Goal: Information Seeking & Learning: Learn about a topic

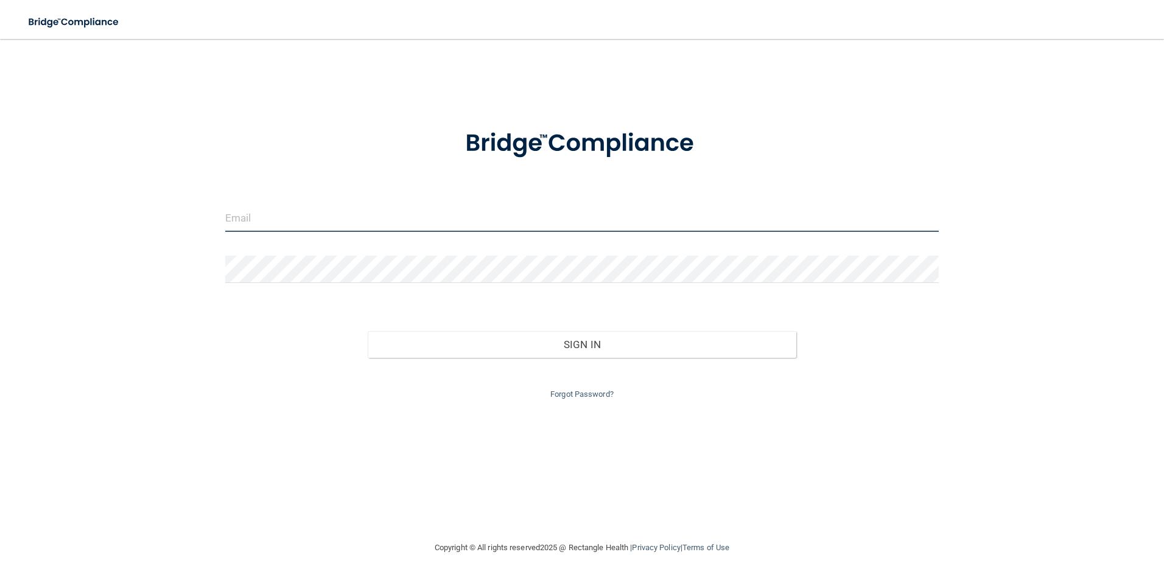
click at [414, 206] on input "email" at bounding box center [582, 218] width 714 height 27
type input "[EMAIL_ADDRESS][DOMAIN_NAME]"
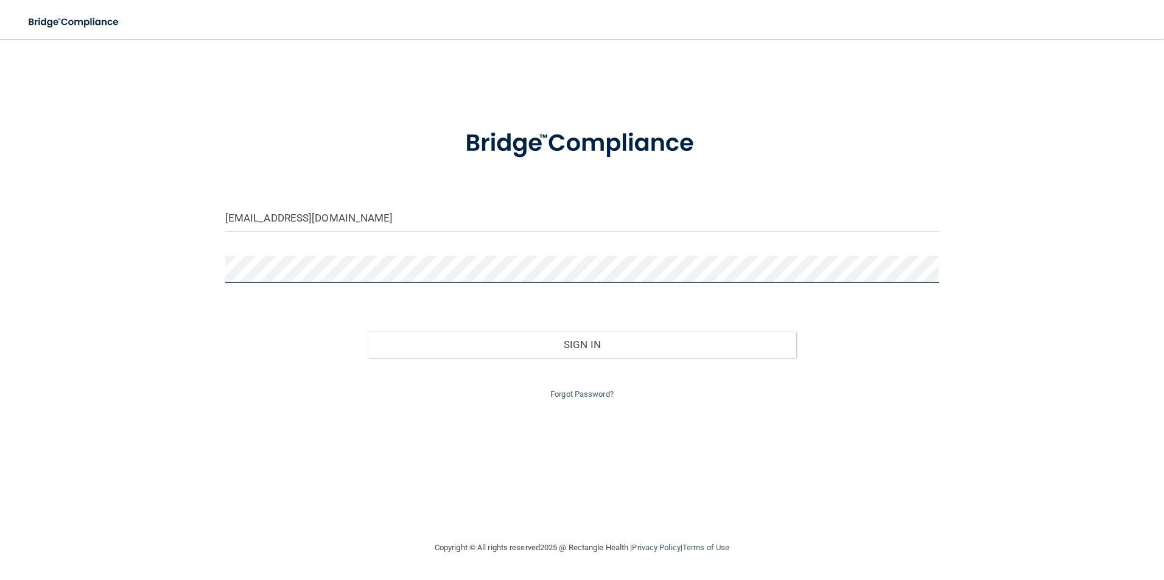
click at [368, 331] on button "Sign In" at bounding box center [582, 344] width 429 height 27
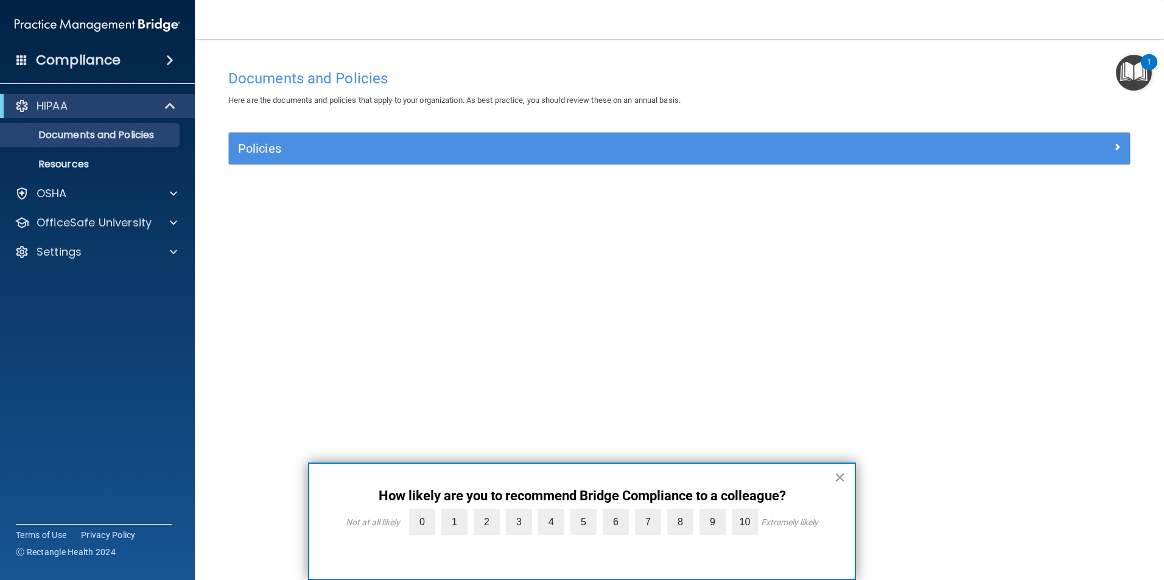
click at [844, 476] on button "×" at bounding box center [840, 477] width 12 height 19
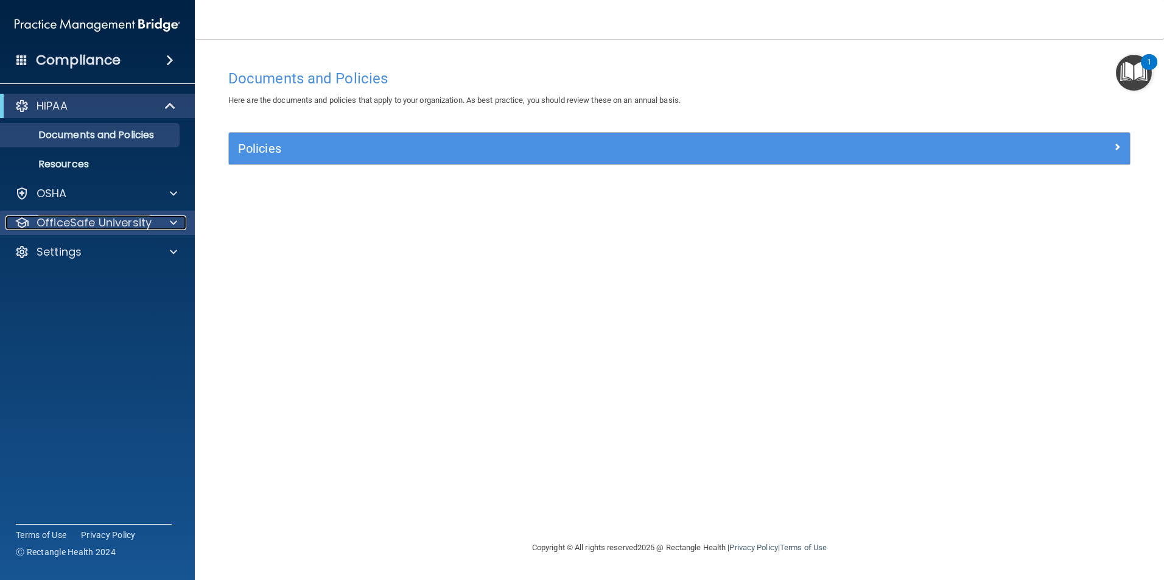
click at [173, 225] on span at bounding box center [173, 223] width 7 height 15
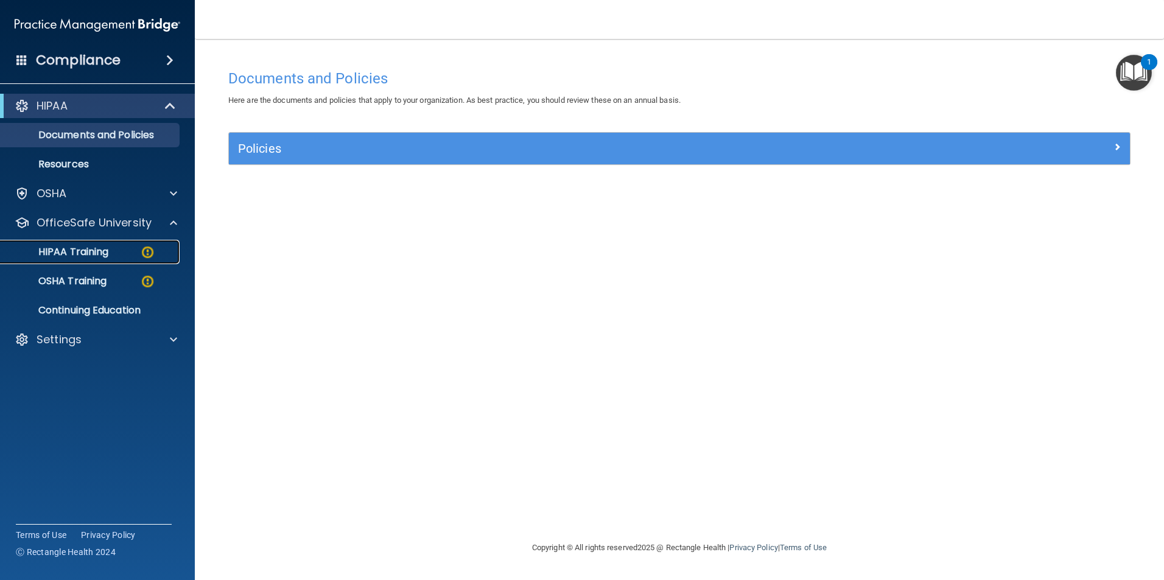
click at [117, 251] on div "HIPAA Training" at bounding box center [91, 252] width 166 height 12
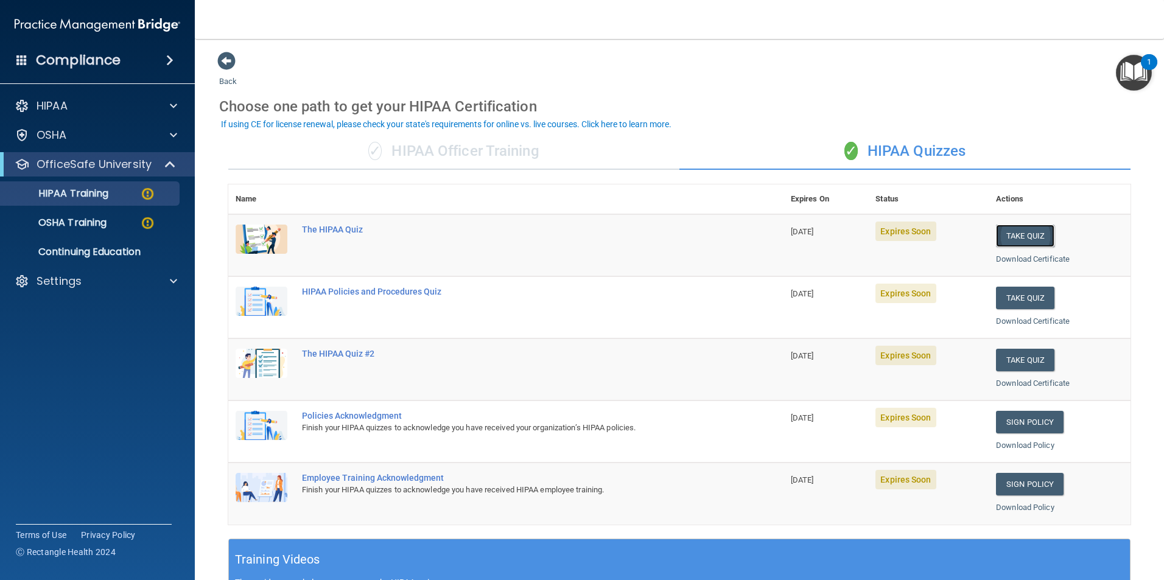
click at [1023, 238] on button "Take Quiz" at bounding box center [1025, 236] width 58 height 23
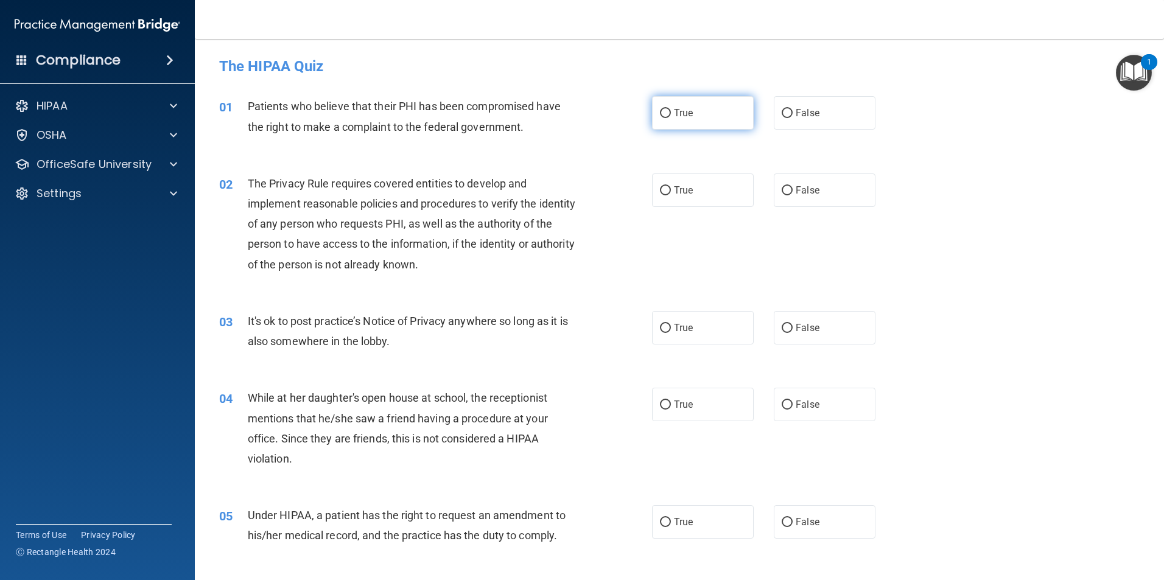
click at [655, 110] on label "True" at bounding box center [703, 112] width 102 height 33
click at [660, 110] on input "True" at bounding box center [665, 113] width 11 height 9
radio input "true"
click at [660, 190] on input "True" at bounding box center [665, 190] width 11 height 9
radio input "true"
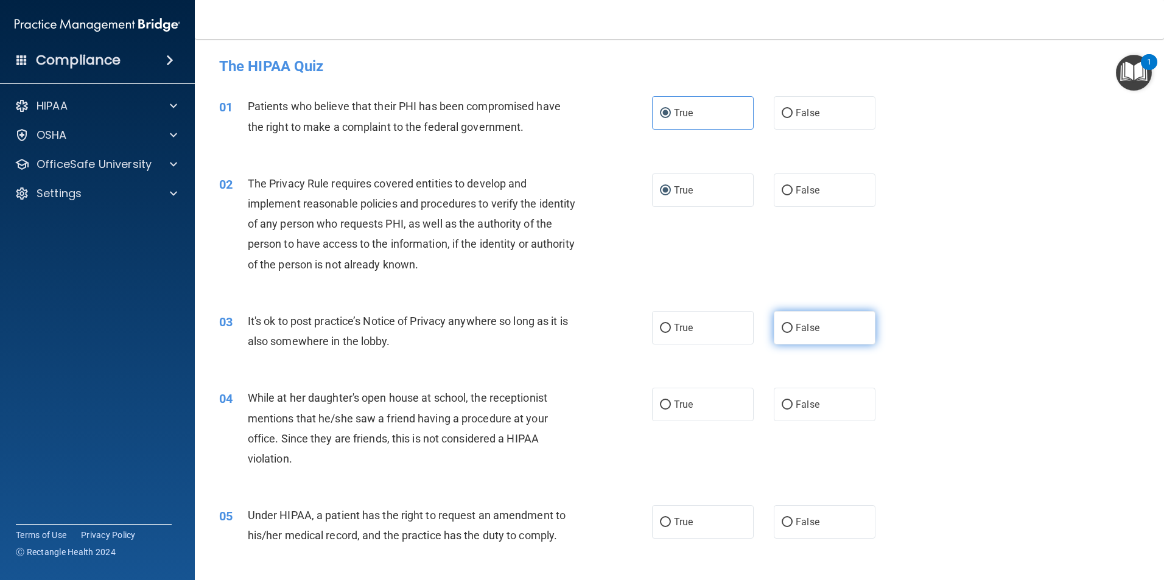
click at [796, 333] on span "False" at bounding box center [808, 328] width 24 height 12
click at [793, 333] on input "False" at bounding box center [787, 328] width 11 height 9
radio input "true"
drag, startPoint x: 800, startPoint y: 401, endPoint x: 804, endPoint y: 437, distance: 36.2
click at [800, 409] on span "False" at bounding box center [808, 405] width 24 height 12
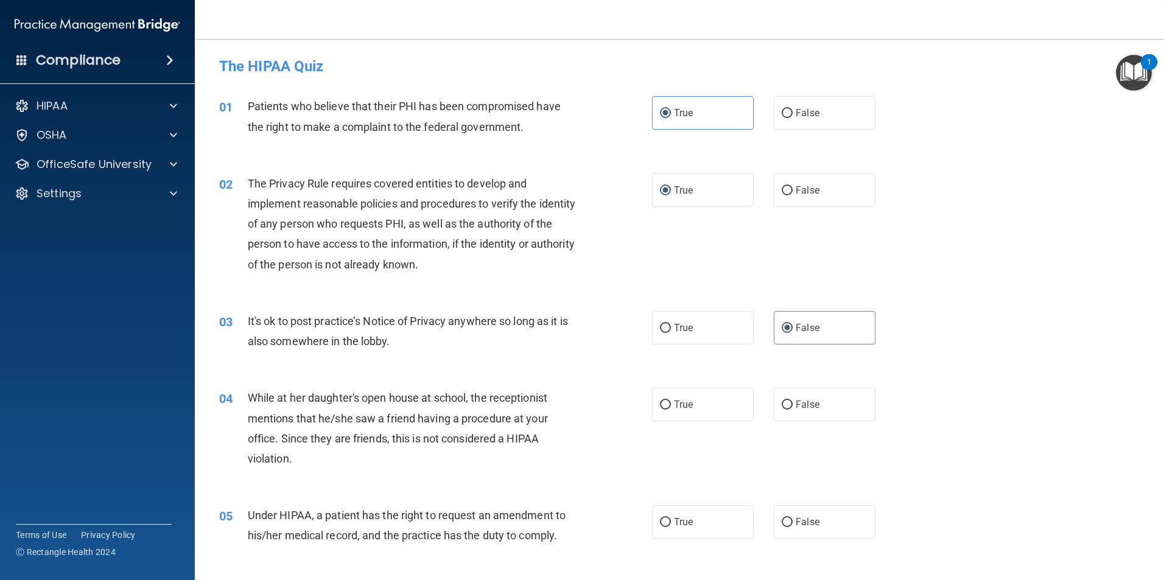
click at [793, 409] on input "False" at bounding box center [787, 405] width 11 height 9
radio input "true"
click at [825, 516] on label "False" at bounding box center [825, 521] width 102 height 33
click at [793, 518] on input "False" at bounding box center [787, 522] width 11 height 9
radio input "true"
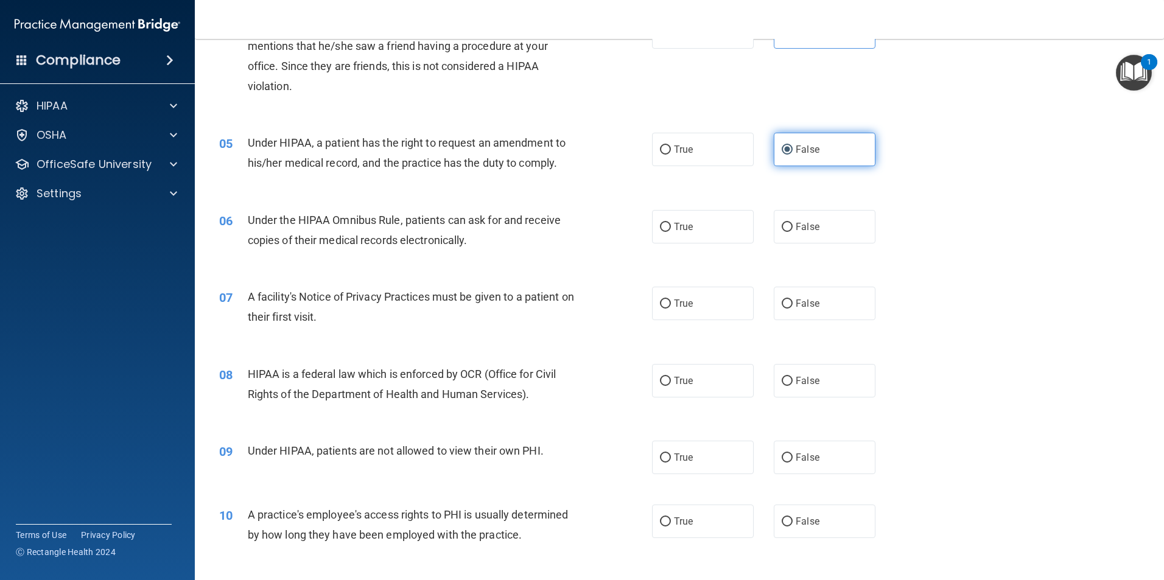
scroll to position [426, 0]
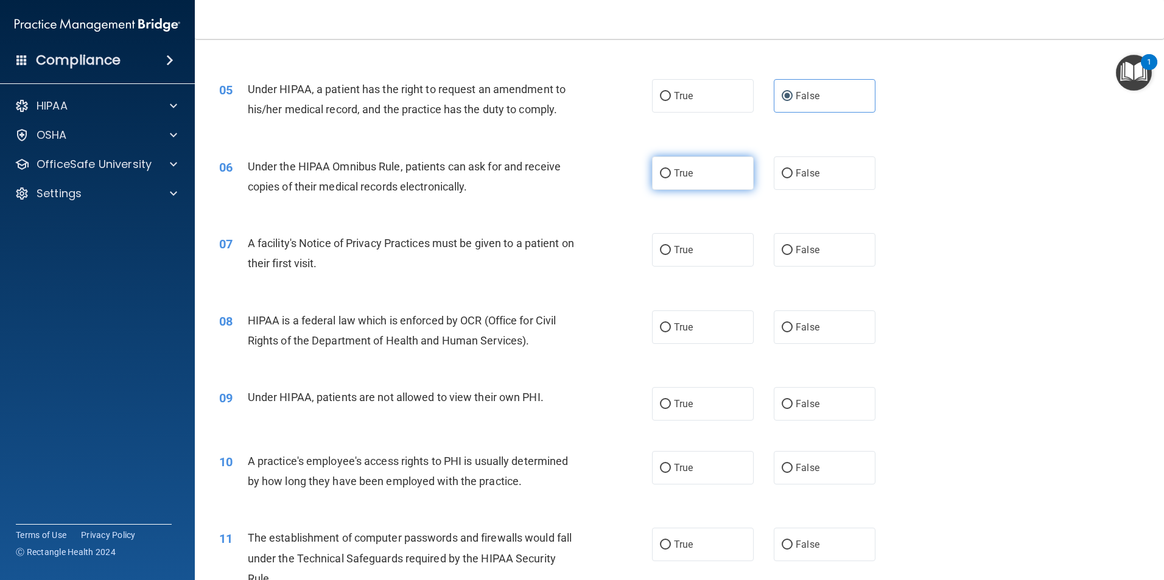
click at [662, 169] on input "True" at bounding box center [665, 173] width 11 height 9
radio input "true"
click at [678, 256] on label "True" at bounding box center [703, 249] width 102 height 33
click at [671, 255] on input "True" at bounding box center [665, 250] width 11 height 9
radio input "true"
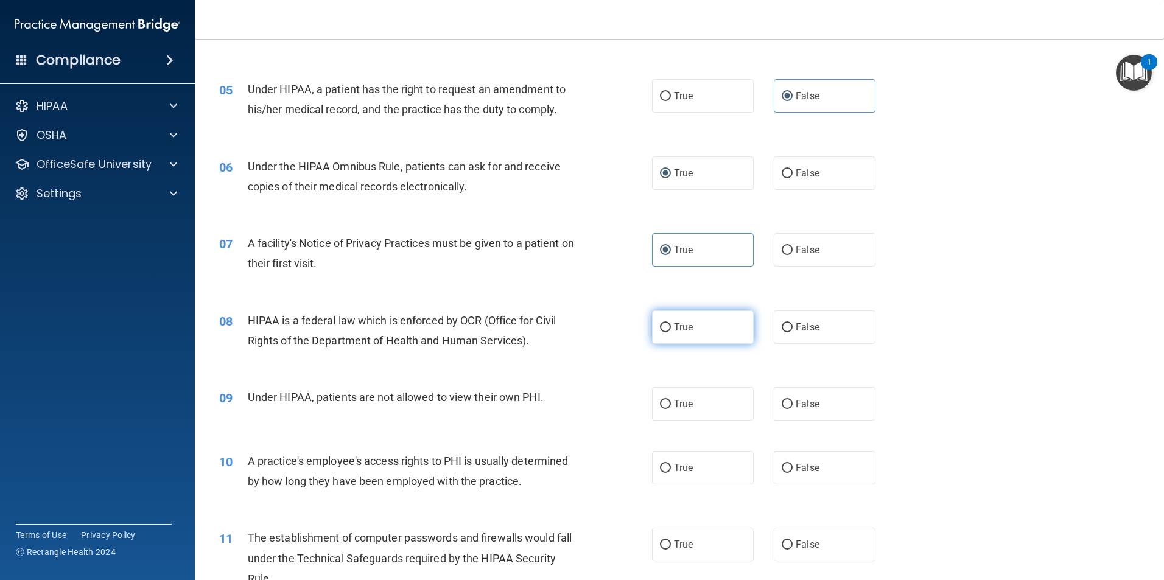
click at [685, 325] on span "True" at bounding box center [683, 328] width 19 height 12
click at [671, 325] on input "True" at bounding box center [665, 327] width 11 height 9
radio input "true"
click at [813, 417] on label "False" at bounding box center [825, 403] width 102 height 33
click at [793, 409] on input "False" at bounding box center [787, 404] width 11 height 9
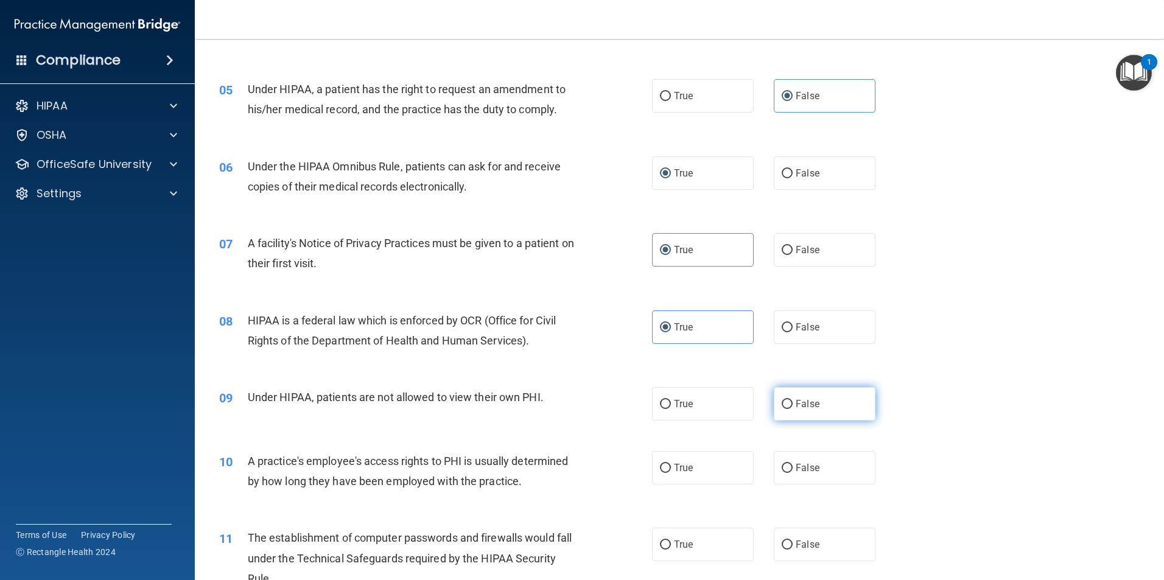
radio input "true"
click at [797, 484] on label "False" at bounding box center [825, 467] width 102 height 33
click at [793, 473] on input "False" at bounding box center [787, 468] width 11 height 9
radio input "true"
click at [712, 541] on label "True" at bounding box center [703, 544] width 102 height 33
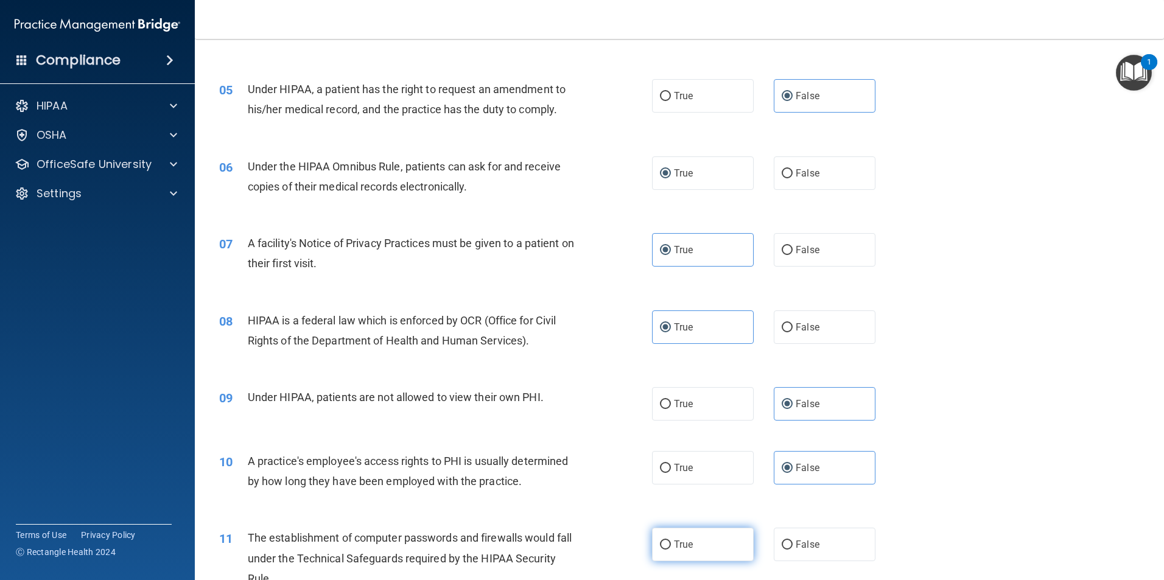
click at [671, 541] on input "True" at bounding box center [665, 545] width 11 height 9
radio input "true"
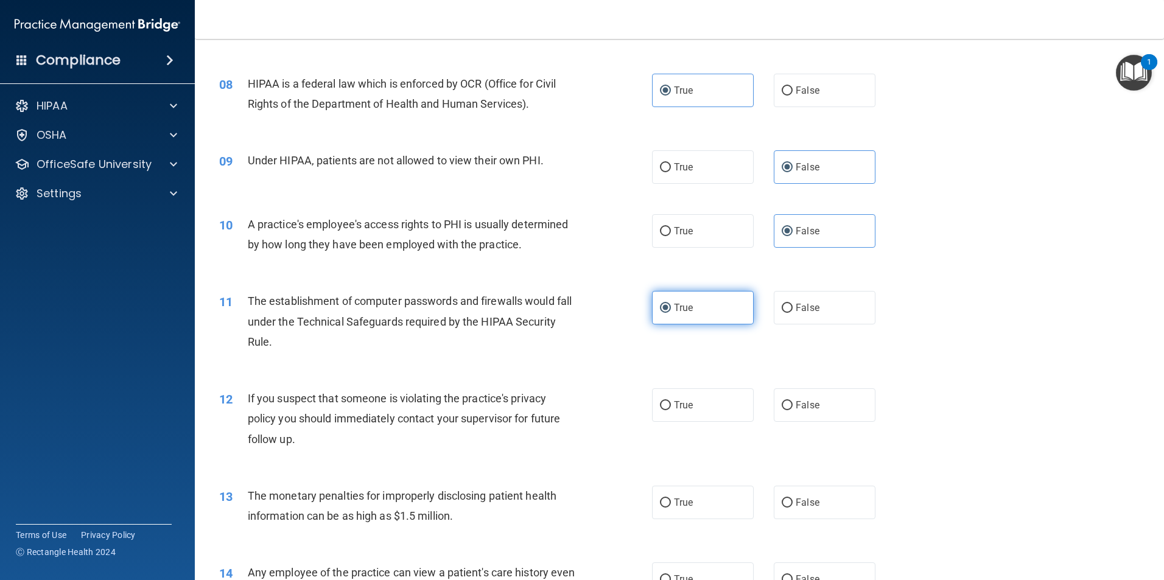
scroll to position [670, 0]
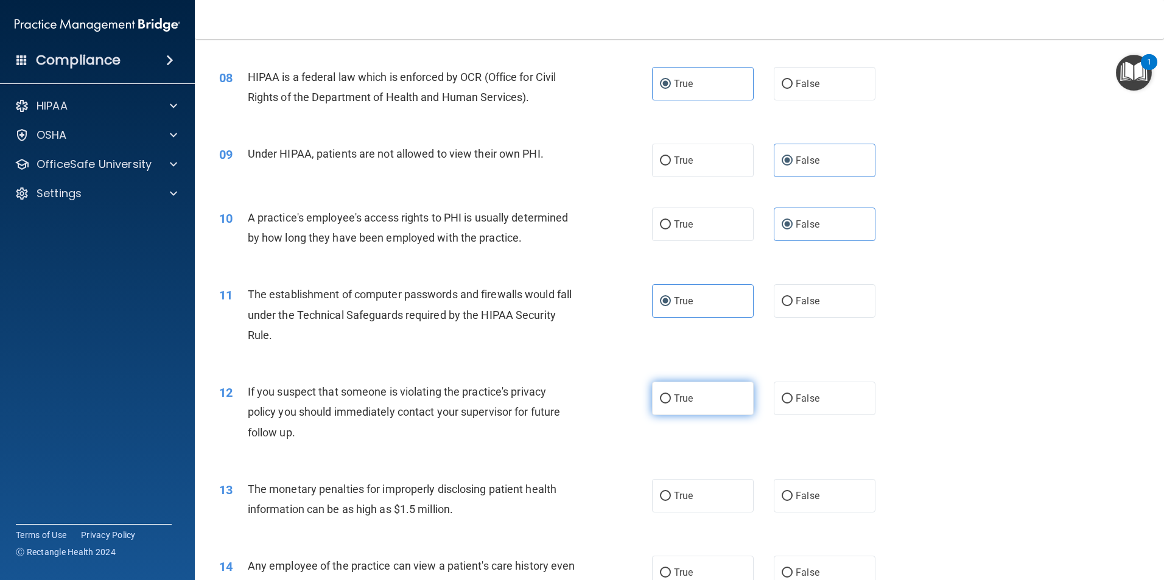
click at [691, 393] on label "True" at bounding box center [703, 398] width 102 height 33
click at [671, 395] on input "True" at bounding box center [665, 399] width 11 height 9
radio input "true"
click at [716, 507] on label "True" at bounding box center [703, 495] width 102 height 33
click at [671, 501] on input "True" at bounding box center [665, 496] width 11 height 9
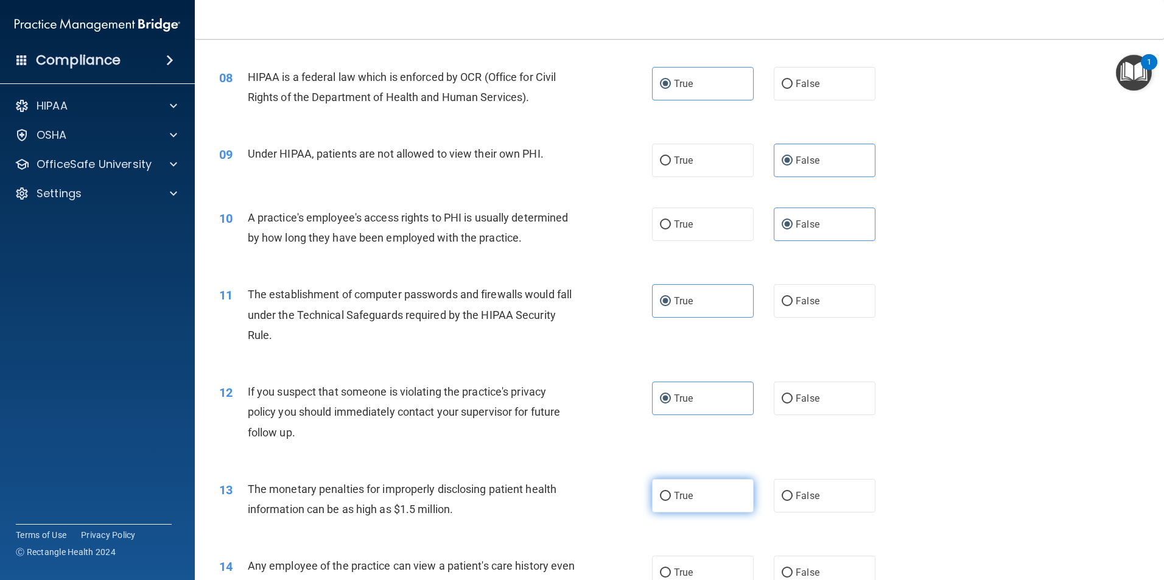
radio input "true"
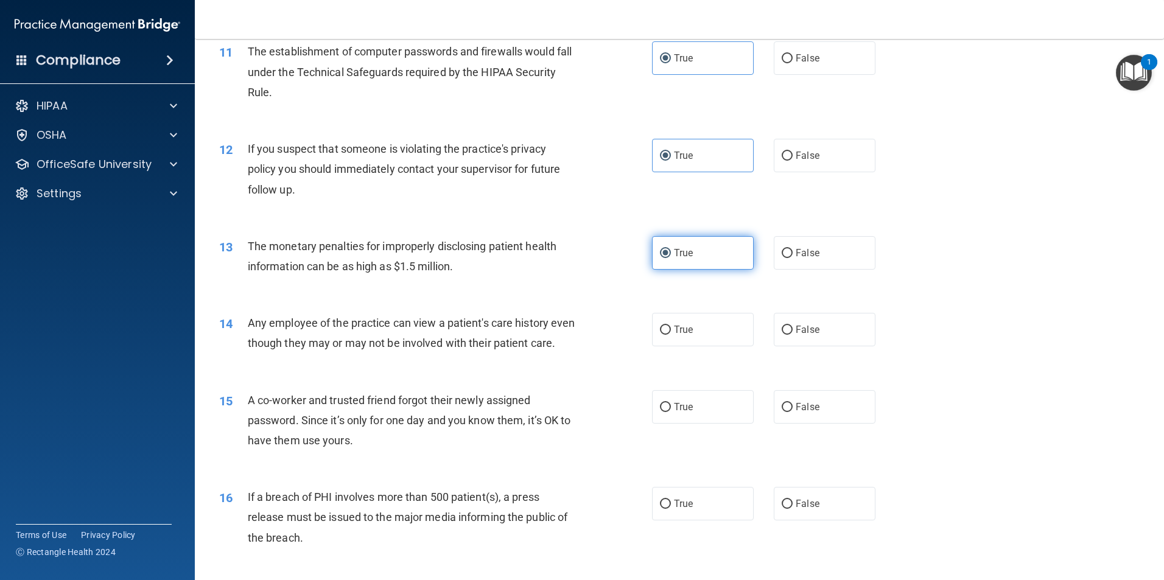
scroll to position [914, 0]
click at [809, 334] on span "False" at bounding box center [808, 329] width 24 height 12
click at [793, 334] on input "False" at bounding box center [787, 329] width 11 height 9
radio input "true"
click at [806, 412] on span "False" at bounding box center [808, 407] width 24 height 12
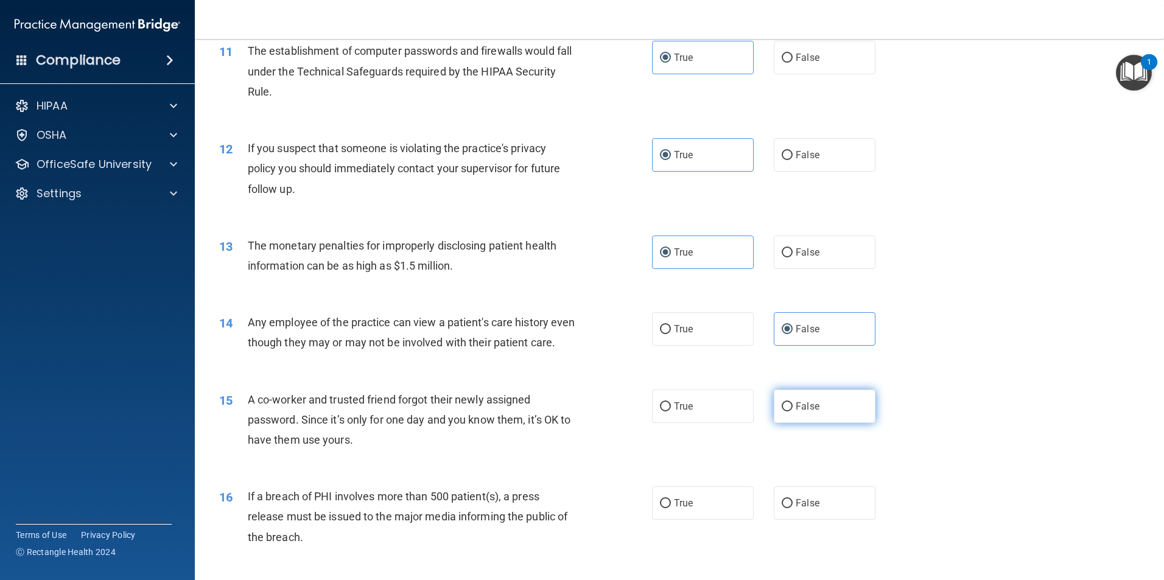
click at [793, 412] on input "False" at bounding box center [787, 407] width 11 height 9
radio input "true"
click at [722, 520] on label "True" at bounding box center [703, 503] width 102 height 33
click at [671, 509] on input "True" at bounding box center [665, 503] width 11 height 9
radio input "true"
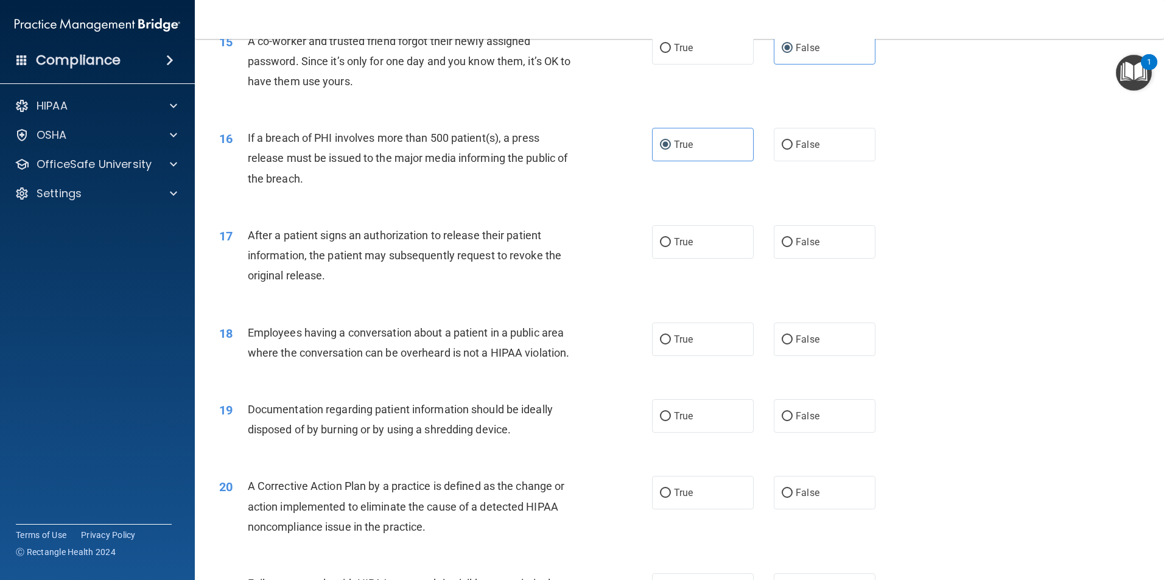
scroll to position [1279, 0]
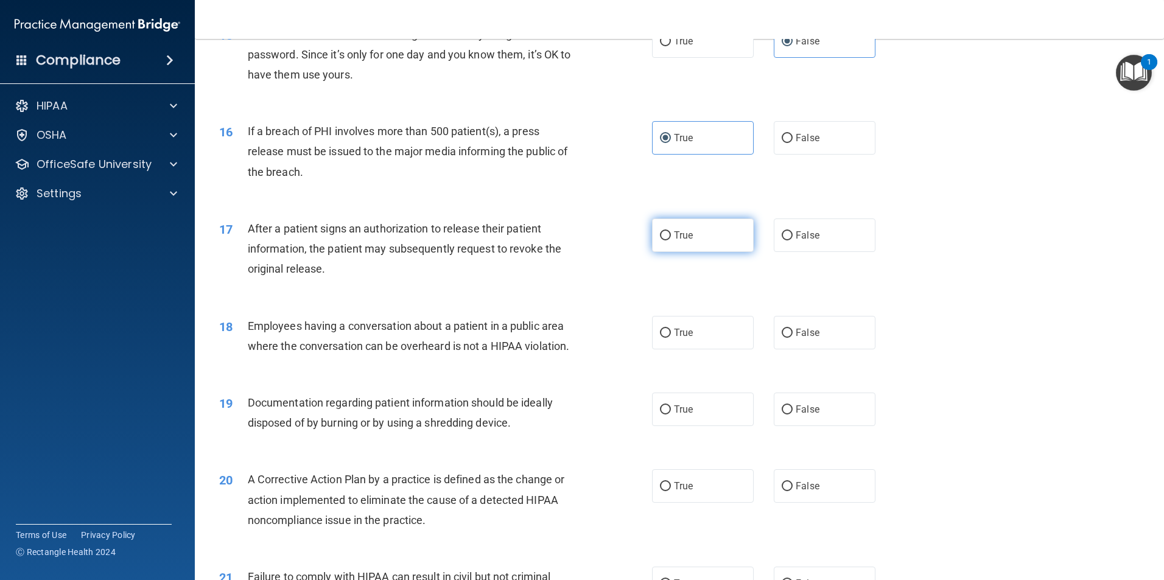
click at [693, 252] on label "True" at bounding box center [703, 235] width 102 height 33
click at [671, 241] on input "True" at bounding box center [665, 235] width 11 height 9
radio input "true"
click at [791, 350] on label "False" at bounding box center [825, 332] width 102 height 33
click at [791, 338] on input "False" at bounding box center [787, 333] width 11 height 9
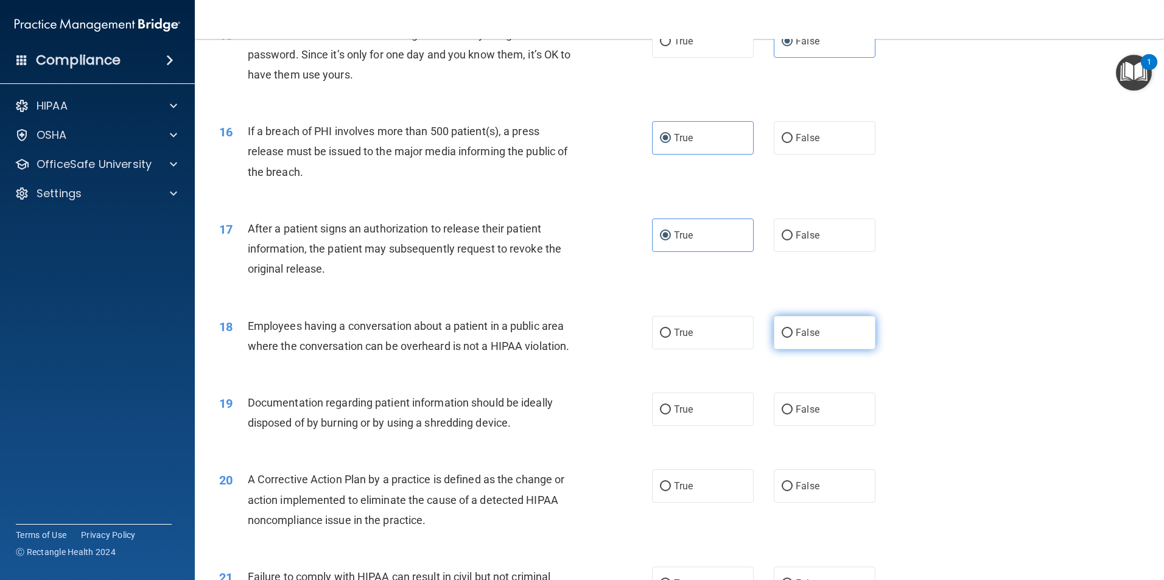
radio input "true"
click at [727, 426] on label "True" at bounding box center [703, 409] width 102 height 33
click at [671, 415] on input "True" at bounding box center [665, 410] width 11 height 9
radio input "true"
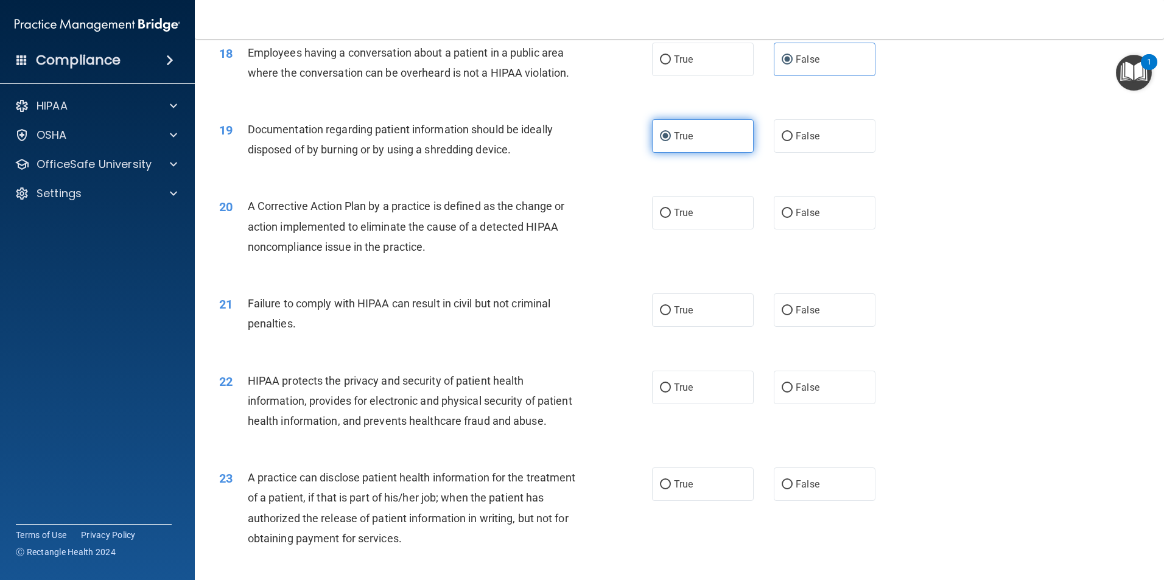
scroll to position [1583, 0]
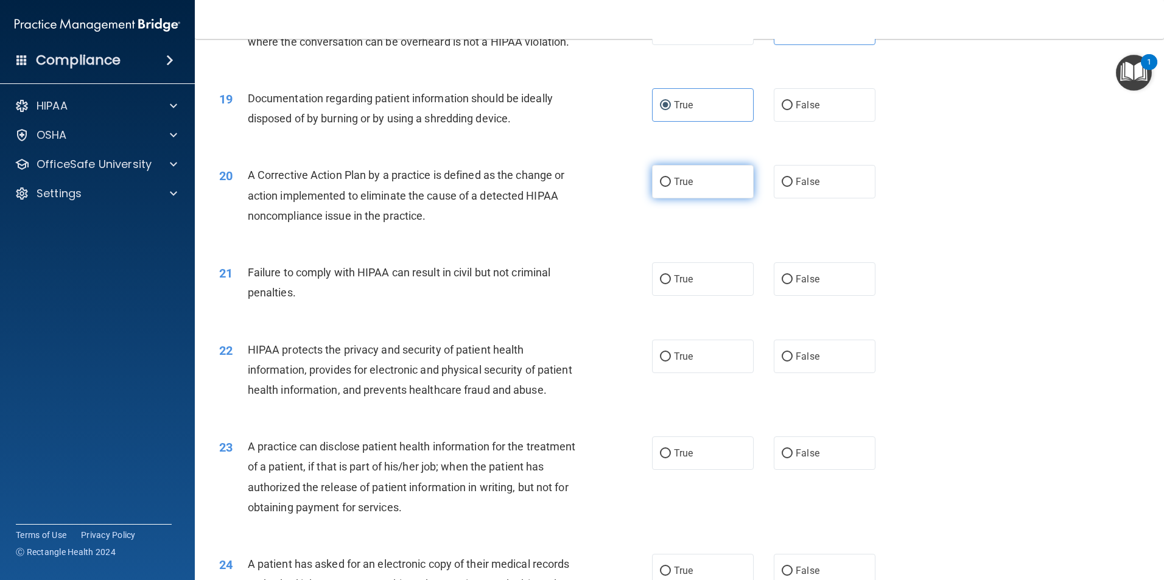
click at [688, 199] on label "True" at bounding box center [703, 181] width 102 height 33
click at [671, 187] on input "True" at bounding box center [665, 182] width 11 height 9
radio input "true"
click at [828, 296] on label "False" at bounding box center [825, 278] width 102 height 33
click at [793, 284] on input "False" at bounding box center [787, 279] width 11 height 9
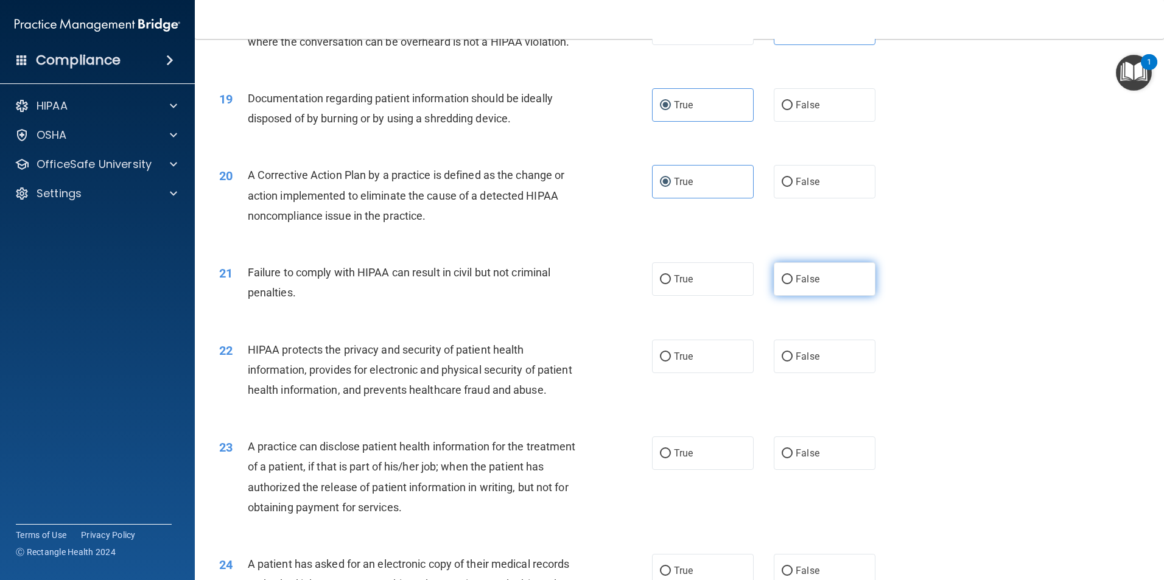
radio input "true"
click at [717, 373] on label "True" at bounding box center [703, 356] width 102 height 33
click at [671, 362] on input "True" at bounding box center [665, 357] width 11 height 9
radio input "true"
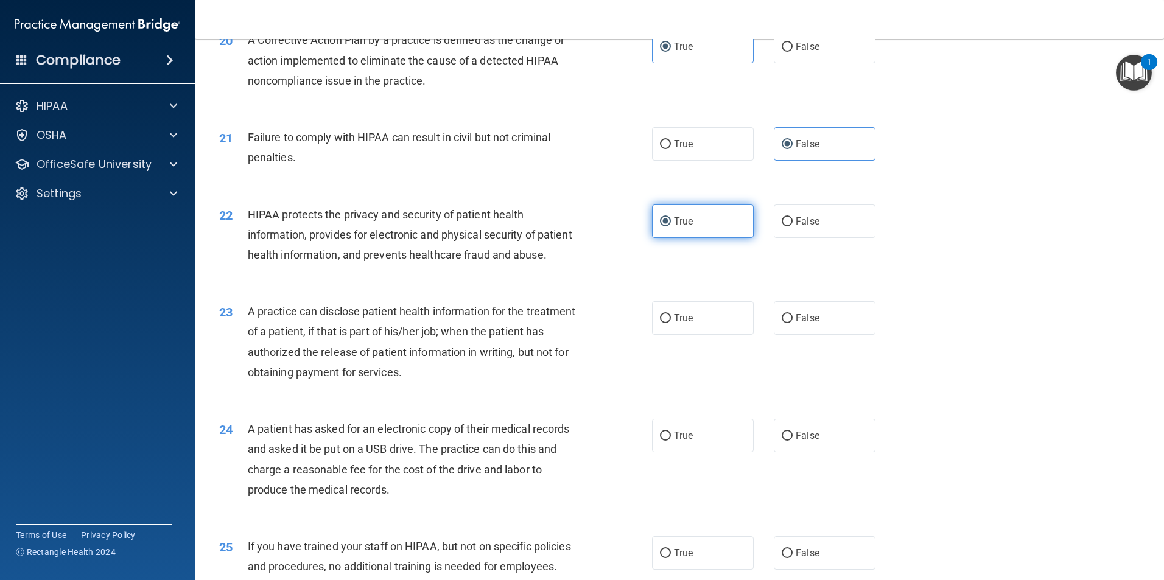
scroll to position [1766, 0]
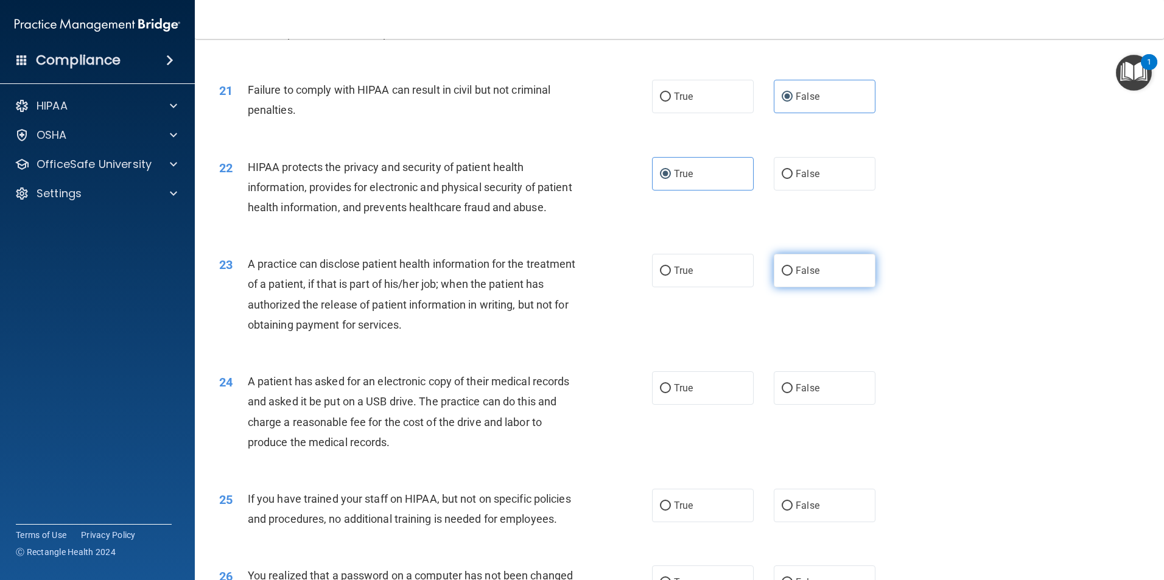
click at [819, 287] on label "False" at bounding box center [825, 270] width 102 height 33
click at [793, 276] on input "False" at bounding box center [787, 271] width 11 height 9
radio input "true"
click at [719, 405] on label "True" at bounding box center [703, 388] width 102 height 33
click at [671, 393] on input "True" at bounding box center [665, 388] width 11 height 9
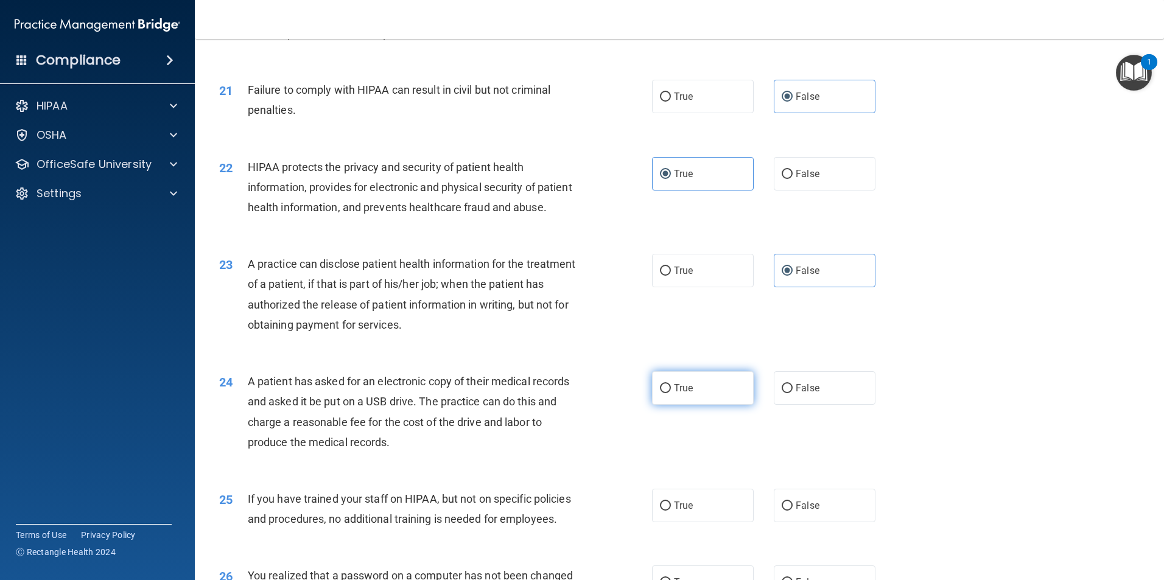
radio input "true"
click at [814, 523] on label "False" at bounding box center [825, 505] width 102 height 33
click at [793, 511] on input "False" at bounding box center [787, 506] width 11 height 9
radio input "true"
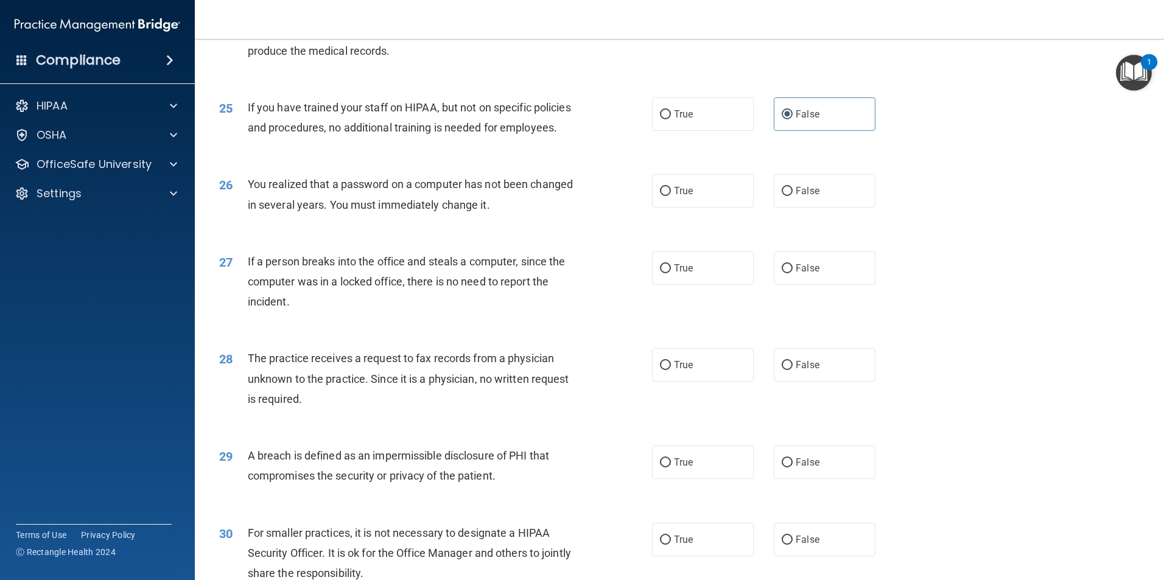
scroll to position [2192, 0]
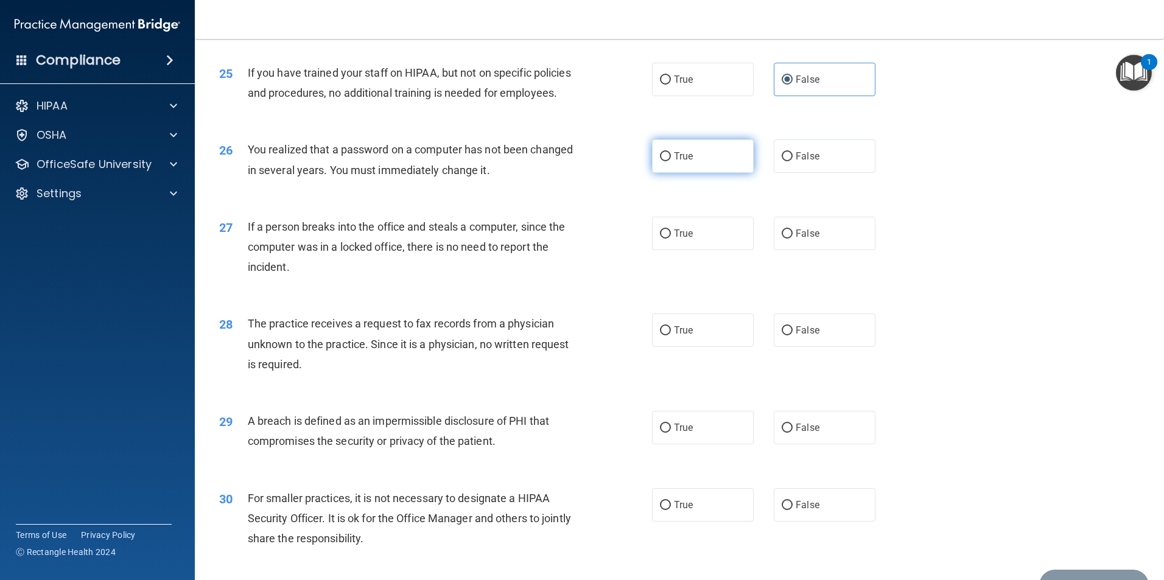
click at [727, 173] on label "True" at bounding box center [703, 155] width 102 height 33
click at [671, 161] on input "True" at bounding box center [665, 156] width 11 height 9
radio input "true"
click at [801, 239] on span "False" at bounding box center [808, 234] width 24 height 12
click at [793, 239] on input "False" at bounding box center [787, 234] width 11 height 9
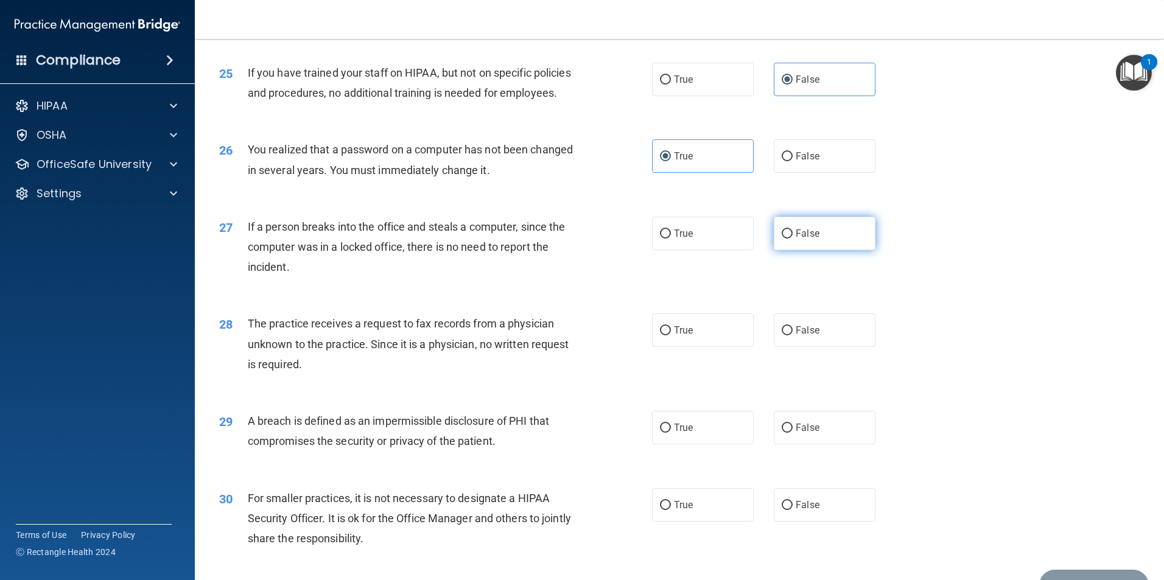
radio input "true"
click at [789, 347] on label "False" at bounding box center [825, 330] width 102 height 33
click at [789, 336] on input "False" at bounding box center [787, 330] width 11 height 9
radio input "true"
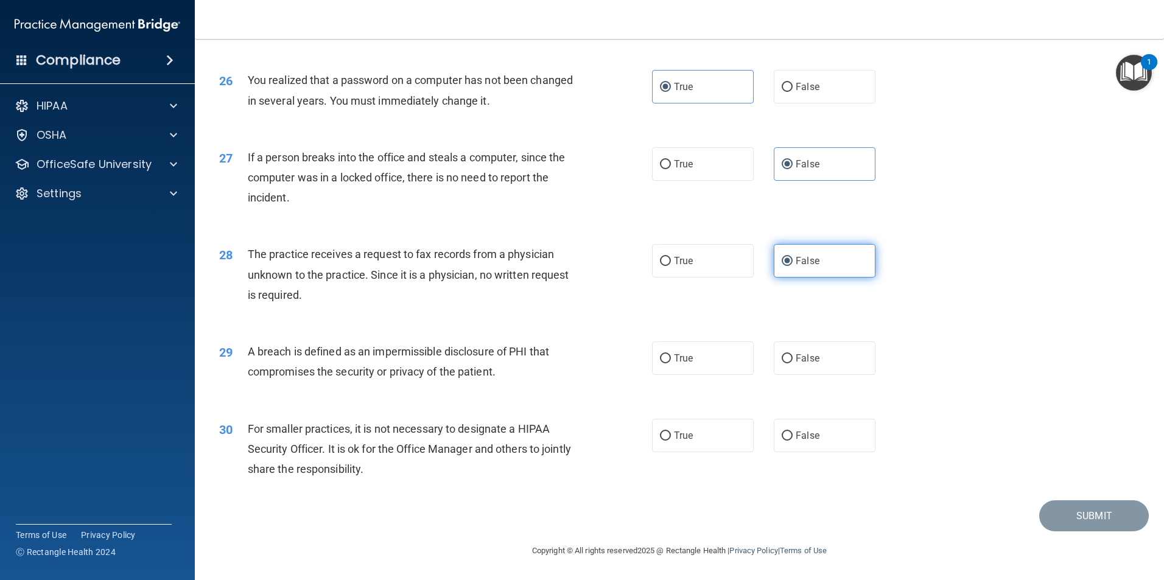
scroll to position [2322, 0]
click at [686, 359] on span "True" at bounding box center [683, 359] width 19 height 12
click at [671, 359] on input "True" at bounding box center [665, 358] width 11 height 9
radio input "true"
click at [820, 448] on label "False" at bounding box center [825, 435] width 102 height 33
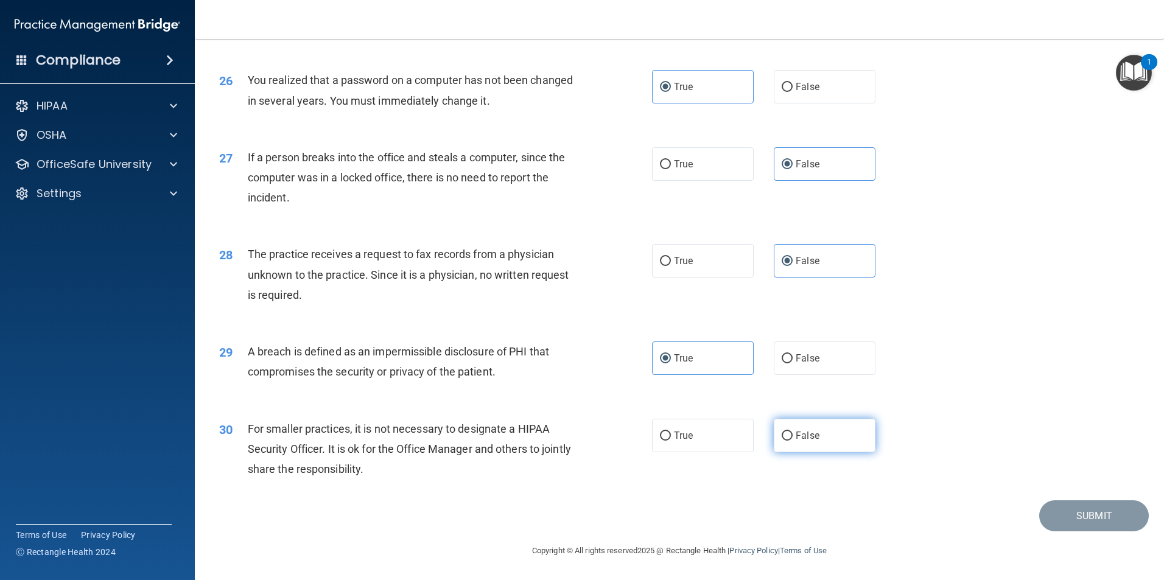
click at [793, 441] on input "False" at bounding box center [787, 436] width 11 height 9
radio input "true"
click at [1049, 518] on button "Submit" at bounding box center [1095, 516] width 110 height 31
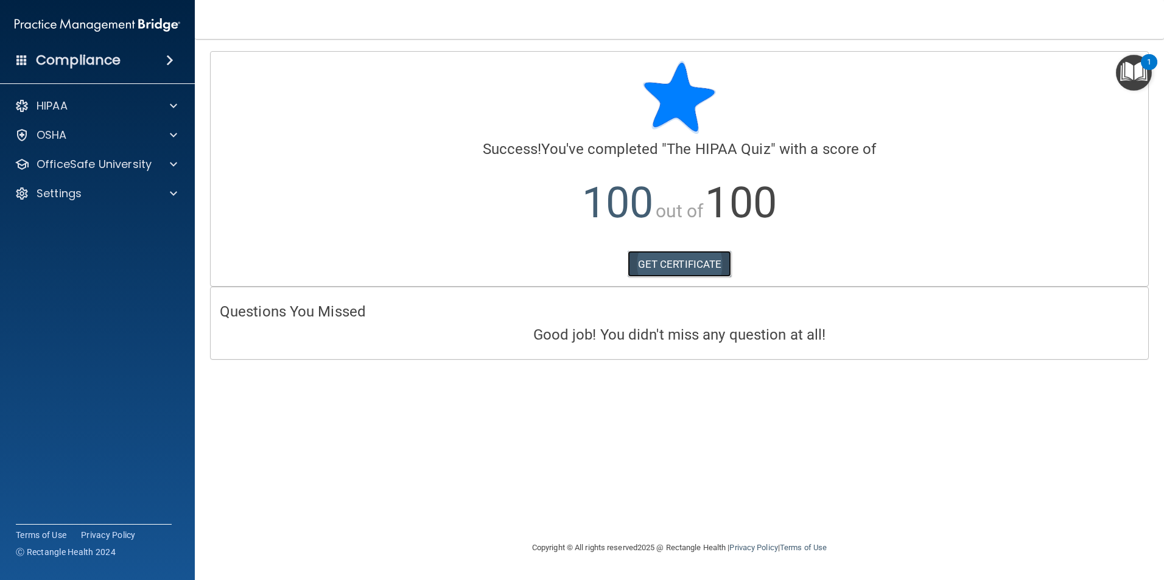
click at [680, 271] on link "GET CERTIFICATE" at bounding box center [680, 264] width 104 height 27
click at [170, 168] on span at bounding box center [173, 164] width 7 height 15
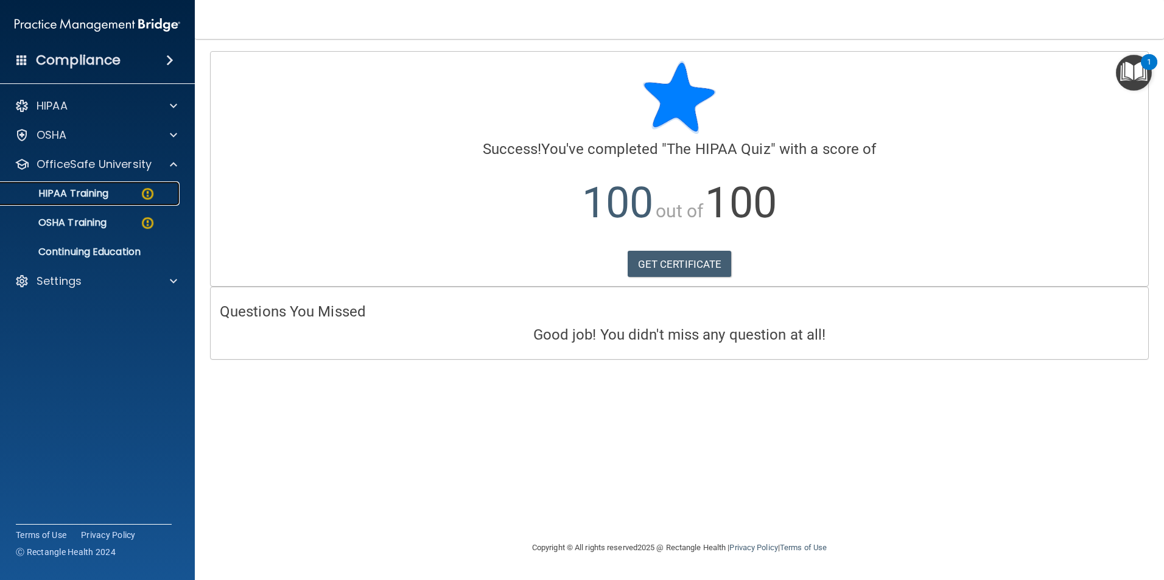
click at [132, 203] on link "HIPAA Training" at bounding box center [84, 193] width 192 height 24
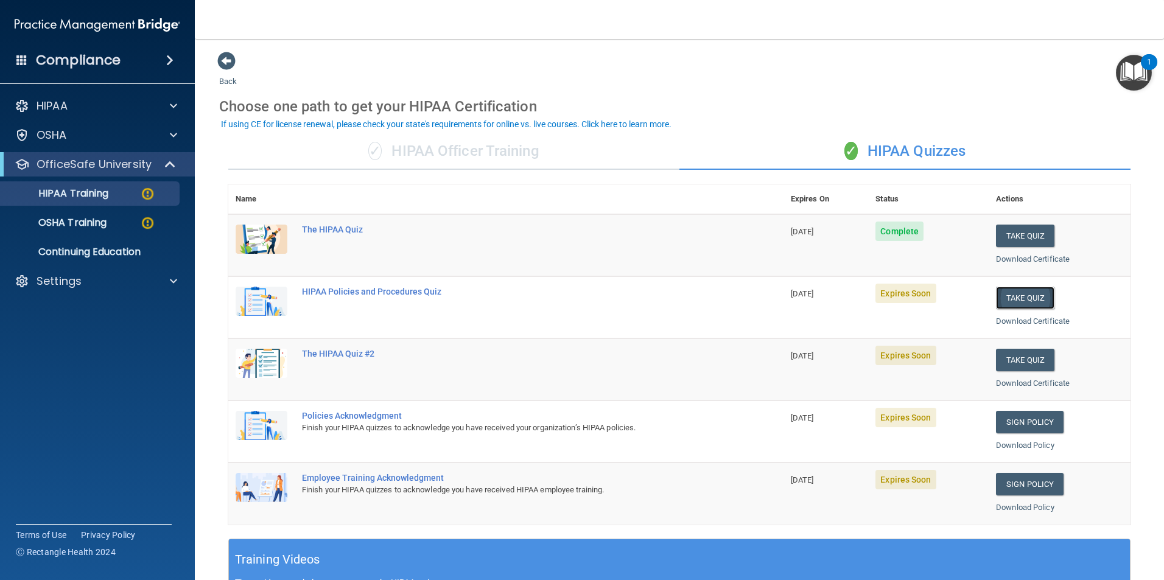
click at [1001, 301] on button "Take Quiz" at bounding box center [1025, 298] width 58 height 23
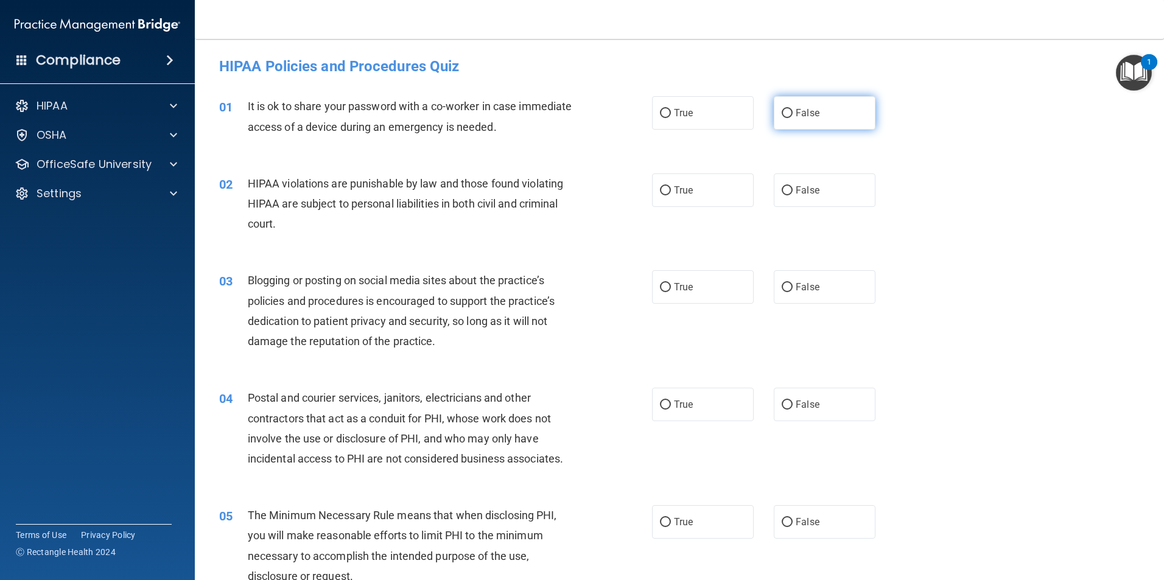
click at [796, 110] on span "False" at bounding box center [808, 113] width 24 height 12
click at [793, 110] on input "False" at bounding box center [787, 113] width 11 height 9
radio input "true"
click at [684, 197] on label "True" at bounding box center [703, 190] width 102 height 33
click at [671, 195] on input "True" at bounding box center [665, 190] width 11 height 9
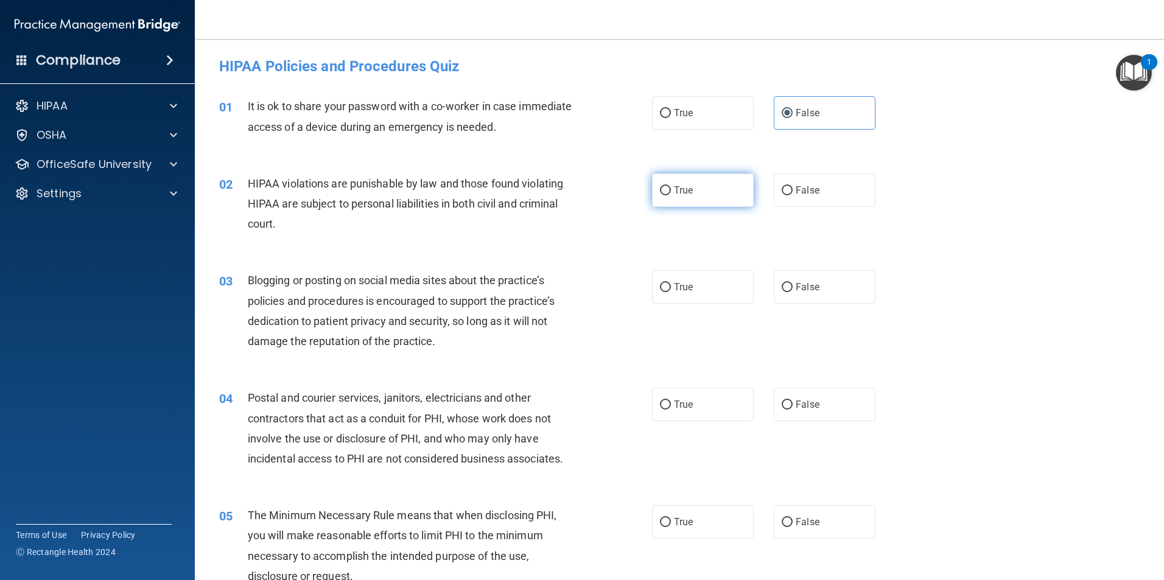
radio input "true"
click at [809, 285] on span "False" at bounding box center [808, 287] width 24 height 12
click at [793, 285] on input "False" at bounding box center [787, 287] width 11 height 9
radio input "true"
drag, startPoint x: 719, startPoint y: 392, endPoint x: 719, endPoint y: 401, distance: 9.7
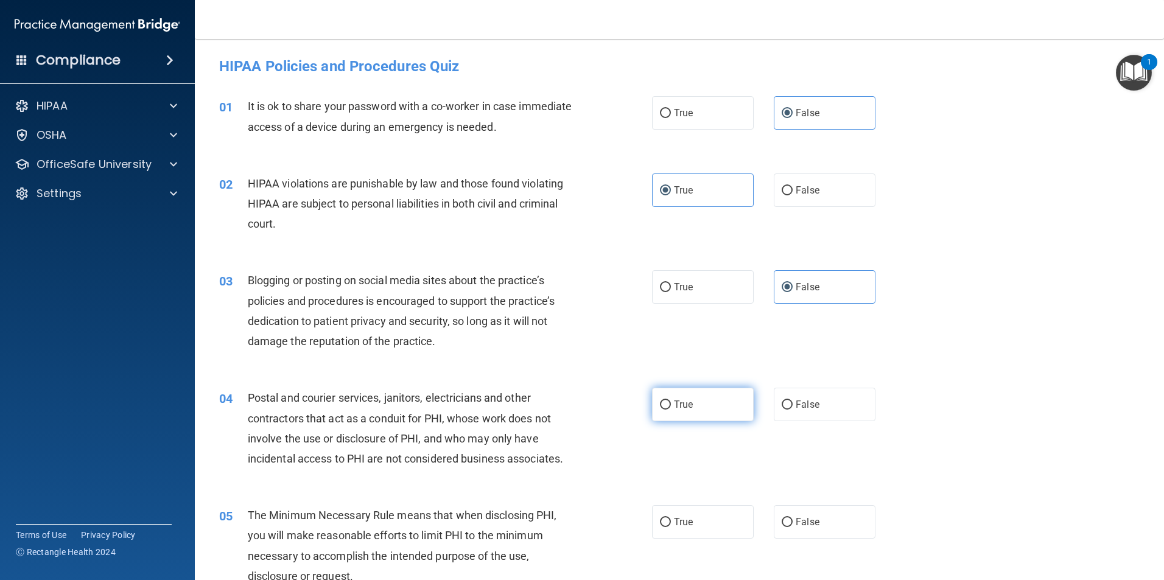
click at [719, 395] on label "True" at bounding box center [703, 404] width 102 height 33
click at [671, 401] on input "True" at bounding box center [665, 405] width 11 height 9
radio input "true"
click at [710, 544] on div "05 The Minimum Necessary Rule means that when disclosing PHI, you will make rea…" at bounding box center [679, 549] width 939 height 118
click at [712, 524] on label "True" at bounding box center [703, 521] width 102 height 33
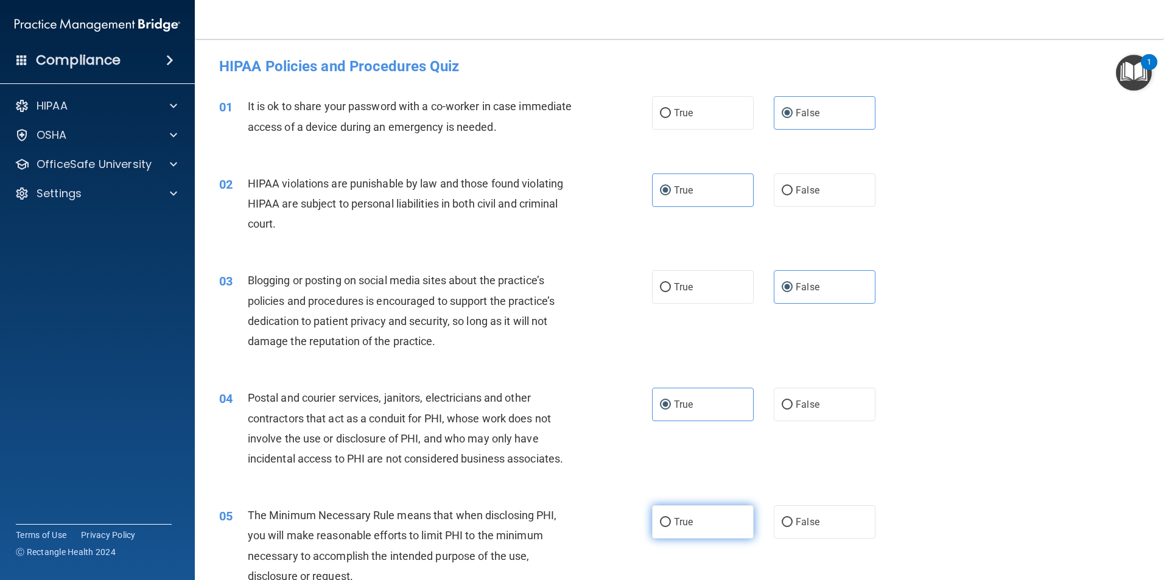
click at [671, 524] on input "True" at bounding box center [665, 522] width 11 height 9
radio input "true"
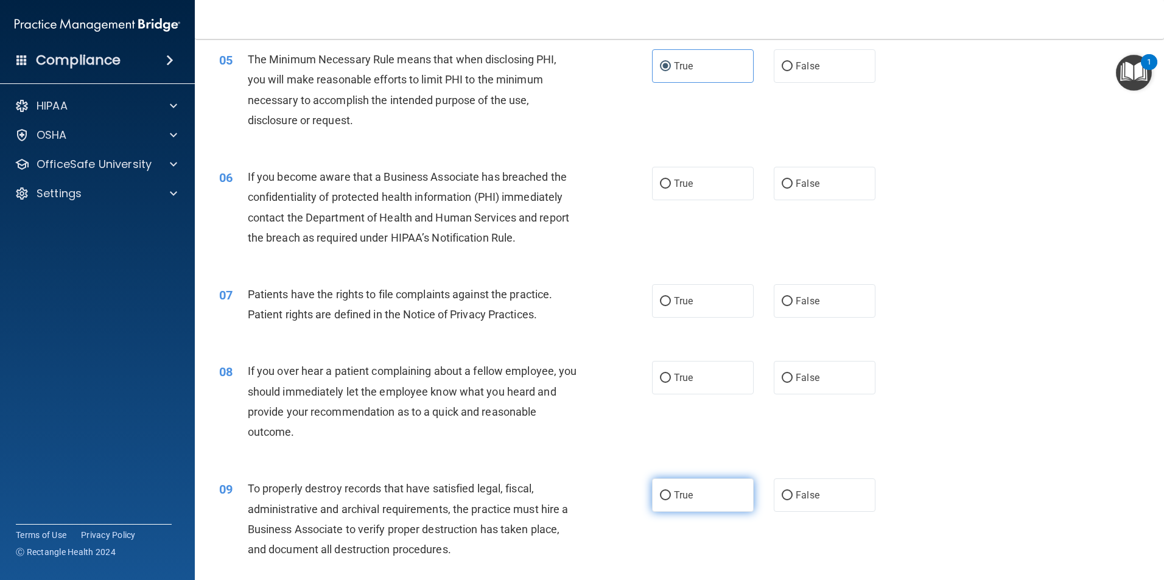
scroll to position [487, 0]
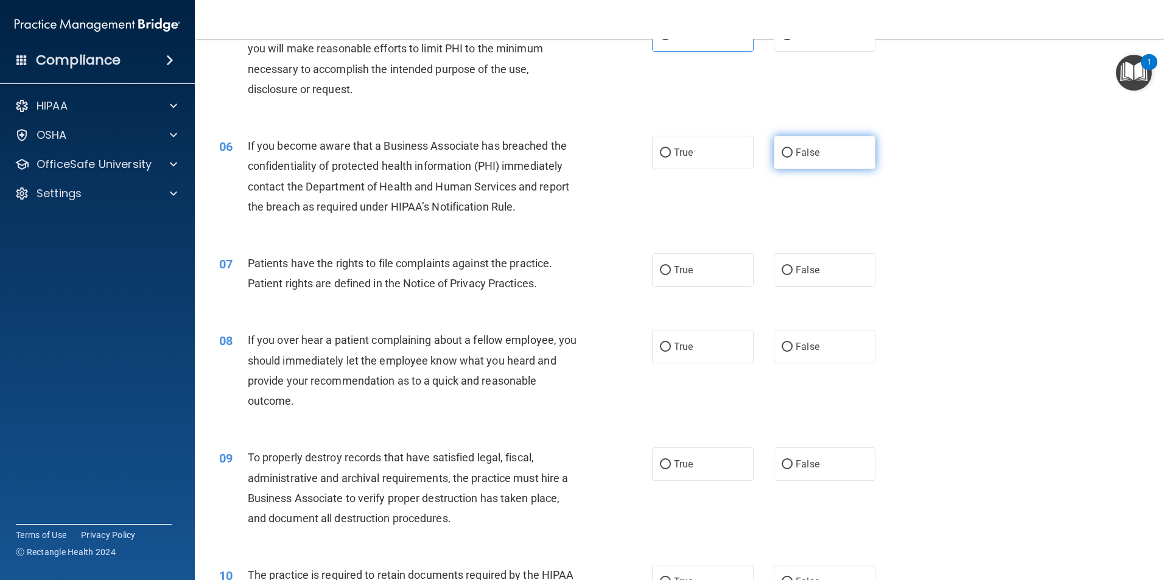
click at [841, 148] on label "False" at bounding box center [825, 152] width 102 height 33
click at [793, 149] on input "False" at bounding box center [787, 153] width 11 height 9
radio input "true"
click at [706, 280] on label "True" at bounding box center [703, 269] width 102 height 33
click at [671, 275] on input "True" at bounding box center [665, 270] width 11 height 9
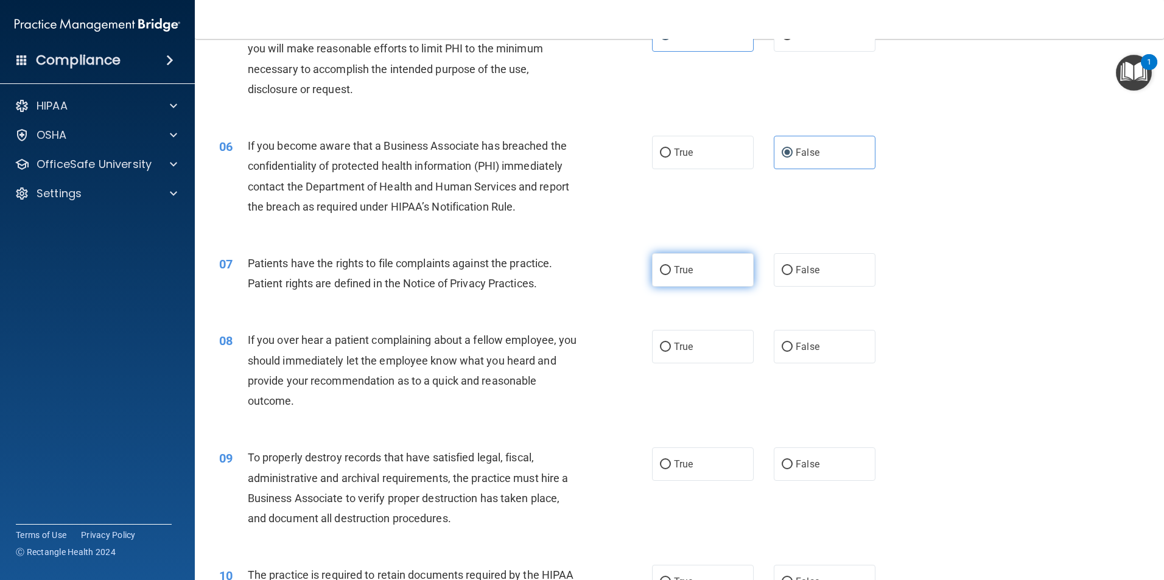
radio input "true"
click at [814, 345] on label "False" at bounding box center [825, 346] width 102 height 33
click at [793, 345] on input "False" at bounding box center [787, 347] width 11 height 9
radio input "true"
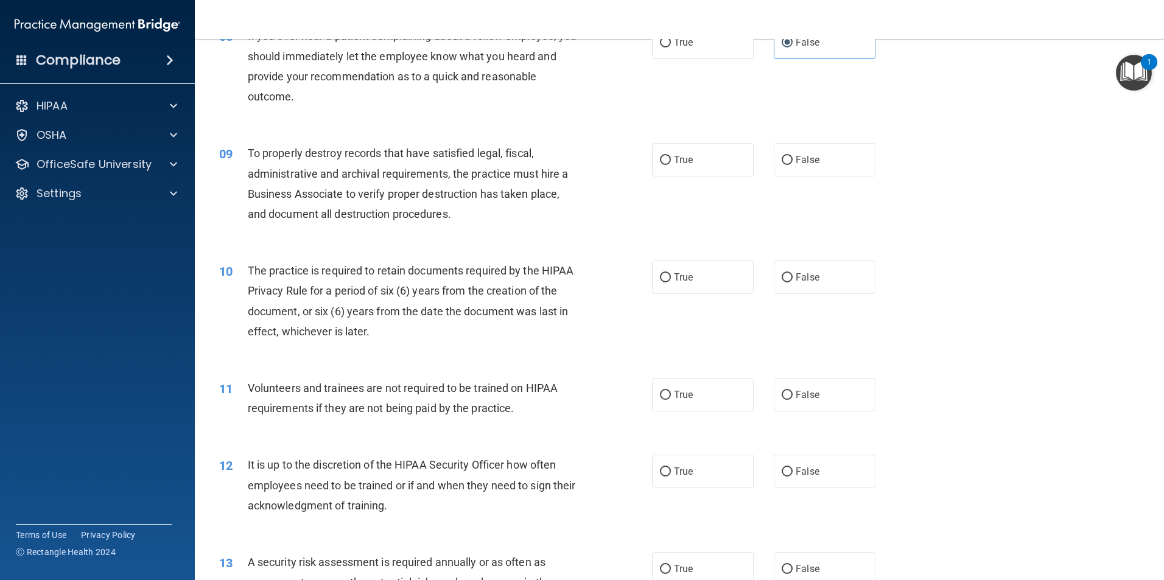
scroll to position [853, 0]
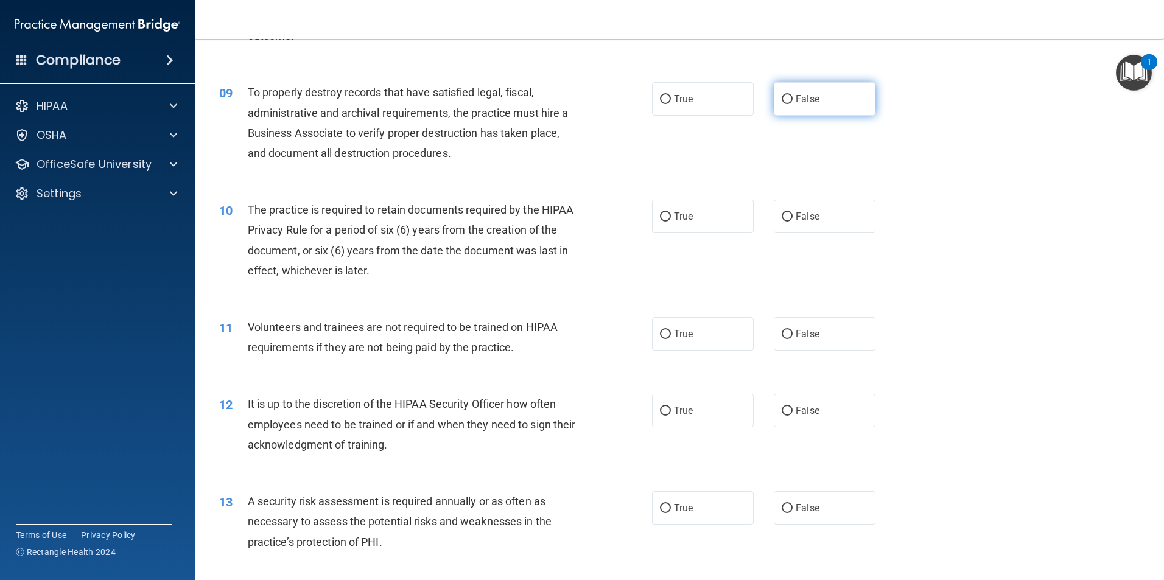
click at [815, 100] on label "False" at bounding box center [825, 98] width 102 height 33
click at [793, 100] on input "False" at bounding box center [787, 99] width 11 height 9
radio input "true"
click at [708, 220] on label "True" at bounding box center [703, 216] width 102 height 33
click at [671, 220] on input "True" at bounding box center [665, 217] width 11 height 9
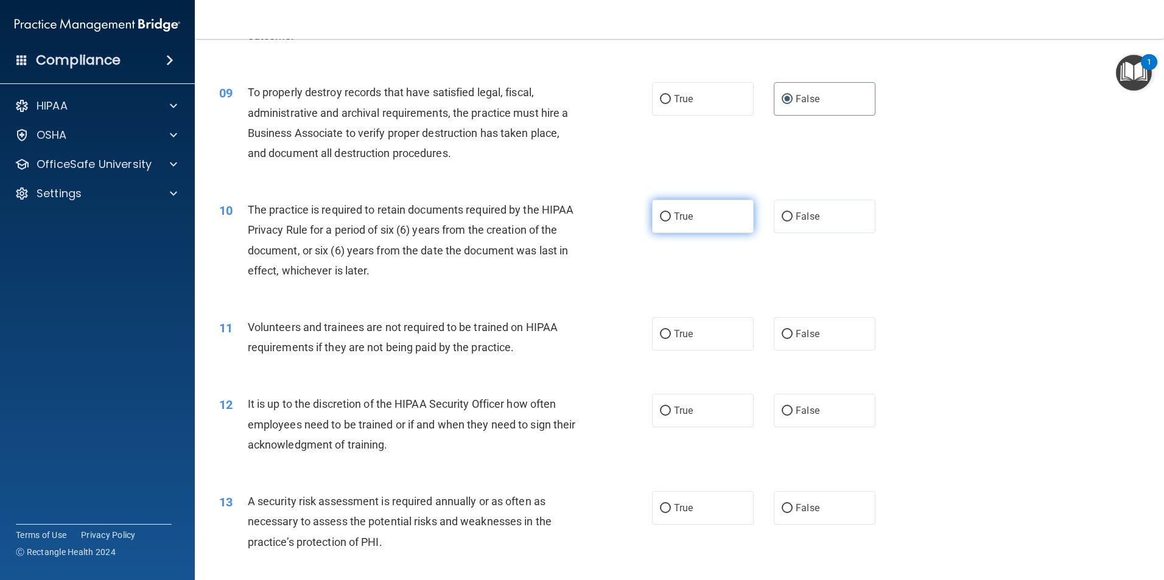
radio input "true"
click at [807, 336] on span "False" at bounding box center [808, 334] width 24 height 12
click at [793, 336] on input "False" at bounding box center [787, 334] width 11 height 9
radio input "true"
click at [803, 415] on span "False" at bounding box center [808, 411] width 24 height 12
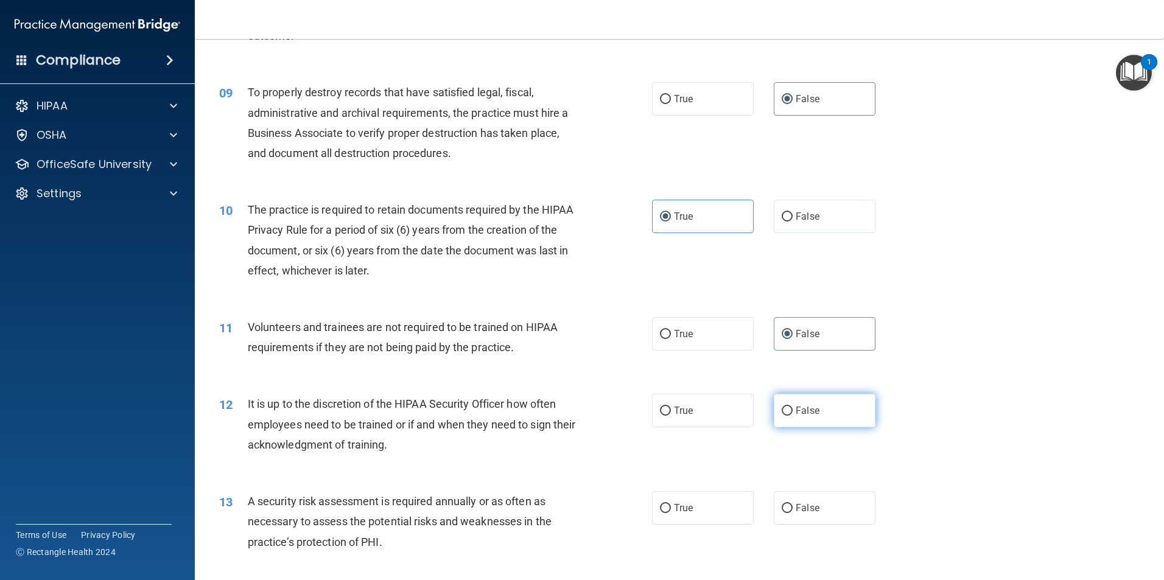
click at [793, 415] on input "False" at bounding box center [787, 411] width 11 height 9
radio input "true"
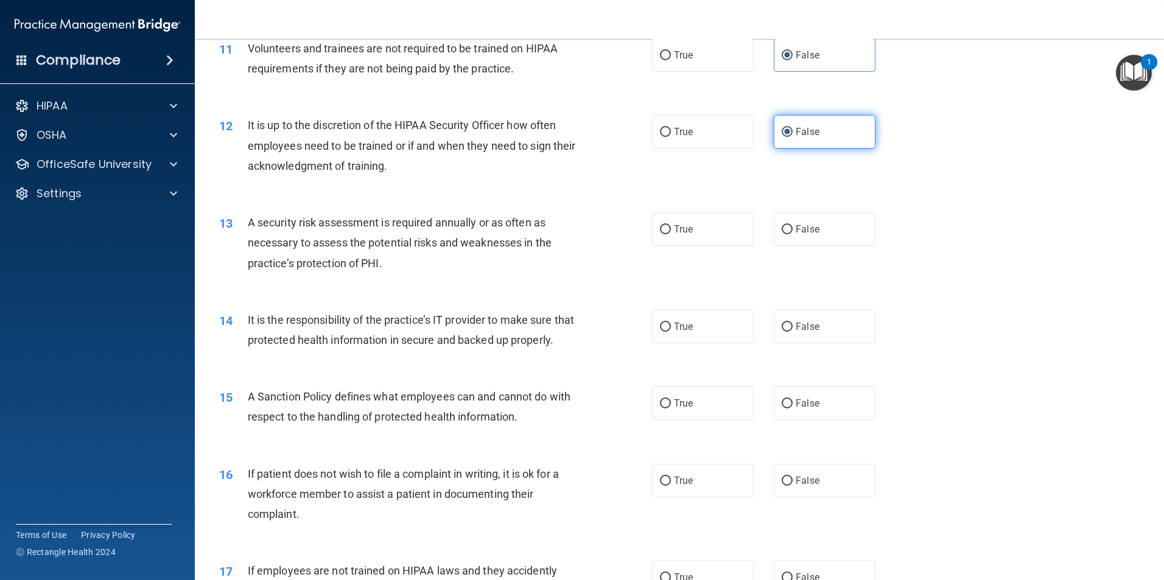
scroll to position [1157, 0]
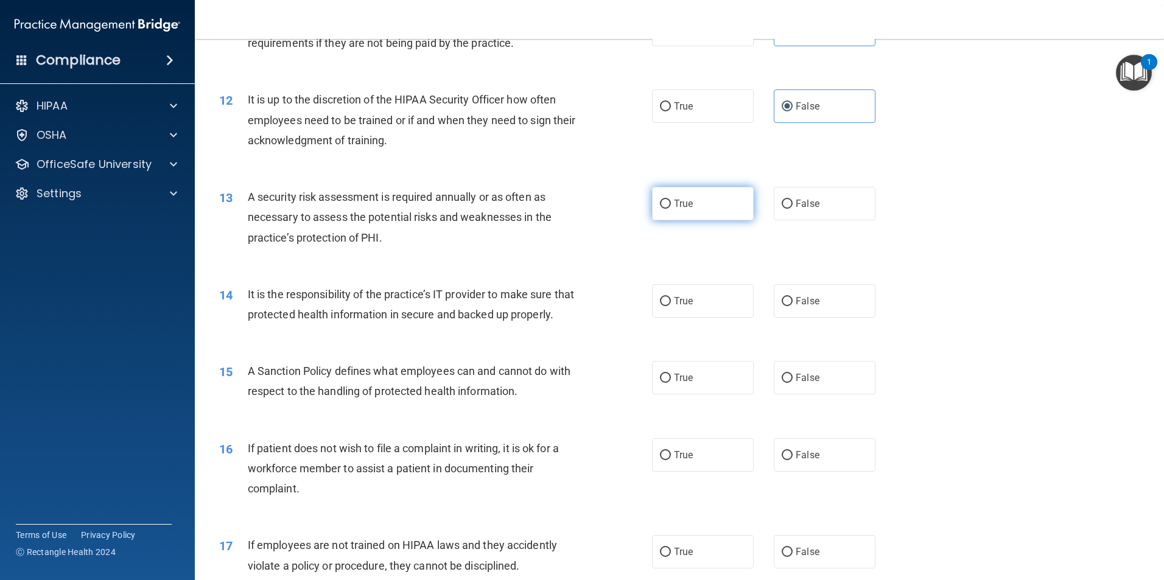
click at [682, 218] on label "True" at bounding box center [703, 203] width 102 height 33
click at [671, 209] on input "True" at bounding box center [665, 204] width 11 height 9
radio input "true"
click at [809, 313] on label "False" at bounding box center [825, 300] width 102 height 33
click at [793, 306] on input "False" at bounding box center [787, 301] width 11 height 9
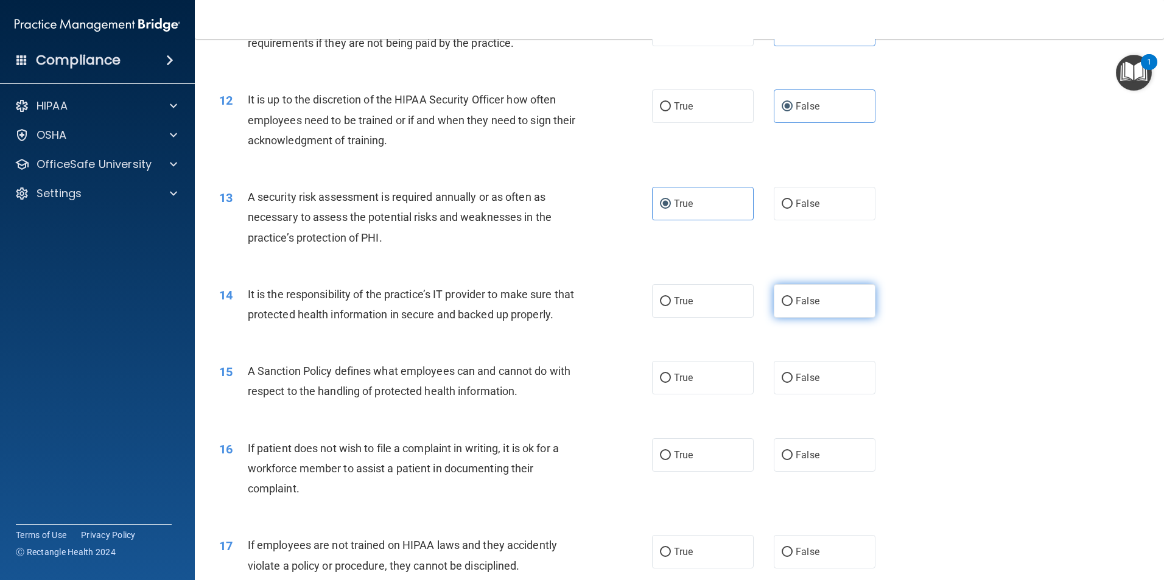
radio input "true"
click at [782, 383] on input "False" at bounding box center [787, 378] width 11 height 9
radio input "true"
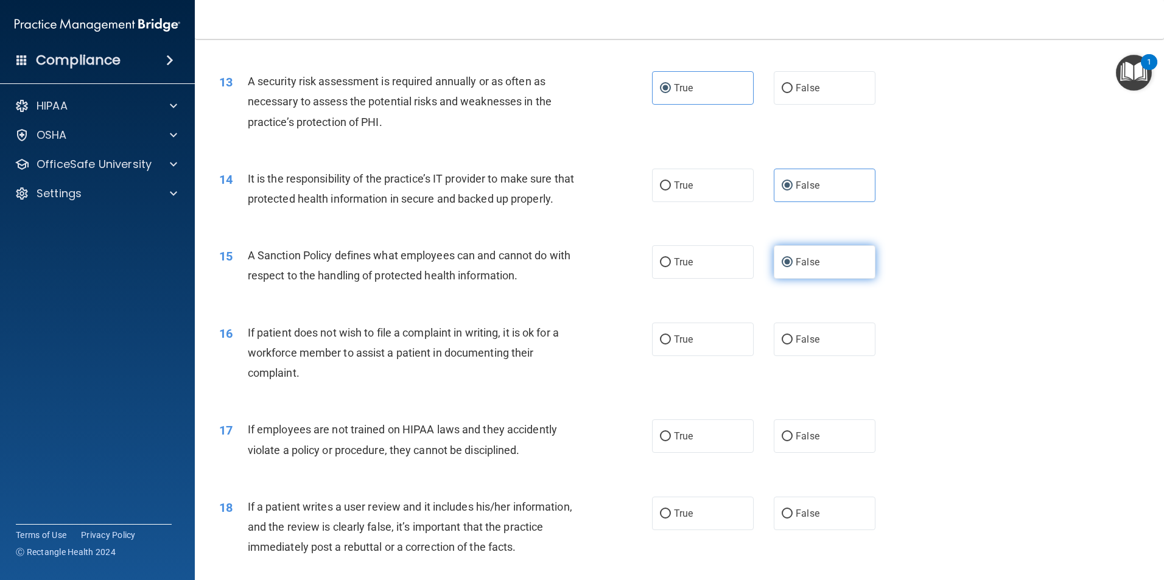
scroll to position [1401, 0]
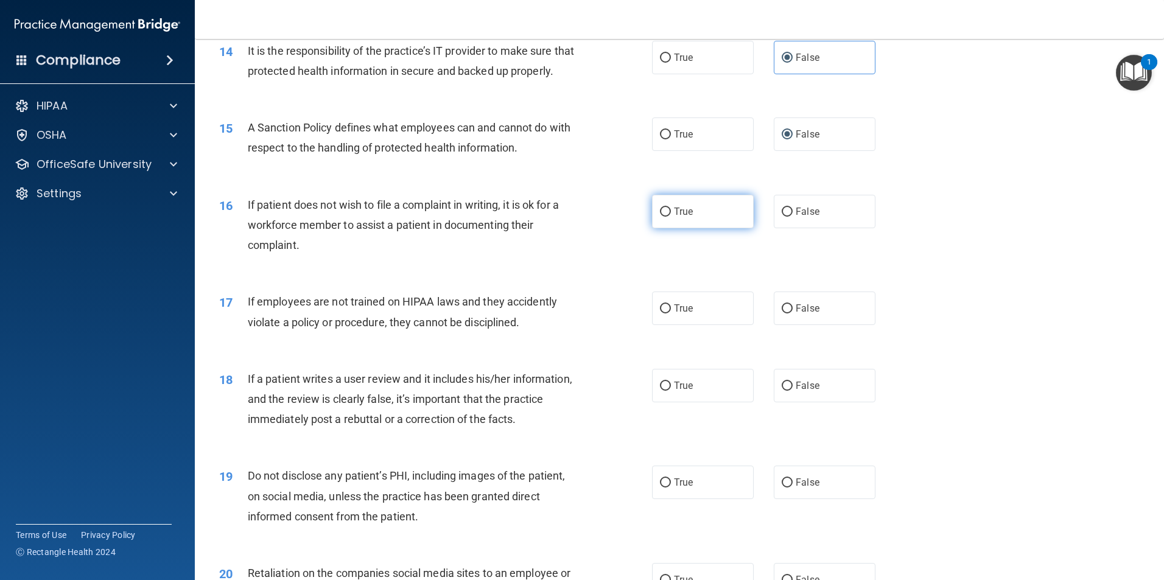
click at [690, 228] on label "True" at bounding box center [703, 211] width 102 height 33
click at [671, 217] on input "True" at bounding box center [665, 212] width 11 height 9
radio input "true"
click at [828, 325] on label "False" at bounding box center [825, 308] width 102 height 33
click at [793, 314] on input "False" at bounding box center [787, 309] width 11 height 9
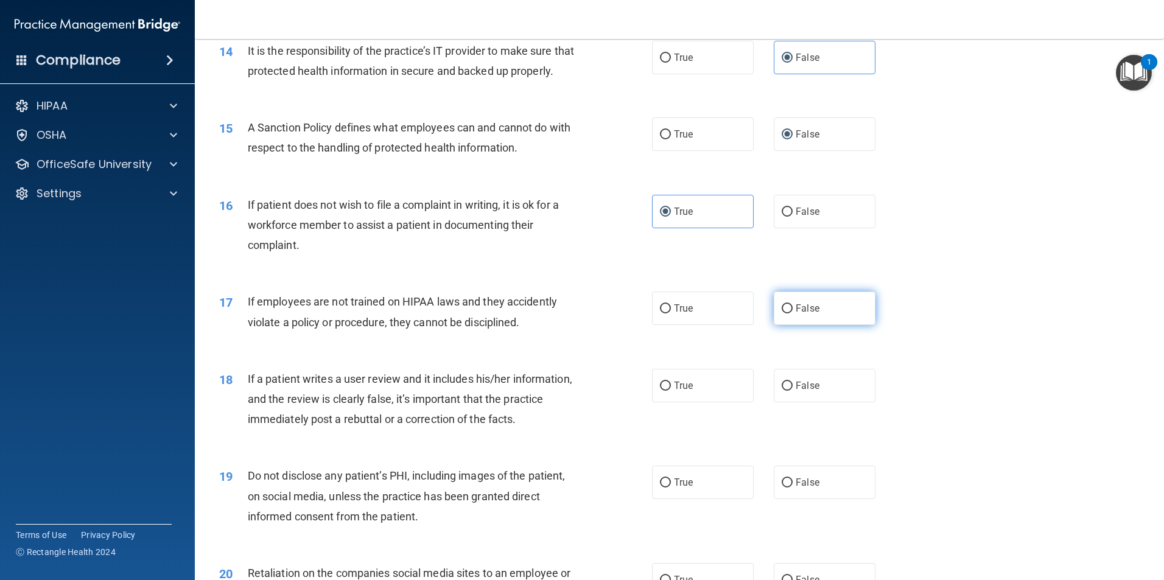
radio input "true"
click at [815, 403] on label "False" at bounding box center [825, 385] width 102 height 33
click at [793, 391] on input "False" at bounding box center [787, 386] width 11 height 9
radio input "true"
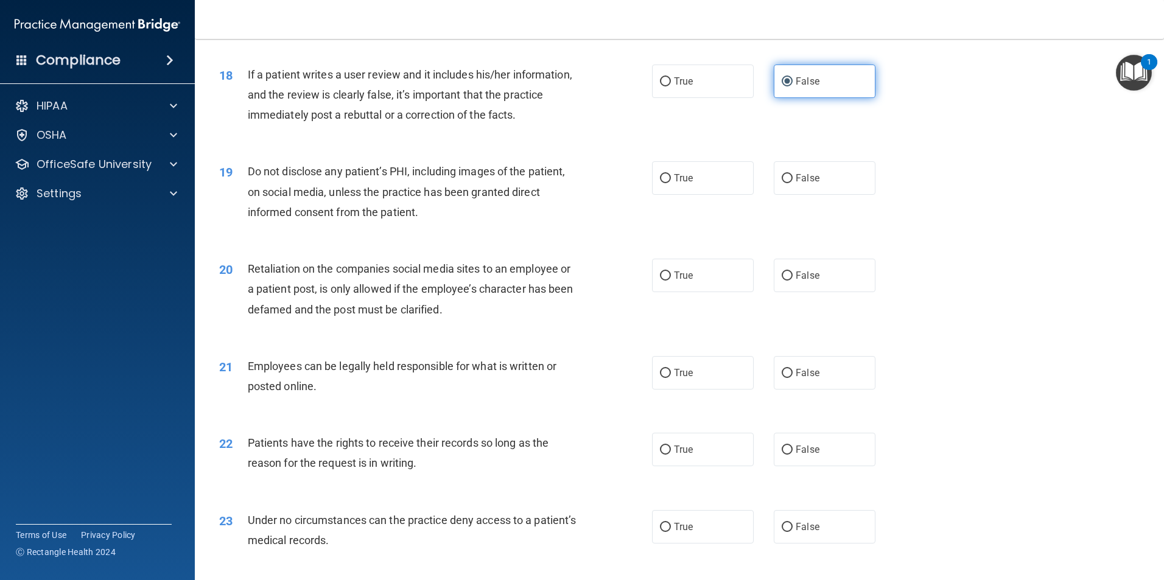
scroll to position [1766, 0]
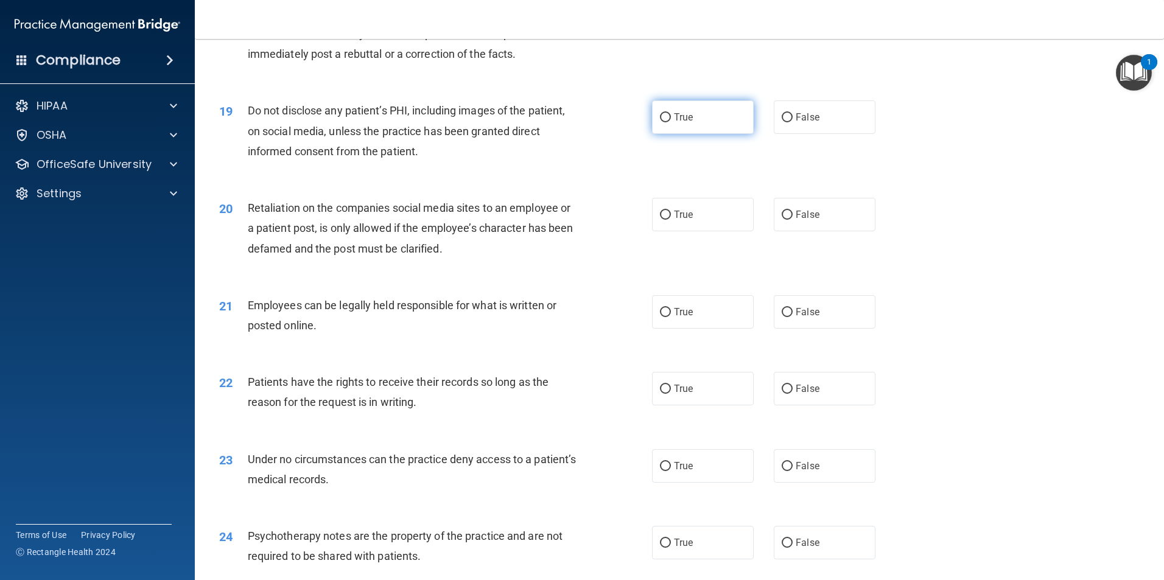
click at [669, 134] on label "True" at bounding box center [703, 116] width 102 height 33
click at [669, 122] on input "True" at bounding box center [665, 117] width 11 height 9
radio input "true"
click at [814, 231] on label "False" at bounding box center [825, 214] width 102 height 33
click at [793, 220] on input "False" at bounding box center [787, 215] width 11 height 9
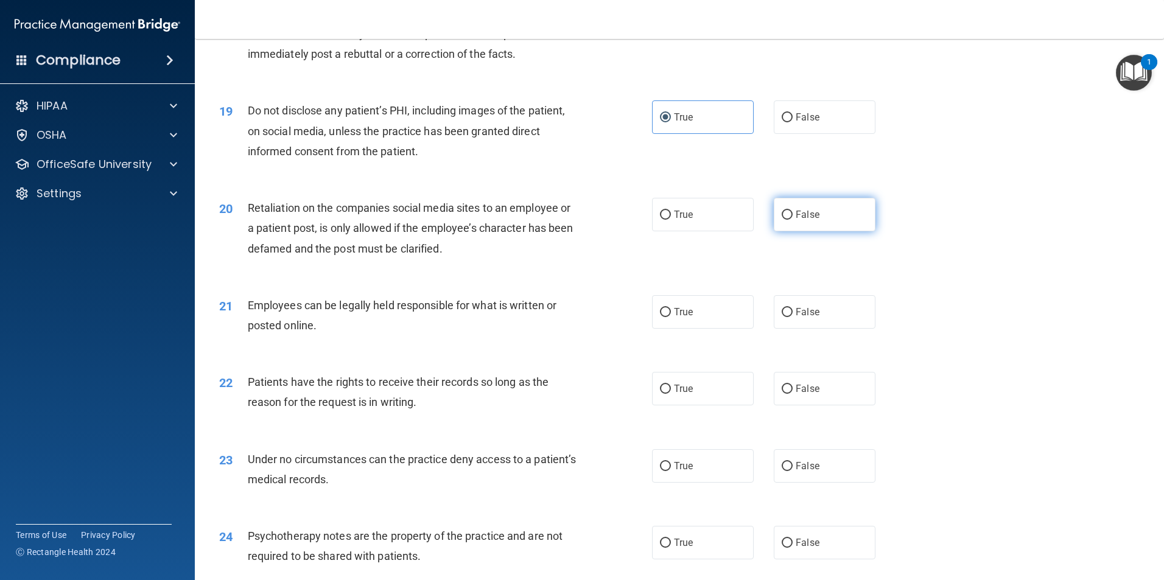
radio input "true"
click at [726, 329] on label "True" at bounding box center [703, 311] width 102 height 33
click at [671, 317] on input "True" at bounding box center [665, 312] width 11 height 9
radio input "true"
click at [817, 398] on label "False" at bounding box center [825, 388] width 102 height 33
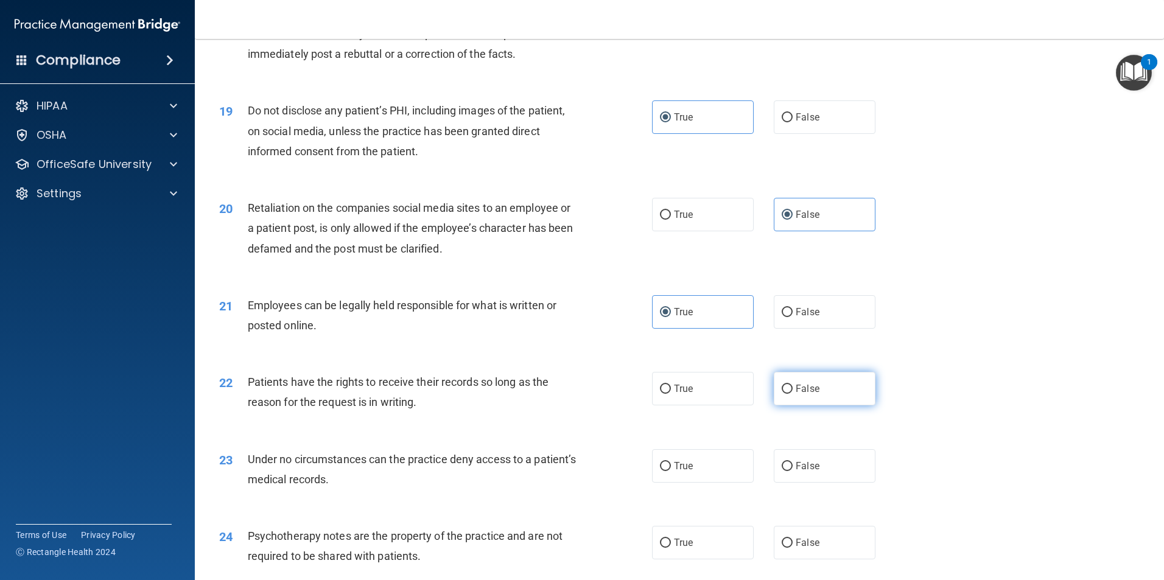
click at [793, 394] on input "False" at bounding box center [787, 389] width 11 height 9
radio input "true"
click at [811, 472] on span "False" at bounding box center [808, 466] width 24 height 12
click at [793, 471] on input "False" at bounding box center [787, 466] width 11 height 9
radio input "true"
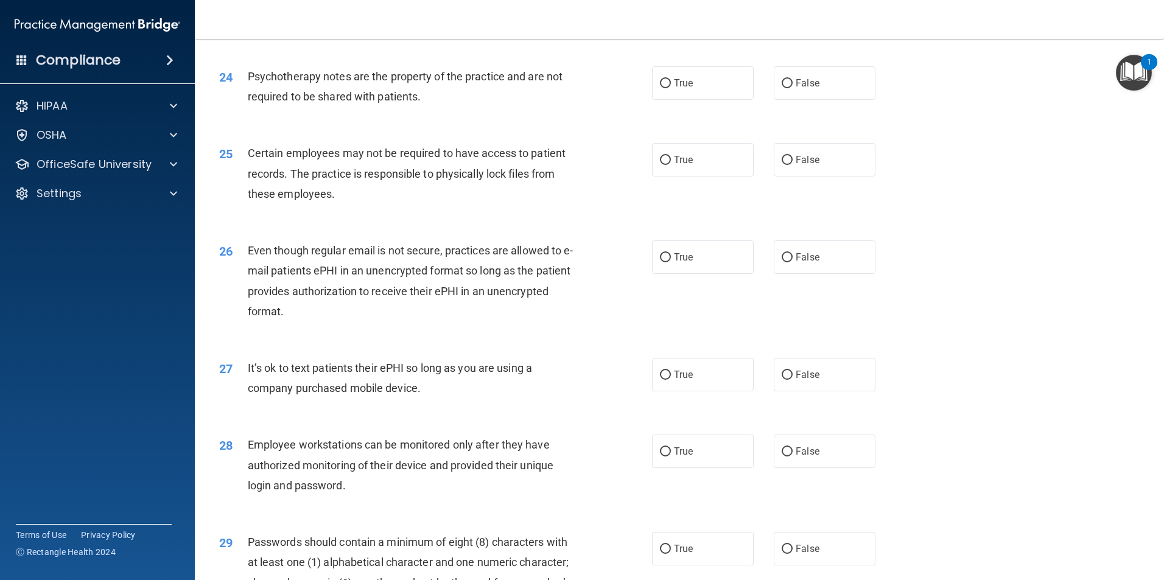
scroll to position [2253, 0]
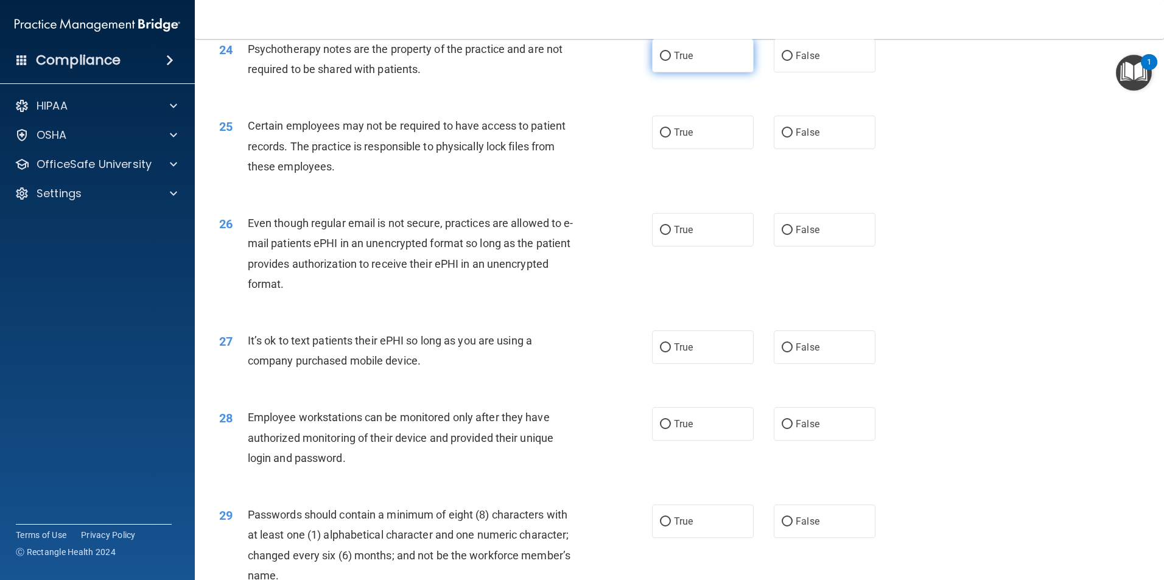
click at [702, 72] on label "True" at bounding box center [703, 55] width 102 height 33
click at [671, 61] on input "True" at bounding box center [665, 56] width 11 height 9
radio input "true"
click at [682, 138] on span "True" at bounding box center [683, 133] width 19 height 12
click at [671, 138] on input "True" at bounding box center [665, 133] width 11 height 9
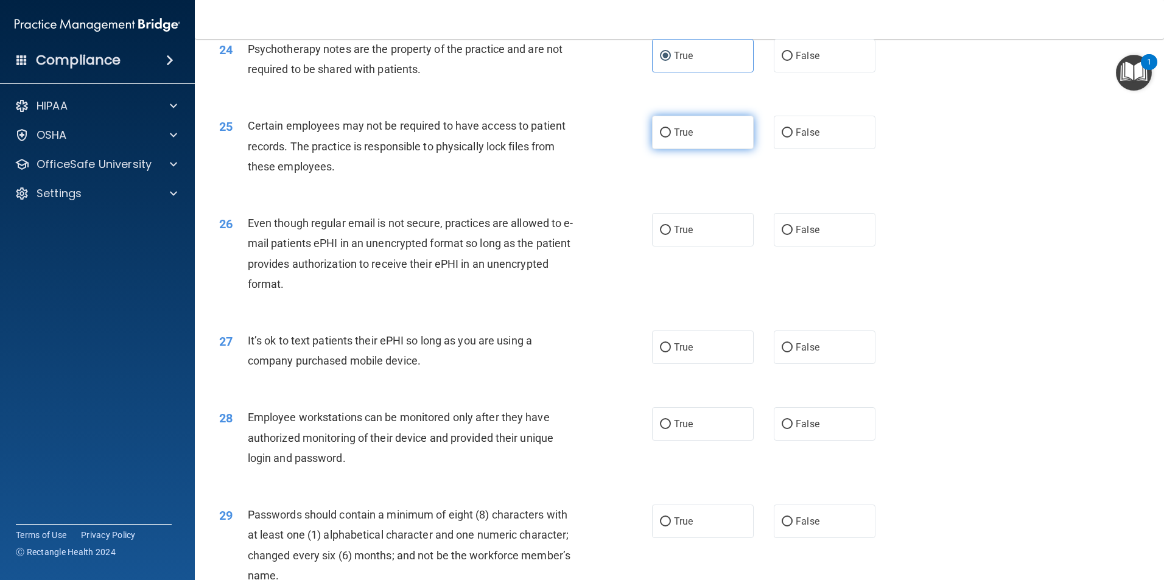
radio input "true"
click at [688, 236] on span "True" at bounding box center [683, 230] width 19 height 12
click at [671, 235] on input "True" at bounding box center [665, 230] width 11 height 9
radio input "true"
click at [800, 364] on label "False" at bounding box center [825, 347] width 102 height 33
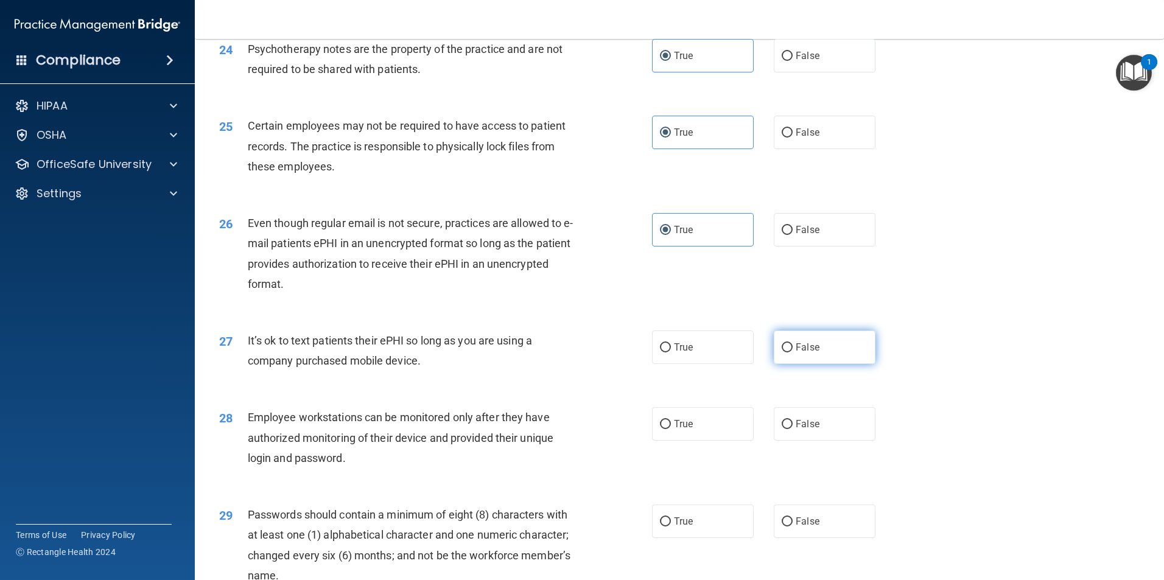
click at [793, 353] on input "False" at bounding box center [787, 347] width 11 height 9
radio input "true"
click at [805, 430] on span "False" at bounding box center [808, 424] width 24 height 12
click at [793, 429] on input "False" at bounding box center [787, 424] width 11 height 9
radio input "true"
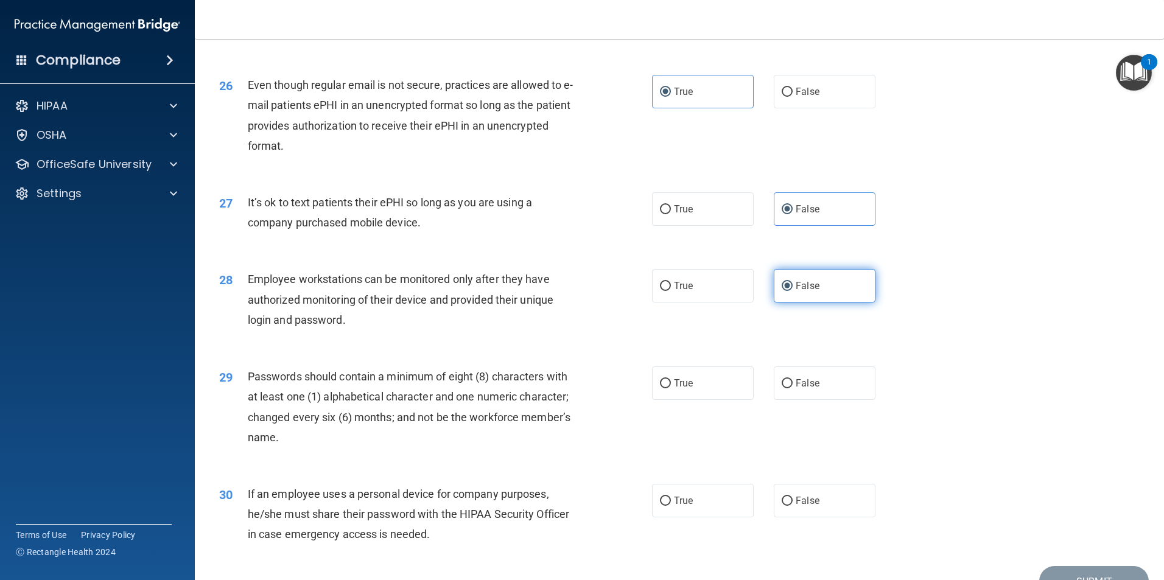
scroll to position [2477, 0]
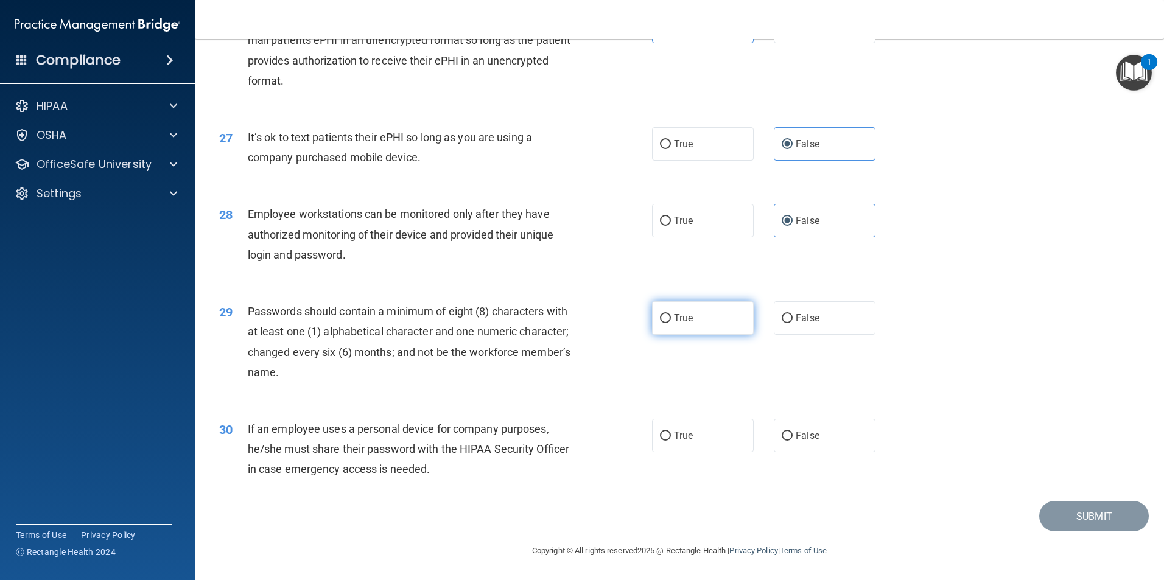
click at [715, 328] on label "True" at bounding box center [703, 317] width 102 height 33
click at [671, 323] on input "True" at bounding box center [665, 318] width 11 height 9
radio input "true"
drag, startPoint x: 827, startPoint y: 445, endPoint x: 862, endPoint y: 474, distance: 45.0
click at [827, 446] on label "False" at bounding box center [825, 435] width 102 height 33
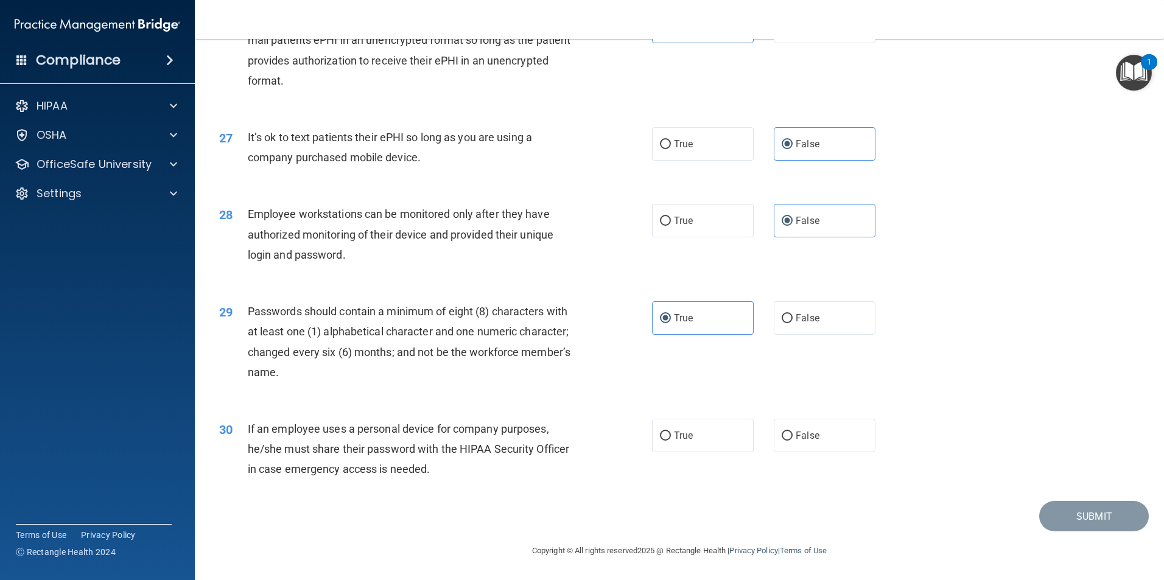
click at [793, 441] on input "False" at bounding box center [787, 436] width 11 height 9
radio input "true"
click at [1045, 518] on button "Submit" at bounding box center [1095, 516] width 110 height 31
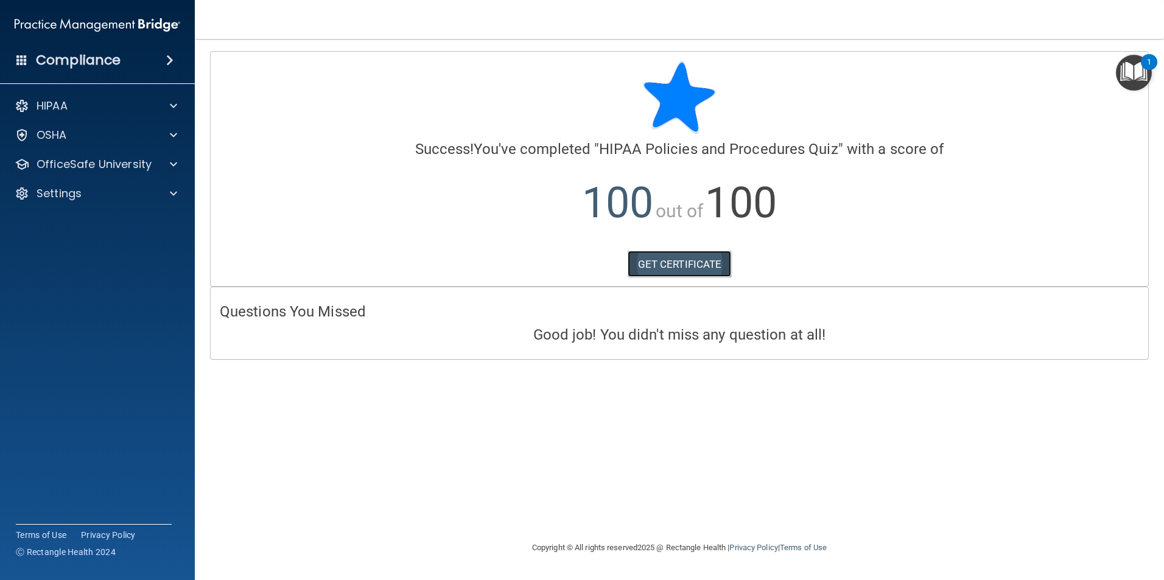
click at [678, 264] on link "GET CERTIFICATE" at bounding box center [680, 264] width 104 height 27
click at [171, 163] on span at bounding box center [173, 164] width 7 height 15
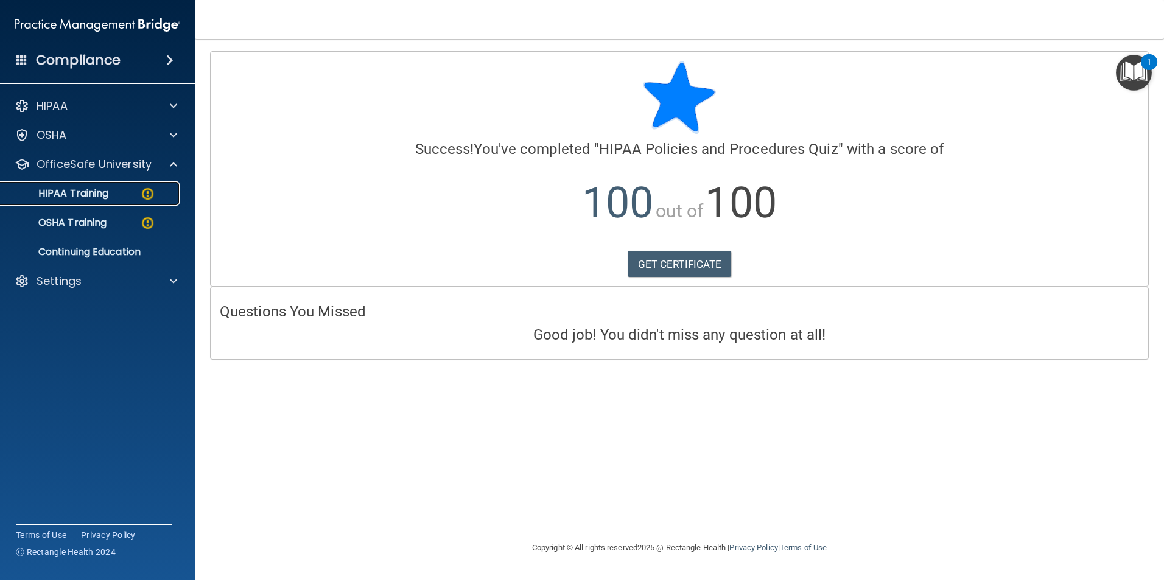
click at [133, 195] on div "HIPAA Training" at bounding box center [91, 194] width 166 height 12
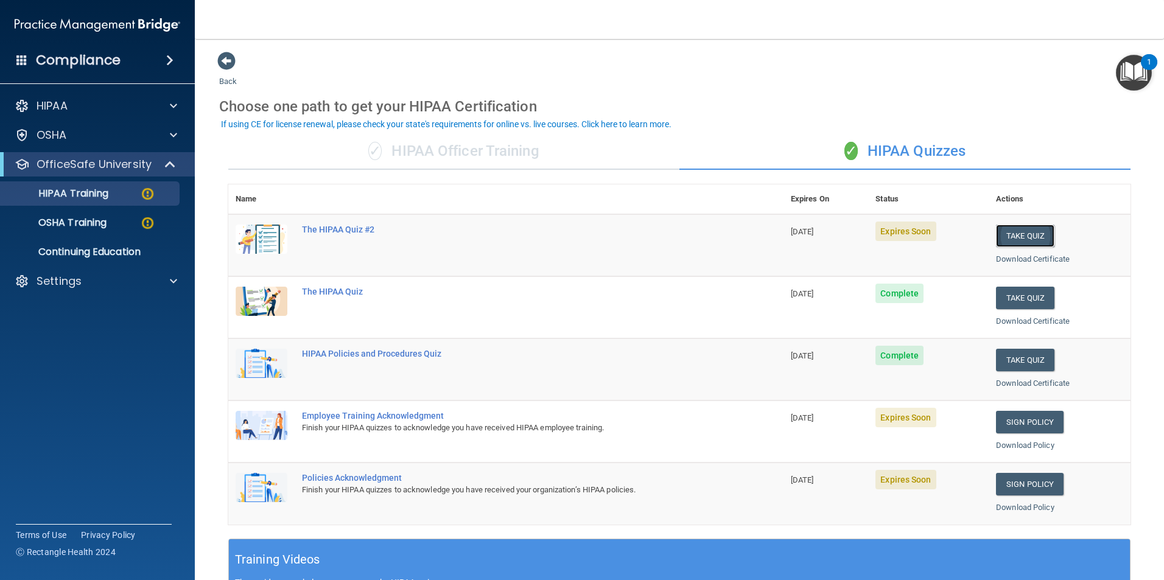
click at [1003, 236] on button "Take Quiz" at bounding box center [1025, 236] width 58 height 23
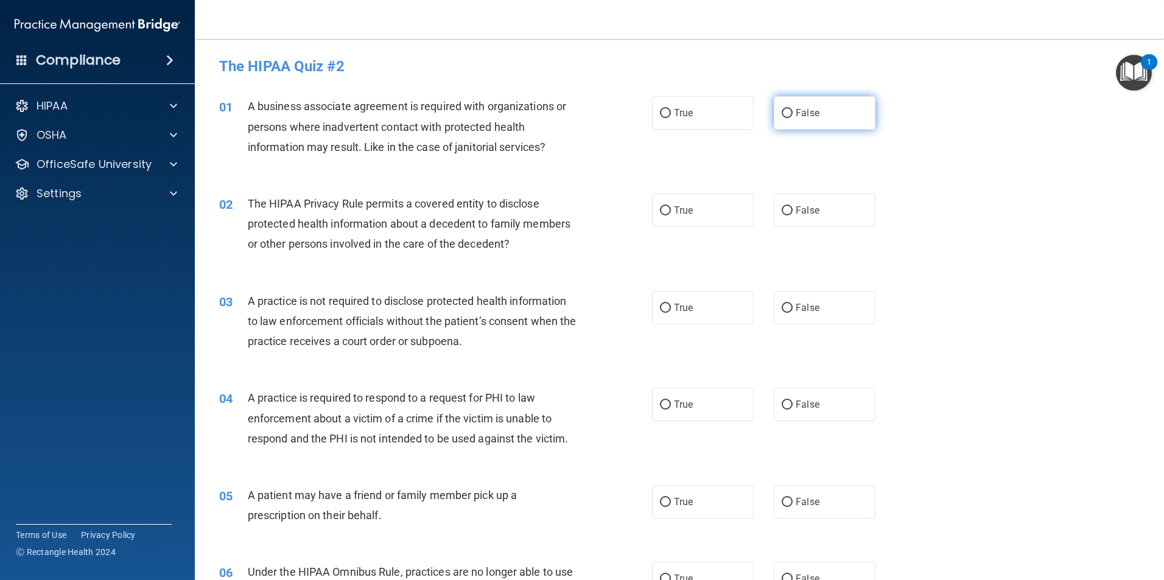
click at [810, 124] on label "False" at bounding box center [825, 112] width 102 height 33
click at [793, 118] on input "False" at bounding box center [787, 113] width 11 height 9
radio input "true"
drag, startPoint x: 726, startPoint y: 205, endPoint x: 811, endPoint y: 285, distance: 116.3
click at [727, 211] on label "True" at bounding box center [703, 210] width 102 height 33
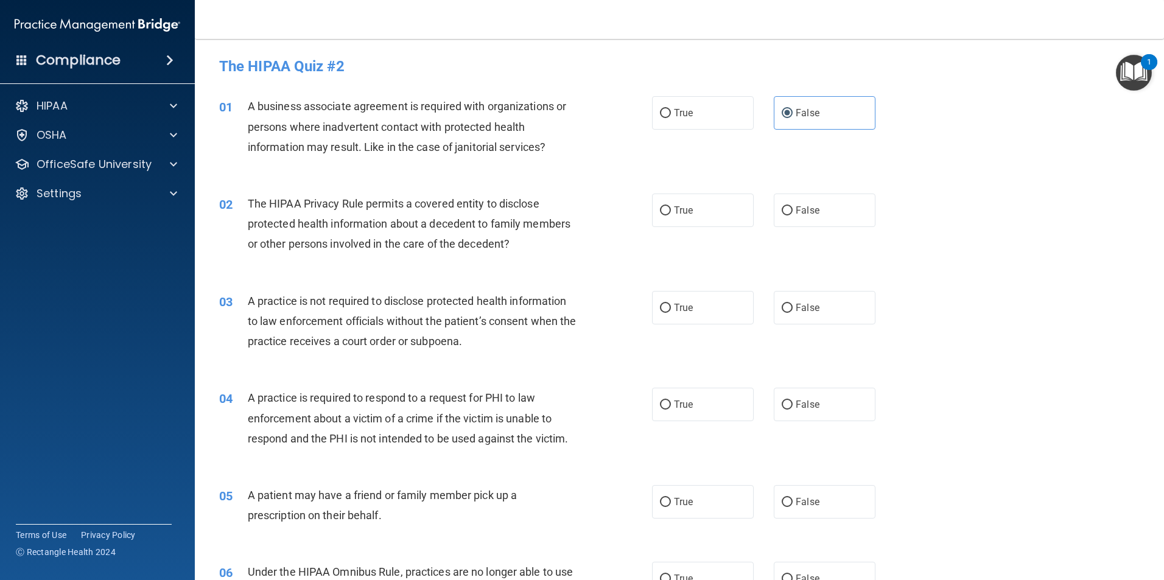
click at [671, 211] on input "True" at bounding box center [665, 210] width 11 height 9
radio input "true"
click at [834, 315] on label "False" at bounding box center [825, 307] width 102 height 33
click at [793, 313] on input "False" at bounding box center [787, 308] width 11 height 9
radio input "true"
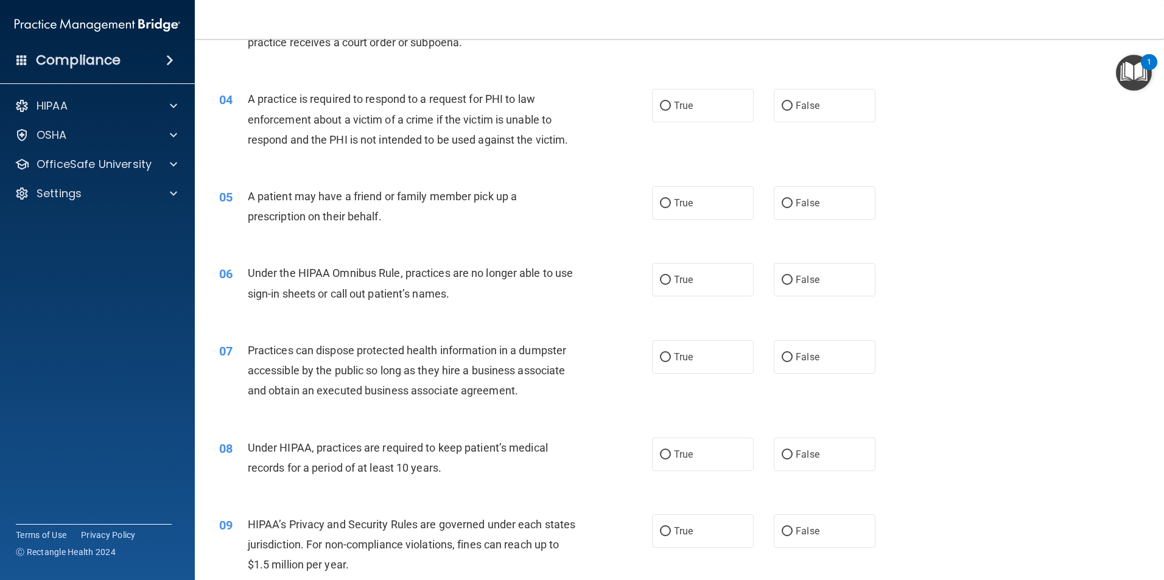
scroll to position [305, 0]
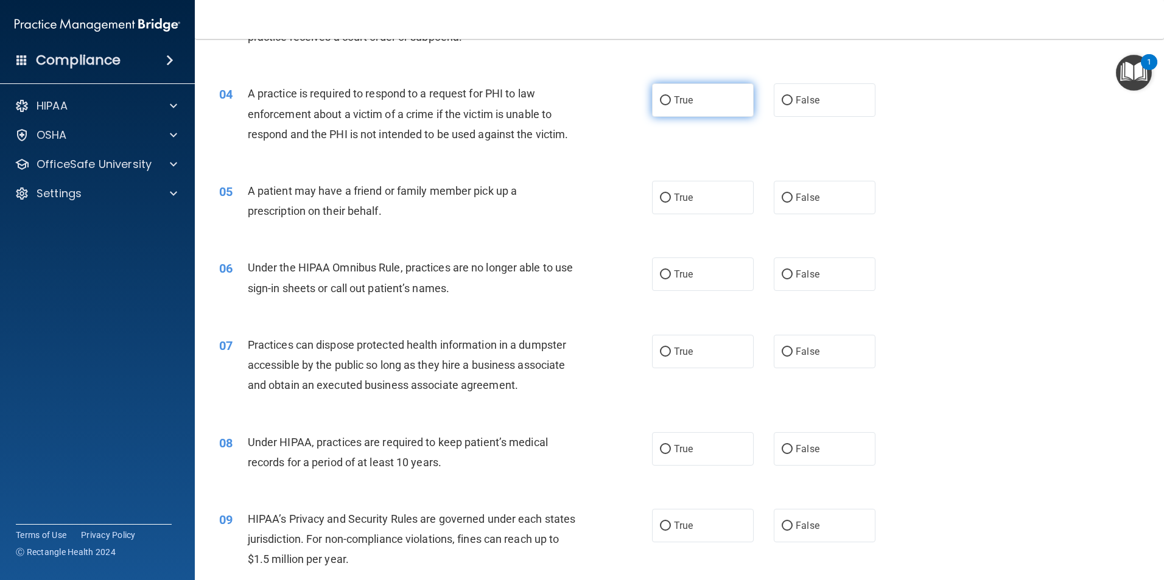
click at [685, 104] on span "True" at bounding box center [683, 100] width 19 height 12
click at [671, 104] on input "True" at bounding box center [665, 100] width 11 height 9
radio input "true"
click at [706, 196] on label "True" at bounding box center [703, 197] width 102 height 33
click at [671, 196] on input "True" at bounding box center [665, 198] width 11 height 9
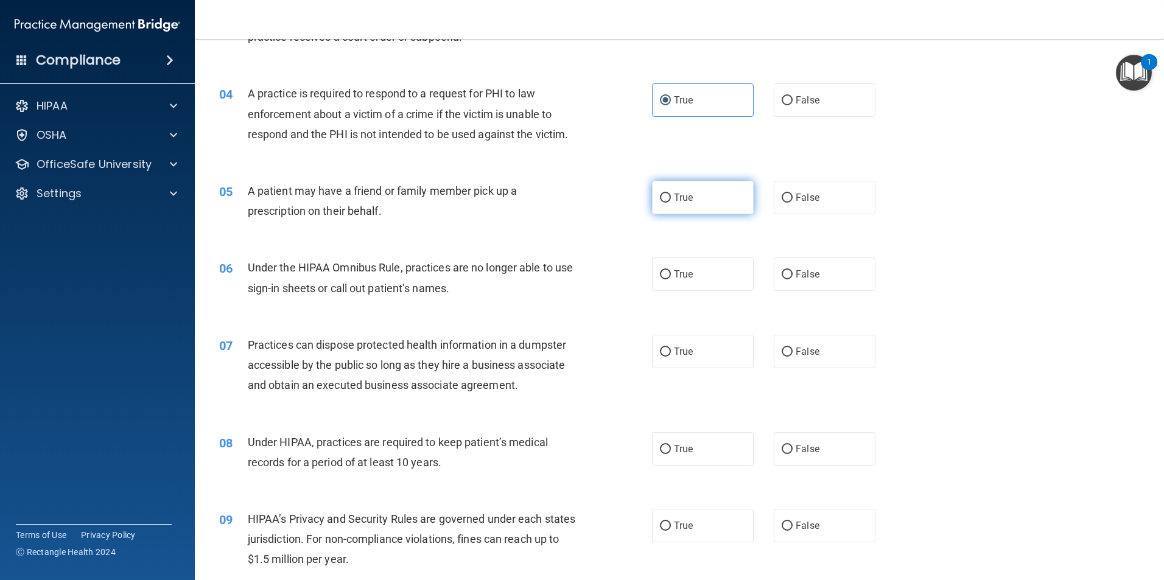
radio input "true"
click at [812, 281] on label "False" at bounding box center [825, 274] width 102 height 33
click at [793, 280] on input "False" at bounding box center [787, 274] width 11 height 9
radio input "true"
drag, startPoint x: 821, startPoint y: 348, endPoint x: 821, endPoint y: 370, distance: 21.3
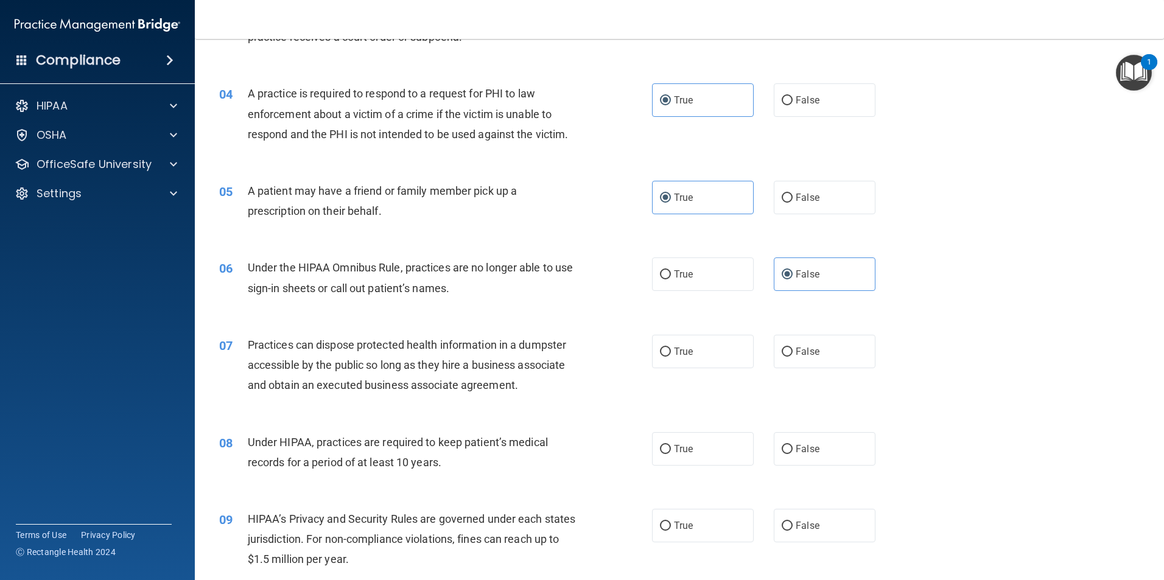
click at [821, 354] on label "False" at bounding box center [825, 351] width 102 height 33
click at [793, 354] on input "False" at bounding box center [787, 352] width 11 height 9
radio input "true"
click at [840, 470] on div "08 Under HIPAA, practices are required to keep patient’s medical records for a …" at bounding box center [679, 455] width 939 height 77
click at [839, 446] on label "False" at bounding box center [825, 448] width 102 height 33
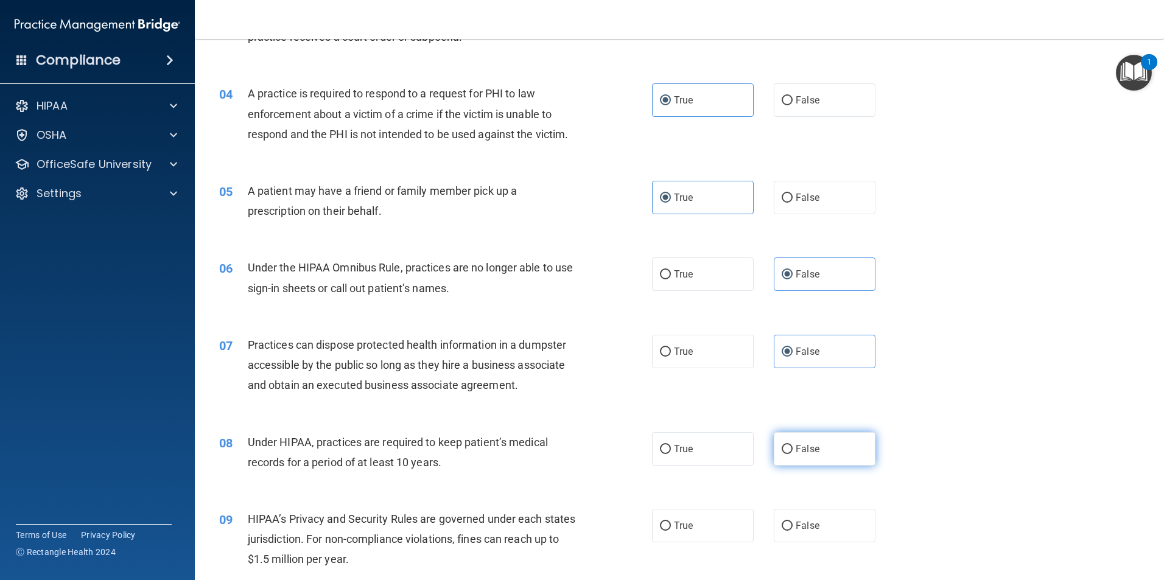
click at [793, 446] on input "False" at bounding box center [787, 449] width 11 height 9
radio input "true"
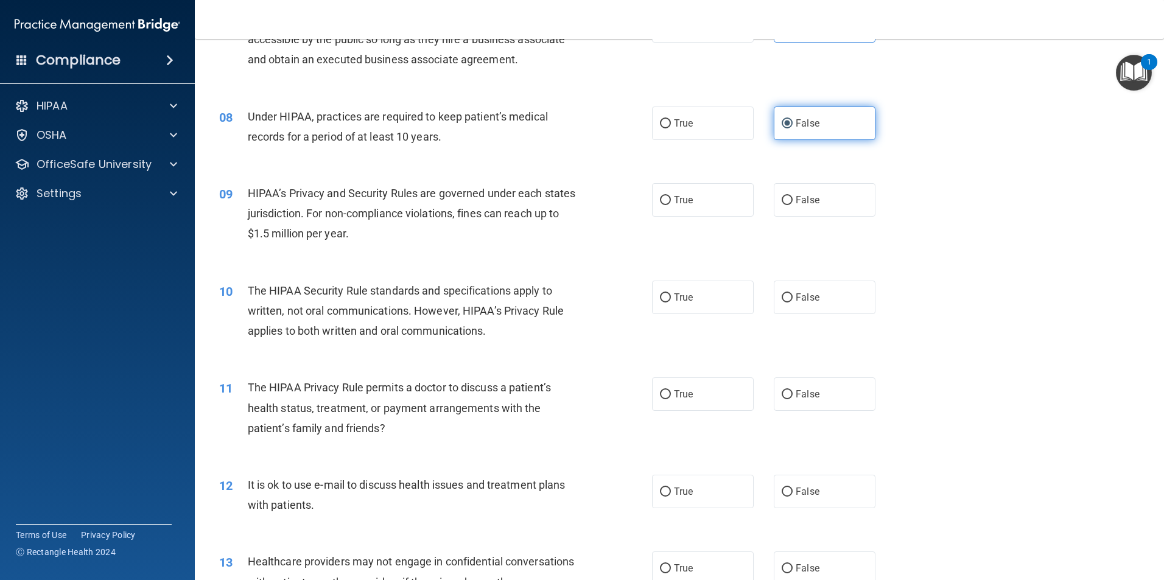
scroll to position [670, 0]
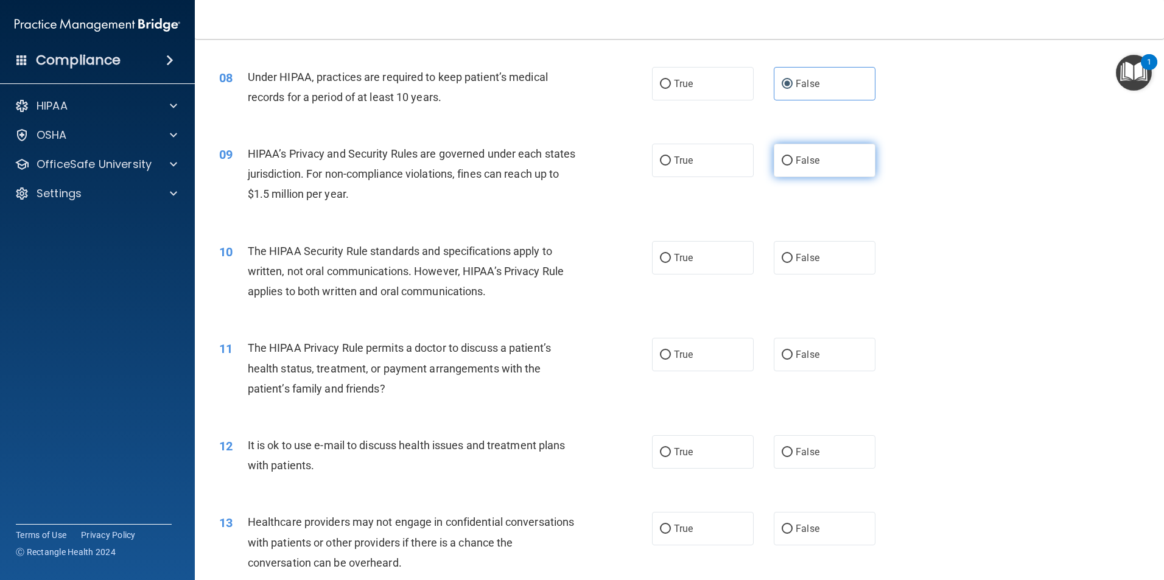
click at [805, 160] on span "False" at bounding box center [808, 161] width 24 height 12
click at [793, 160] on input "False" at bounding box center [787, 161] width 11 height 9
radio input "true"
click at [709, 257] on label "True" at bounding box center [703, 257] width 102 height 33
click at [671, 257] on input "True" at bounding box center [665, 258] width 11 height 9
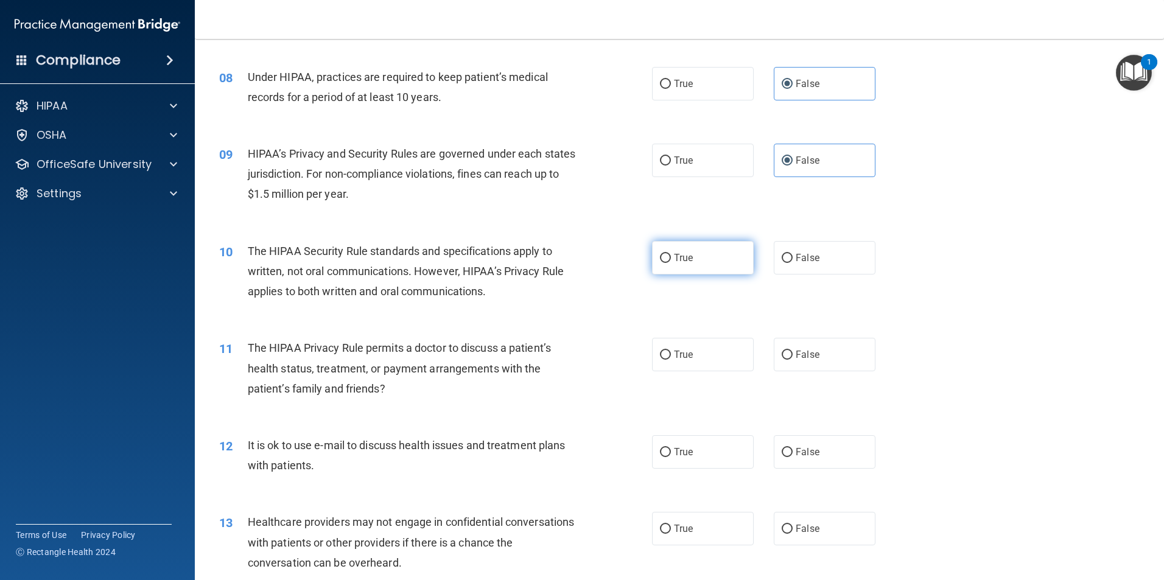
radio input "true"
click at [714, 354] on label "True" at bounding box center [703, 354] width 102 height 33
click at [671, 354] on input "True" at bounding box center [665, 355] width 11 height 9
radio input "true"
click at [723, 445] on label "True" at bounding box center [703, 451] width 102 height 33
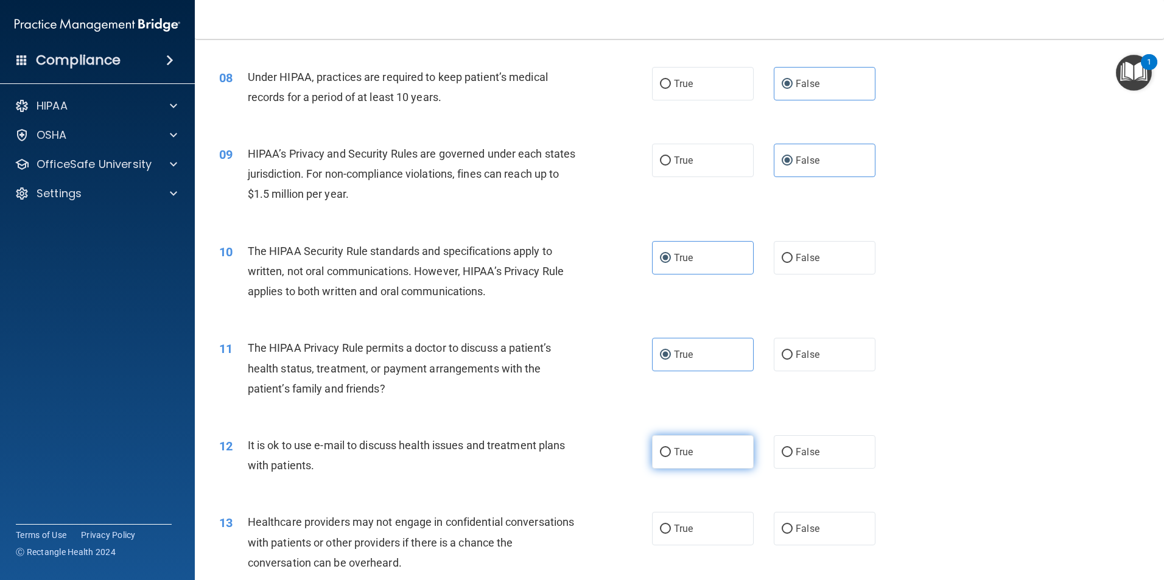
click at [671, 448] on input "True" at bounding box center [665, 452] width 11 height 9
radio input "true"
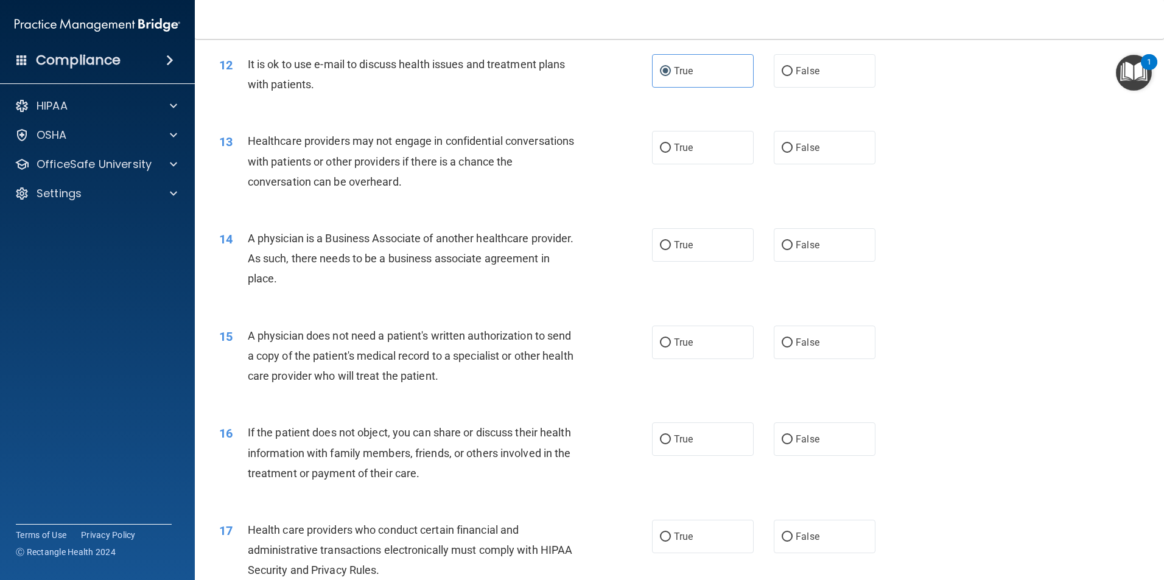
scroll to position [1096, 0]
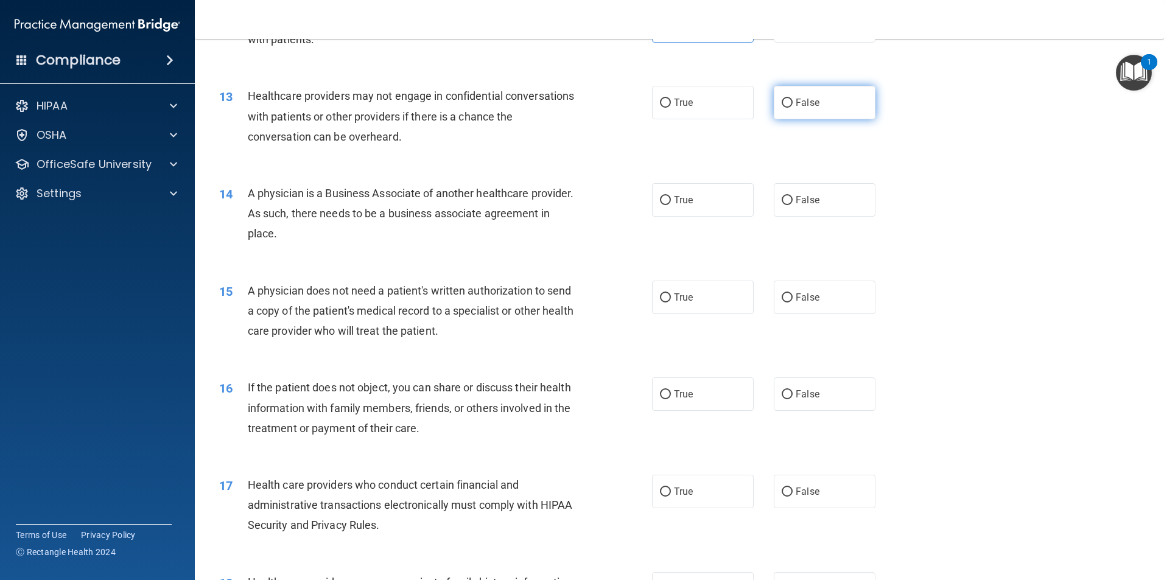
click at [806, 114] on label "False" at bounding box center [825, 102] width 102 height 33
click at [793, 108] on input "False" at bounding box center [787, 103] width 11 height 9
radio input "true"
click at [812, 203] on span "False" at bounding box center [808, 200] width 24 height 12
click at [793, 203] on input "False" at bounding box center [787, 200] width 11 height 9
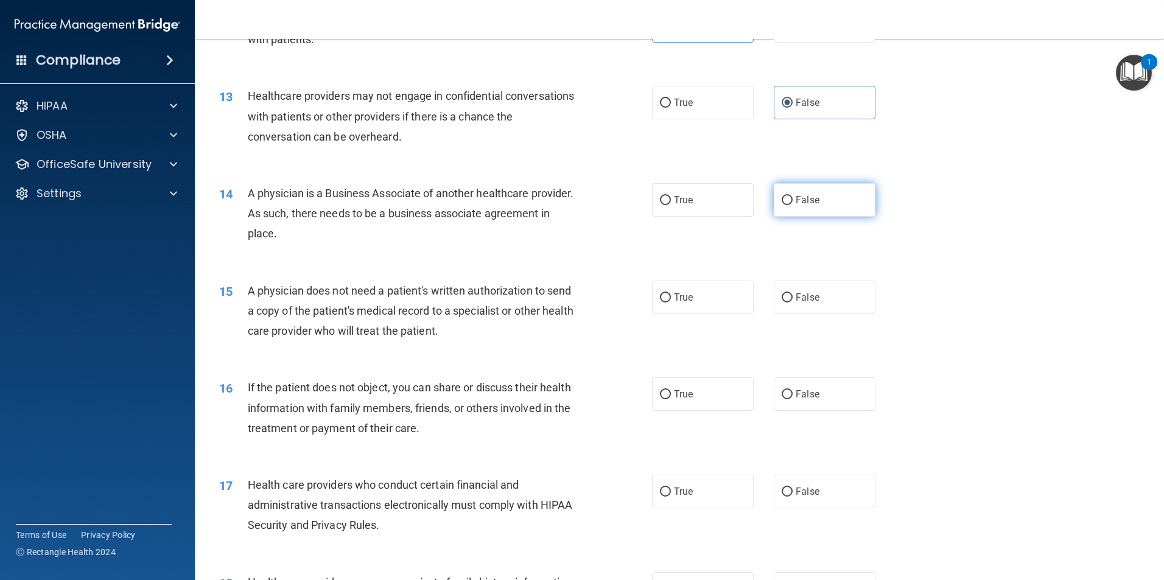
radio input "true"
click at [705, 300] on label "True" at bounding box center [703, 297] width 102 height 33
click at [671, 300] on input "True" at bounding box center [665, 298] width 11 height 9
radio input "true"
click at [720, 388] on label "True" at bounding box center [703, 394] width 102 height 33
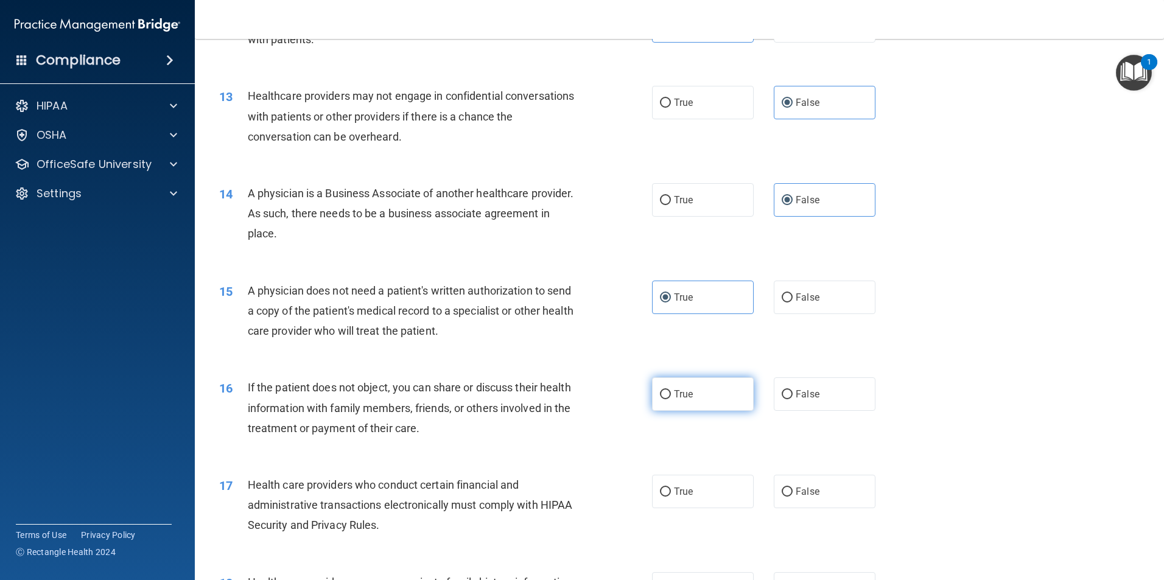
click at [671, 390] on input "True" at bounding box center [665, 394] width 11 height 9
radio input "true"
click at [702, 488] on label "True" at bounding box center [703, 491] width 102 height 33
click at [671, 488] on input "True" at bounding box center [665, 492] width 11 height 9
radio input "true"
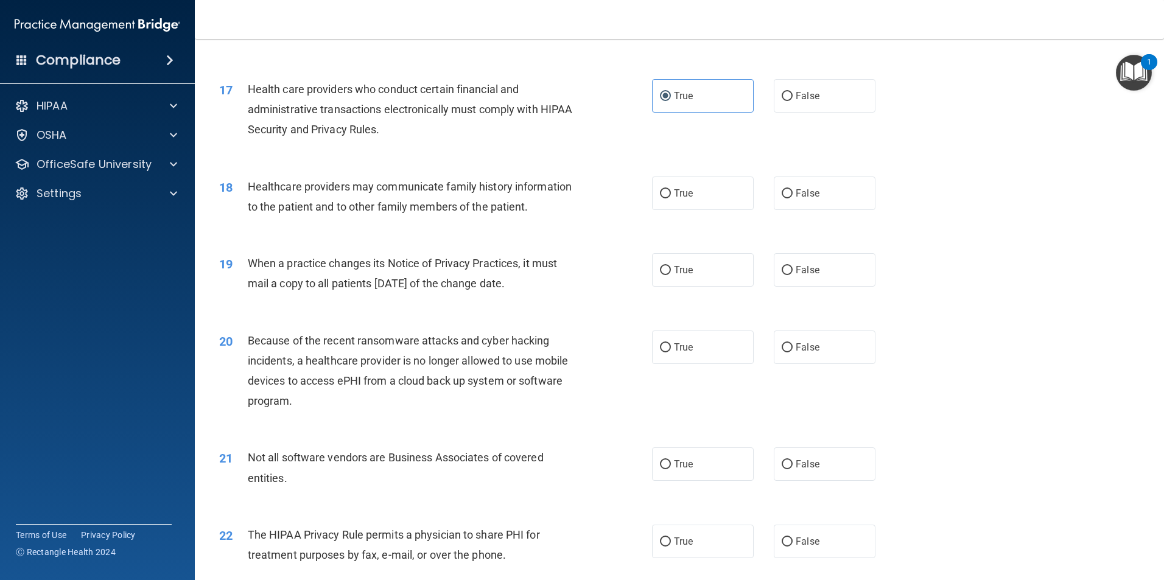
scroll to position [1523, 0]
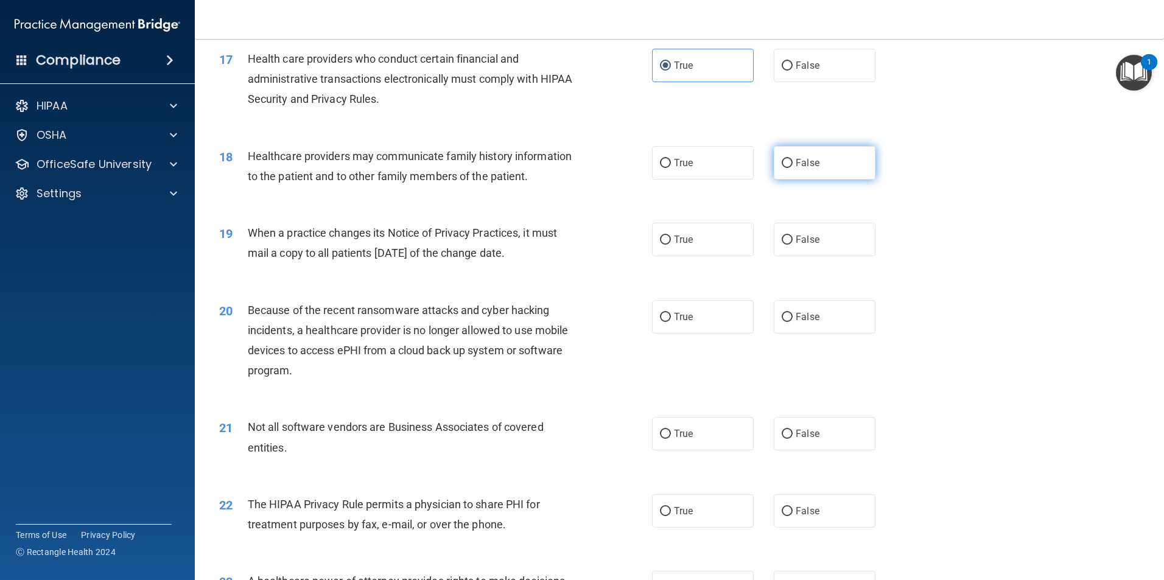
click at [805, 173] on label "False" at bounding box center [825, 162] width 102 height 33
click at [793, 168] on input "False" at bounding box center [787, 163] width 11 height 9
radio input "true"
click at [819, 256] on label "False" at bounding box center [825, 239] width 102 height 33
click at [793, 245] on input "False" at bounding box center [787, 240] width 11 height 9
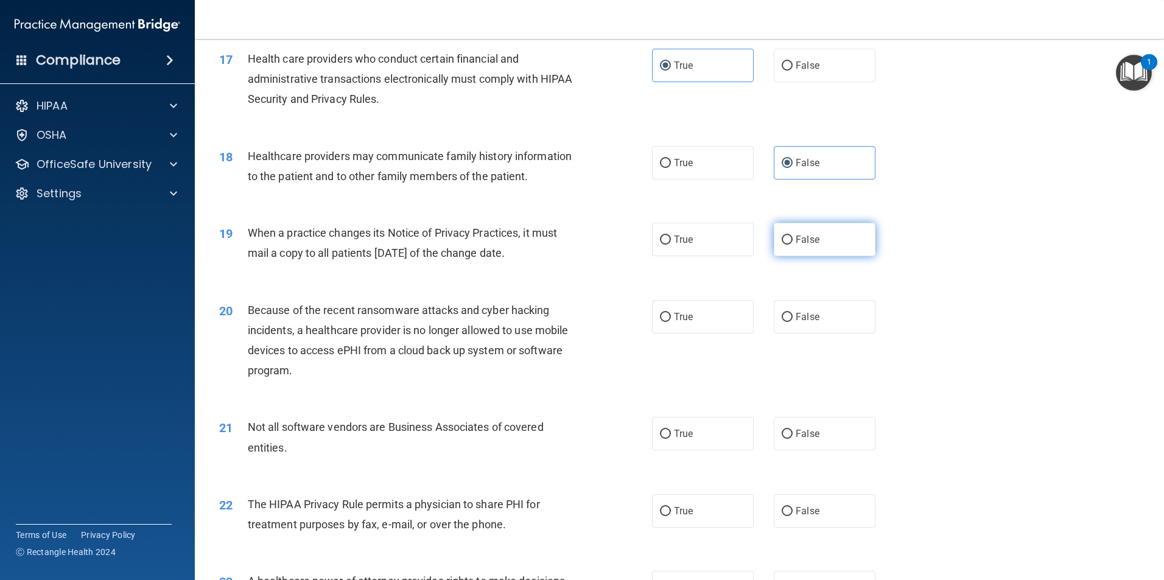
radio input "true"
click at [826, 320] on label "False" at bounding box center [825, 316] width 102 height 33
click at [793, 320] on input "False" at bounding box center [787, 317] width 11 height 9
radio input "true"
click at [717, 441] on label "True" at bounding box center [703, 433] width 102 height 33
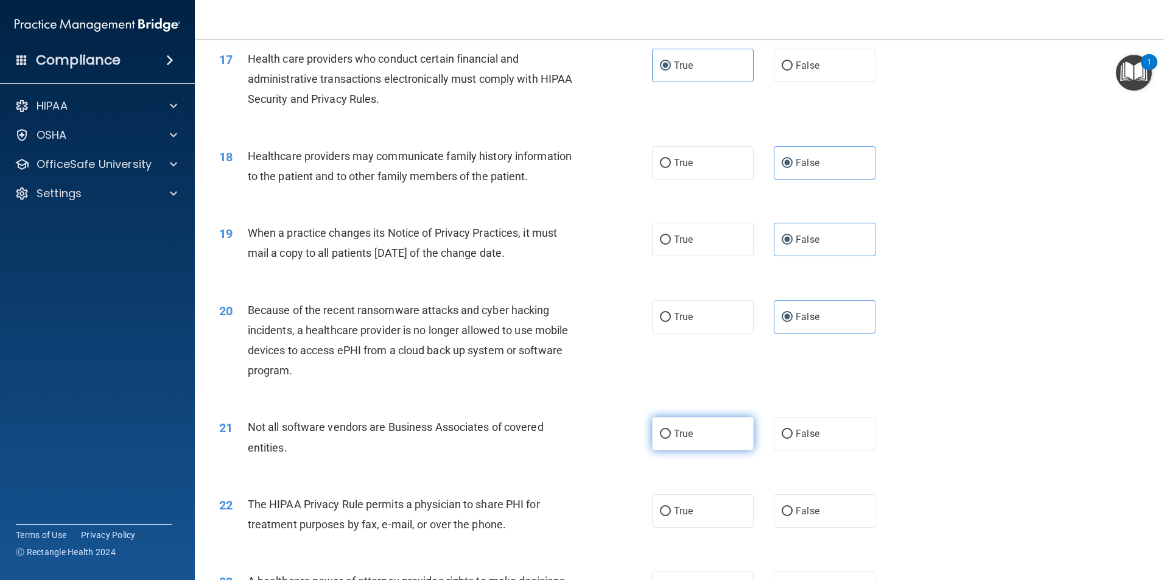
click at [671, 439] on input "True" at bounding box center [665, 434] width 11 height 9
radio input "true"
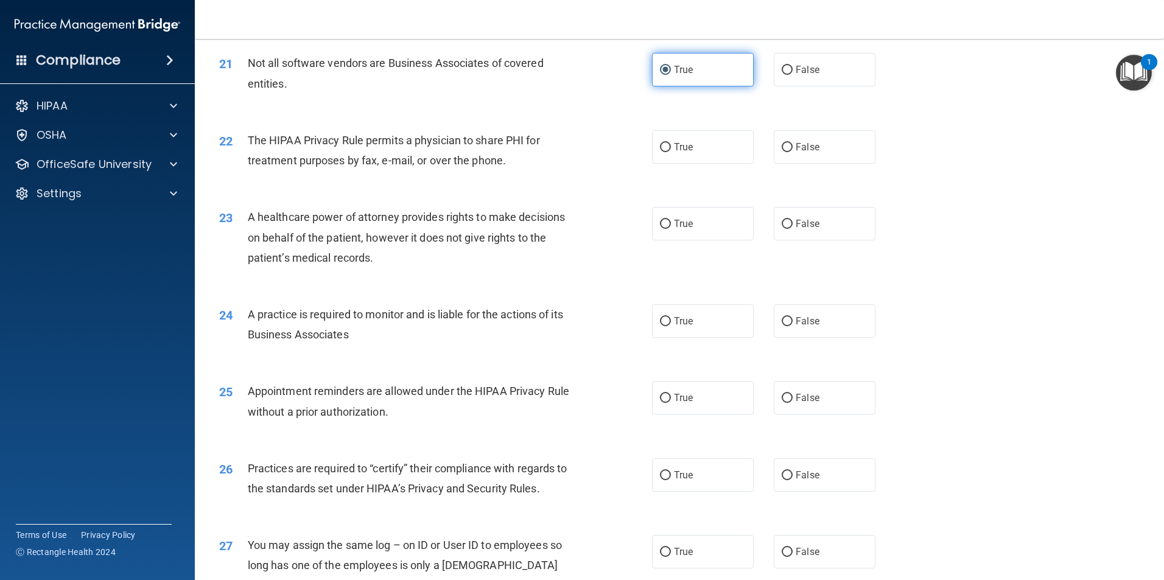
scroll to position [1888, 0]
click at [706, 152] on label "True" at bounding box center [703, 145] width 102 height 33
click at [671, 151] on input "True" at bounding box center [665, 146] width 11 height 9
radio input "true"
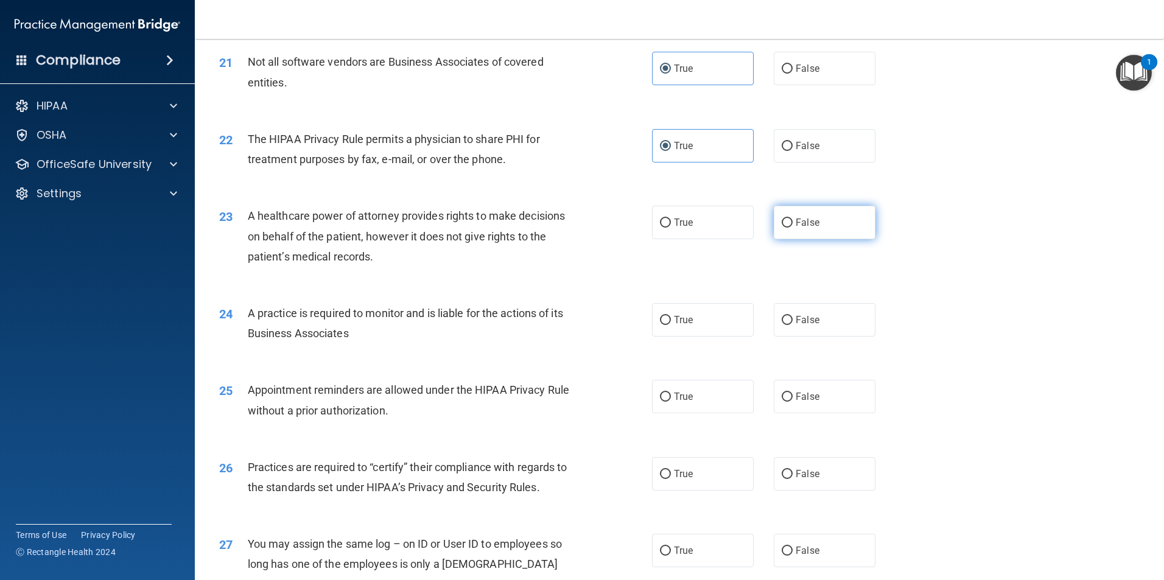
click at [831, 231] on label "False" at bounding box center [825, 222] width 102 height 33
click at [793, 228] on input "False" at bounding box center [787, 223] width 11 height 9
radio input "true"
click at [828, 320] on label "False" at bounding box center [825, 319] width 102 height 33
click at [793, 320] on input "False" at bounding box center [787, 320] width 11 height 9
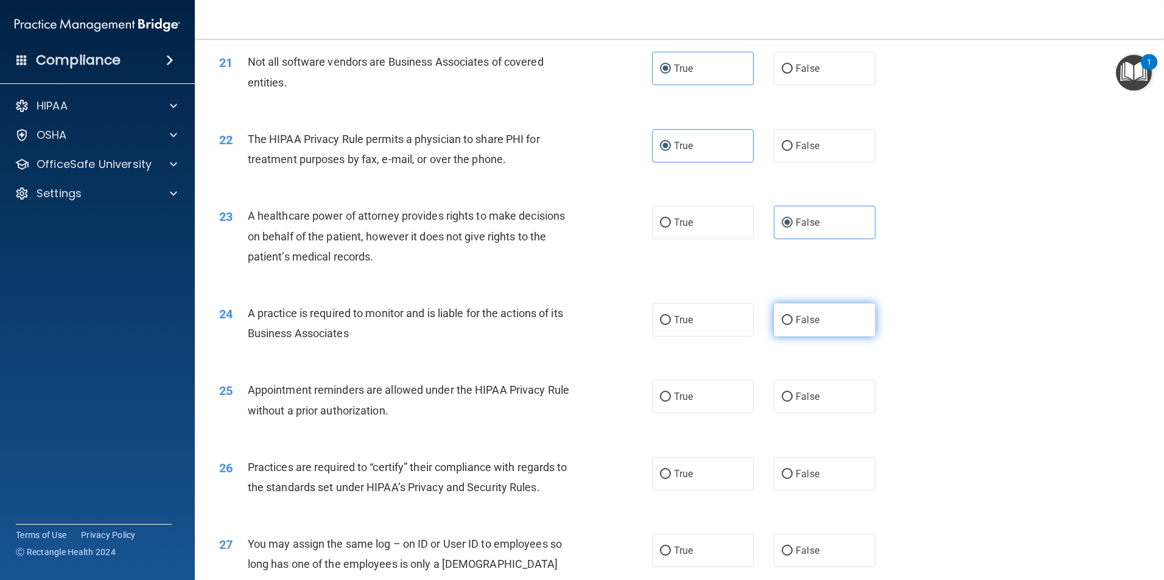
radio input "true"
click at [698, 394] on label "True" at bounding box center [703, 396] width 102 height 33
click at [671, 394] on input "True" at bounding box center [665, 397] width 11 height 9
radio input "true"
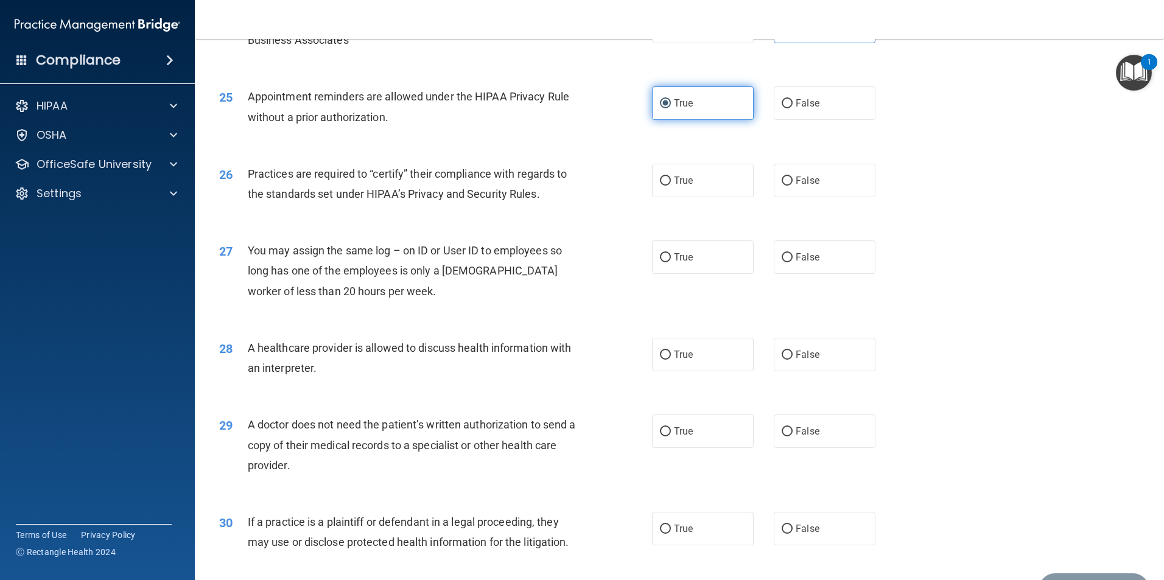
scroll to position [2192, 0]
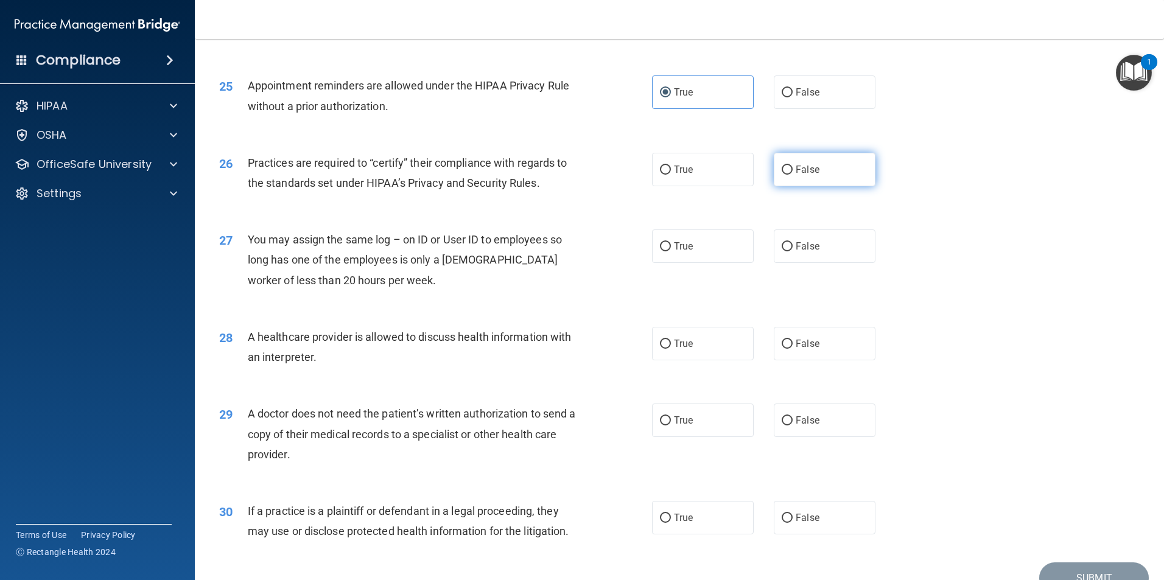
click at [823, 172] on label "False" at bounding box center [825, 169] width 102 height 33
click at [793, 172] on input "False" at bounding box center [787, 170] width 11 height 9
radio input "true"
click at [803, 248] on span "False" at bounding box center [808, 247] width 24 height 12
click at [793, 248] on input "False" at bounding box center [787, 246] width 11 height 9
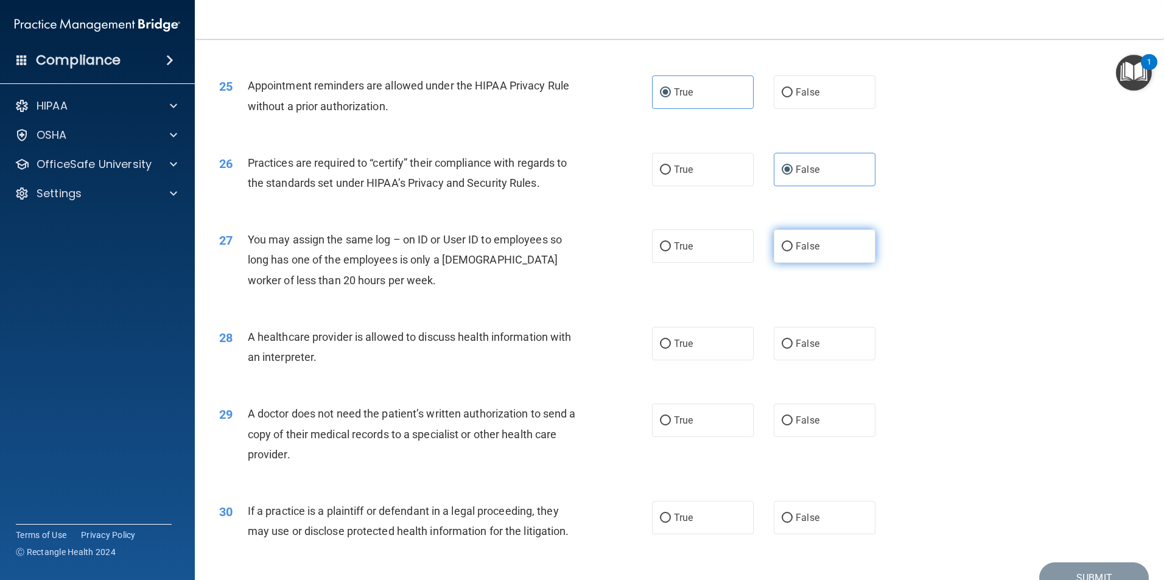
radio input "true"
click at [716, 344] on label "True" at bounding box center [703, 343] width 102 height 33
click at [671, 344] on input "True" at bounding box center [665, 344] width 11 height 9
radio input "true"
drag, startPoint x: 714, startPoint y: 422, endPoint x: 717, endPoint y: 443, distance: 20.9
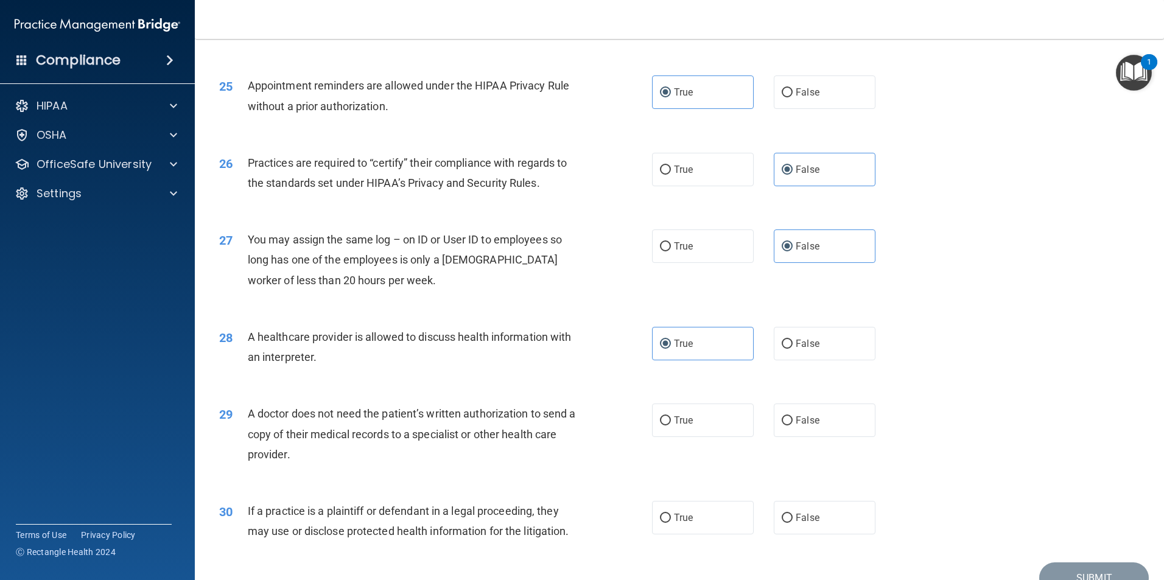
click at [714, 425] on label "True" at bounding box center [703, 420] width 102 height 33
click at [671, 425] on input "True" at bounding box center [665, 421] width 11 height 9
radio input "true"
click at [716, 516] on label "True" at bounding box center [703, 517] width 102 height 33
click at [671, 516] on input "True" at bounding box center [665, 518] width 11 height 9
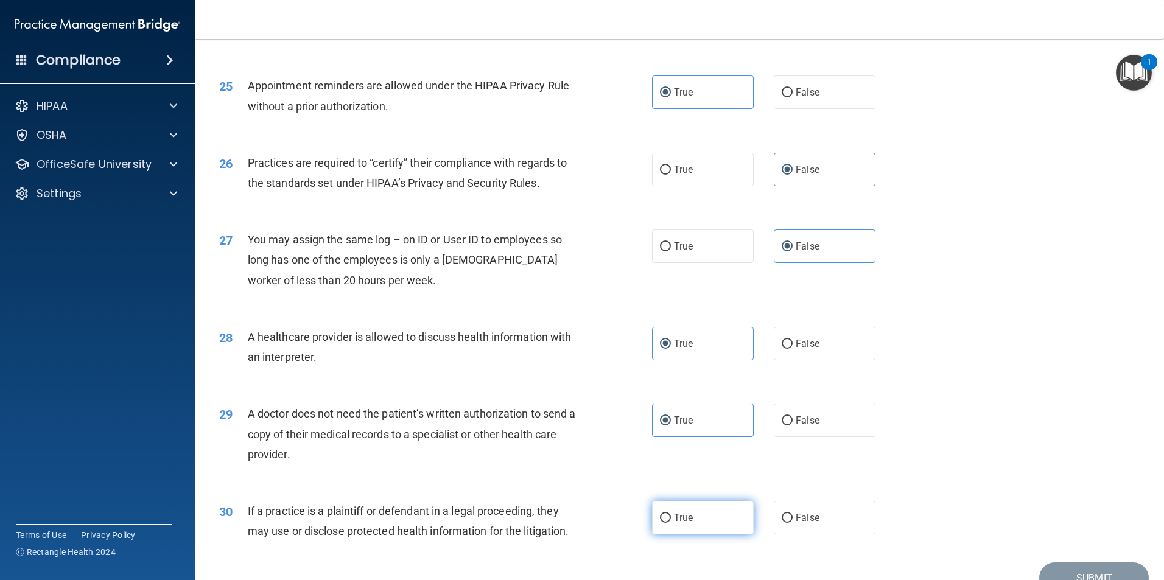
radio input "true"
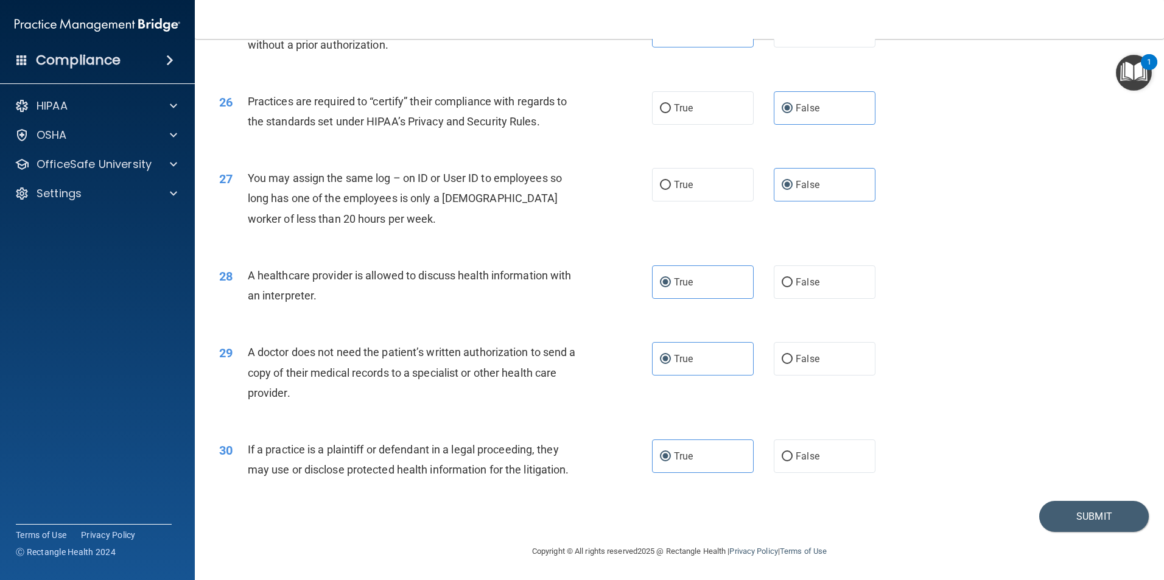
scroll to position [2255, 0]
click at [1064, 512] on button "Submit" at bounding box center [1095, 516] width 110 height 31
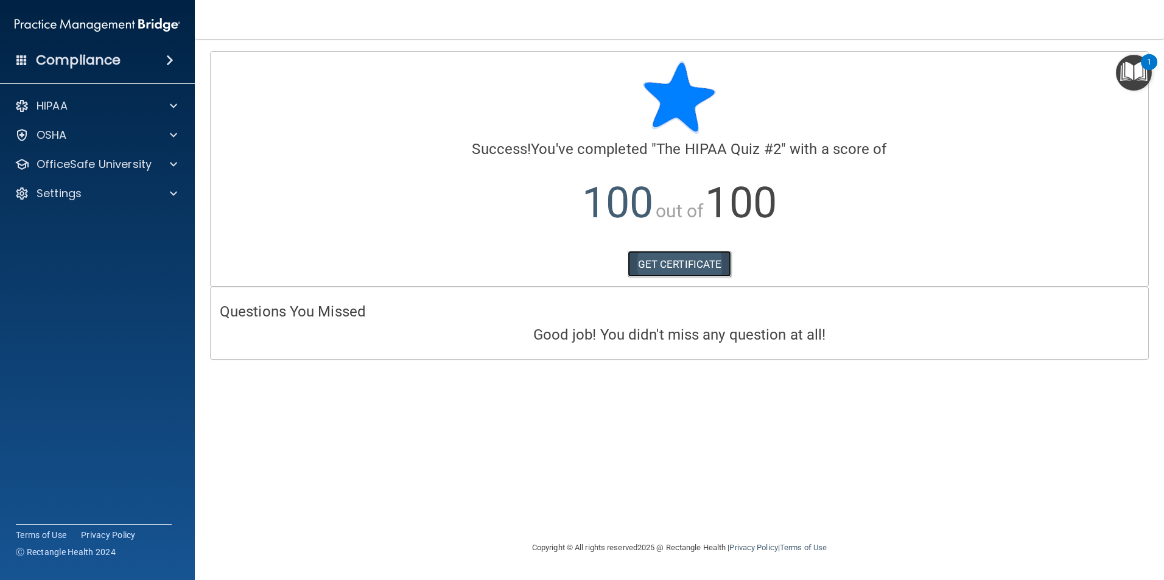
click at [659, 258] on link "GET CERTIFICATE" at bounding box center [680, 264] width 104 height 27
click at [111, 167] on p "OfficeSafe University" at bounding box center [94, 164] width 115 height 15
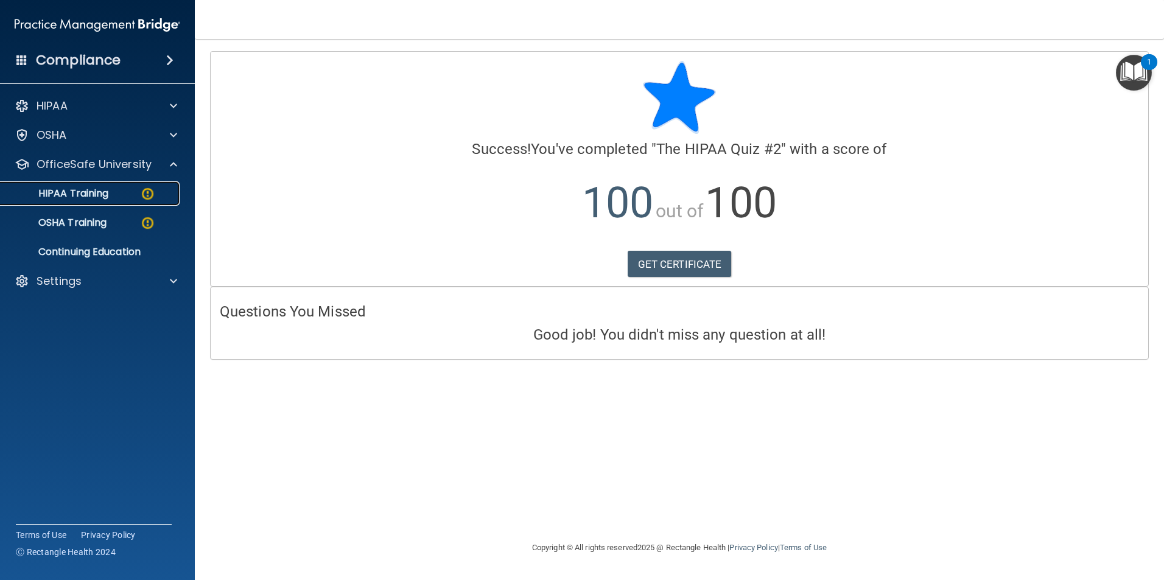
click at [131, 197] on div "HIPAA Training" at bounding box center [91, 194] width 166 height 12
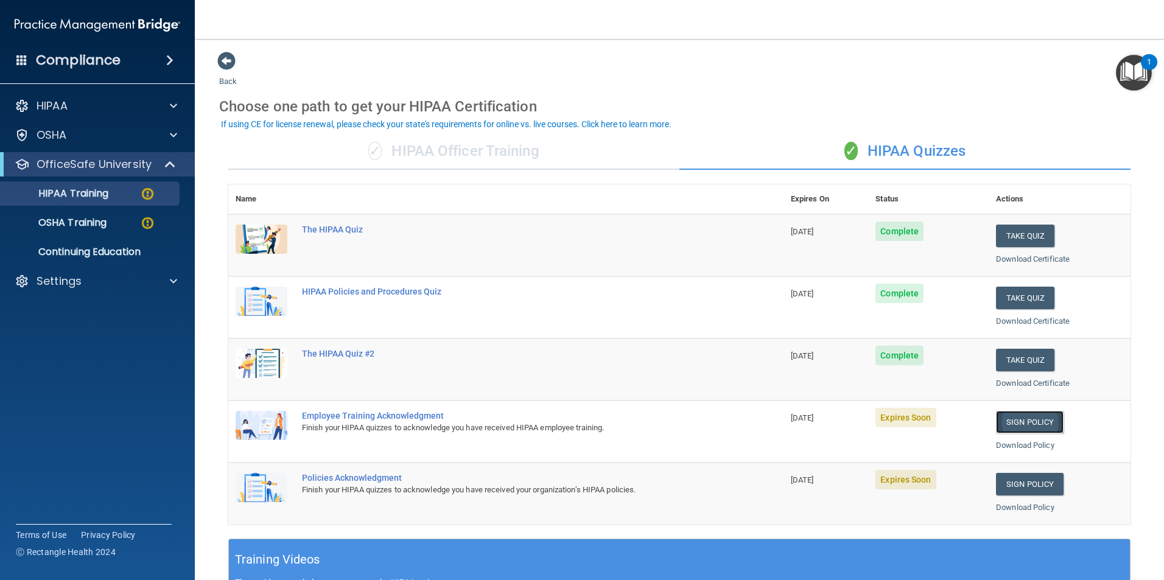
click at [1049, 420] on link "Sign Policy" at bounding box center [1030, 422] width 68 height 23
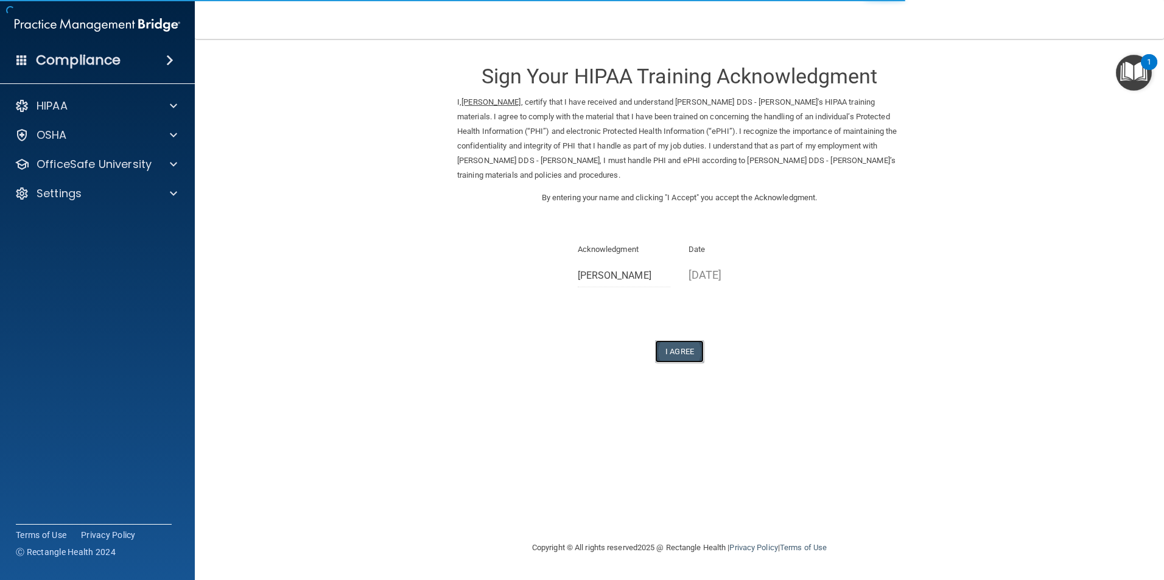
click at [676, 353] on button "I Agree" at bounding box center [679, 351] width 49 height 23
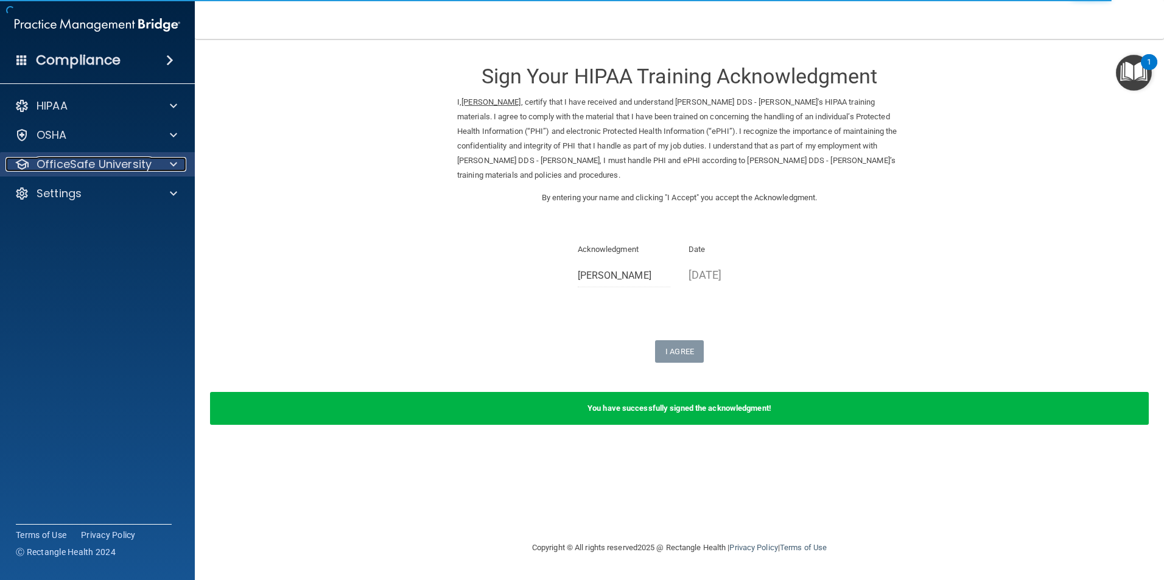
click at [138, 160] on p "OfficeSafe University" at bounding box center [94, 164] width 115 height 15
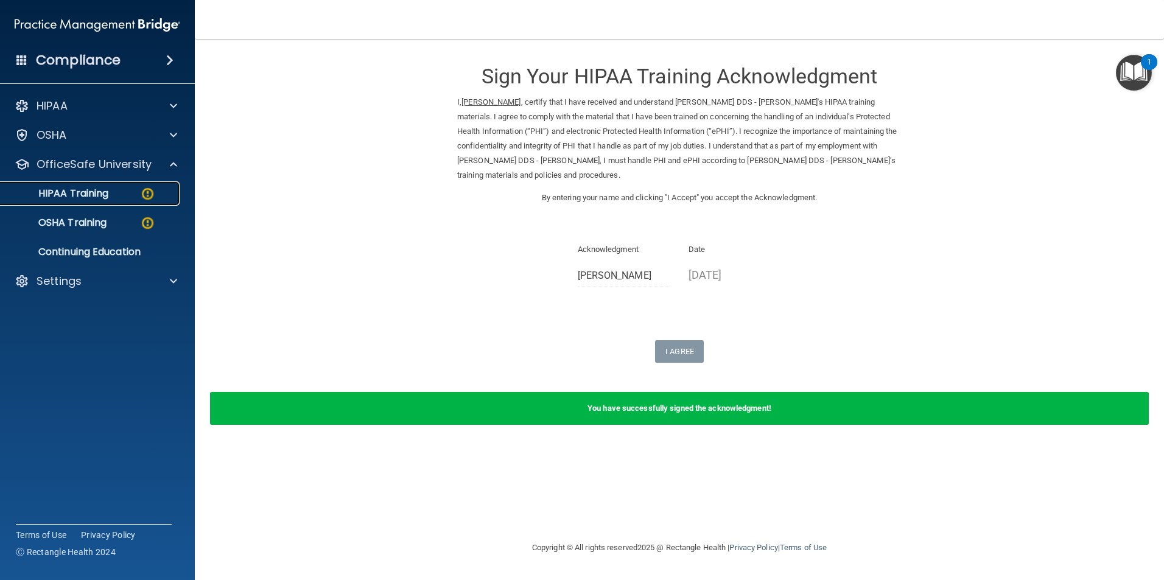
click at [132, 189] on div "HIPAA Training" at bounding box center [91, 194] width 166 height 12
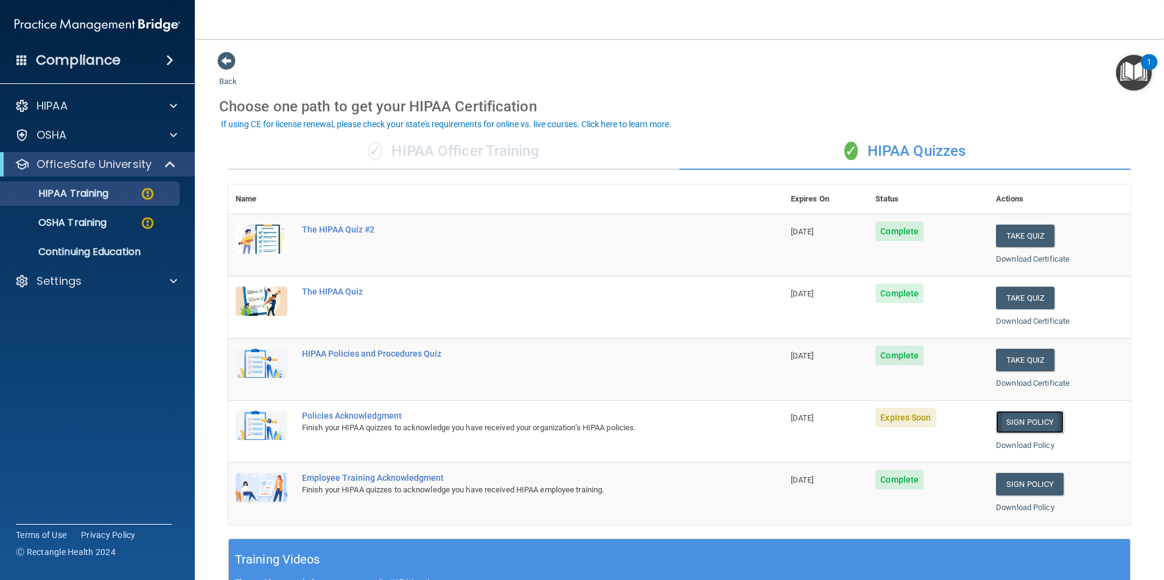
click at [1021, 421] on link "Sign Policy" at bounding box center [1030, 422] width 68 height 23
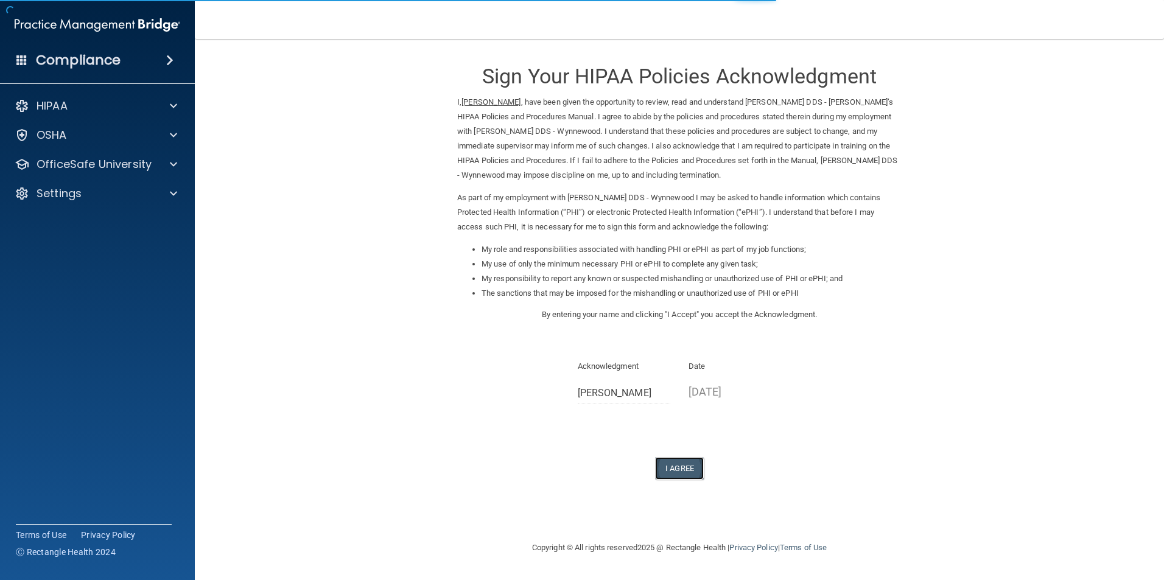
click at [680, 463] on button "I Agree" at bounding box center [679, 468] width 49 height 23
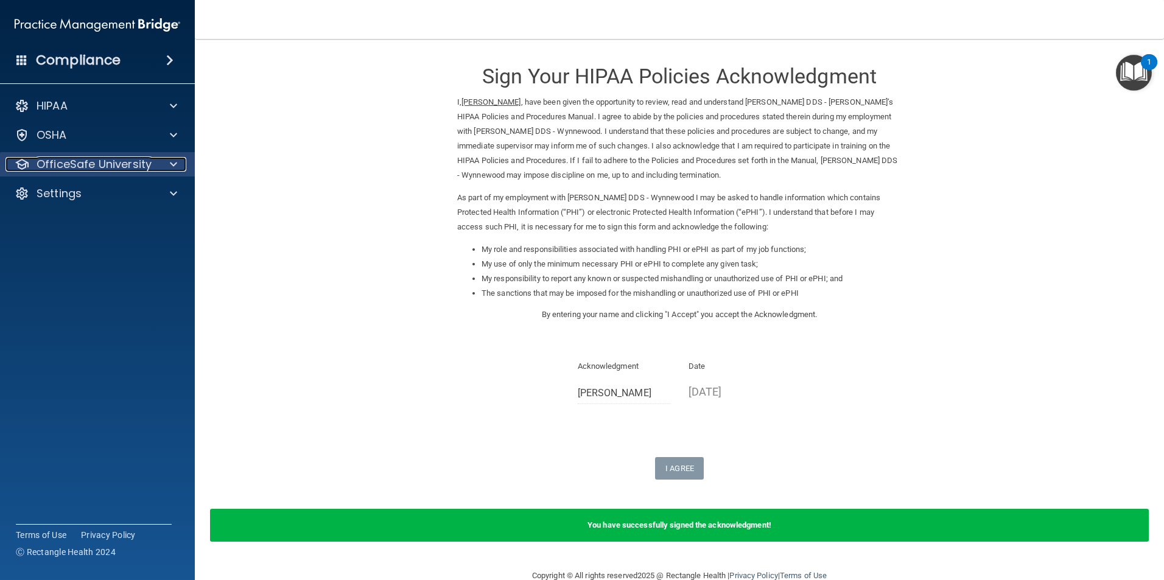
click at [104, 161] on p "OfficeSafe University" at bounding box center [94, 164] width 115 height 15
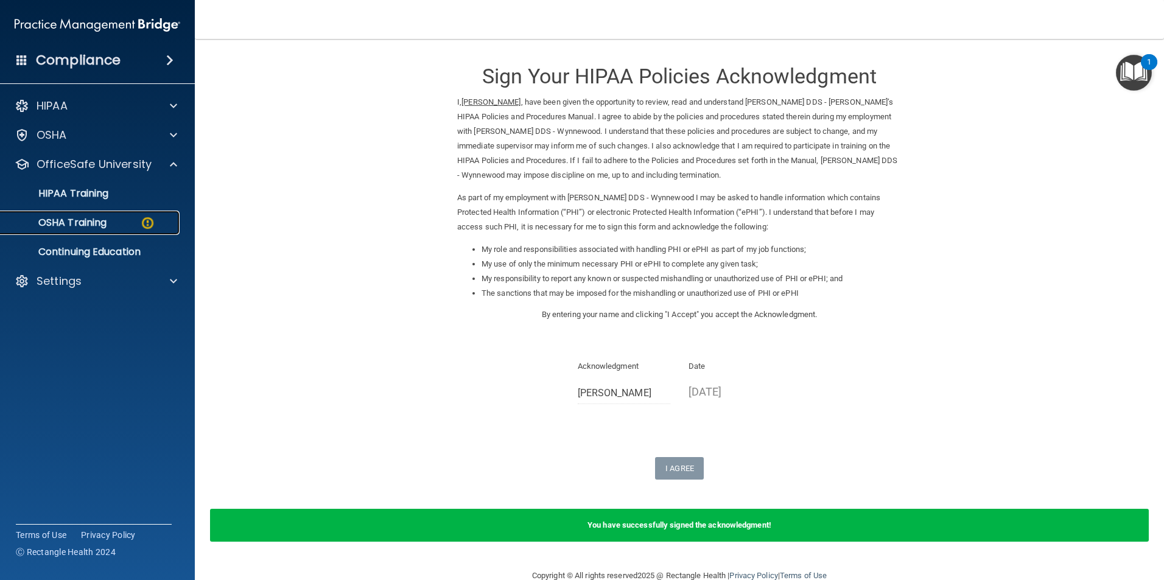
click at [94, 218] on p "OSHA Training" at bounding box center [57, 223] width 99 height 12
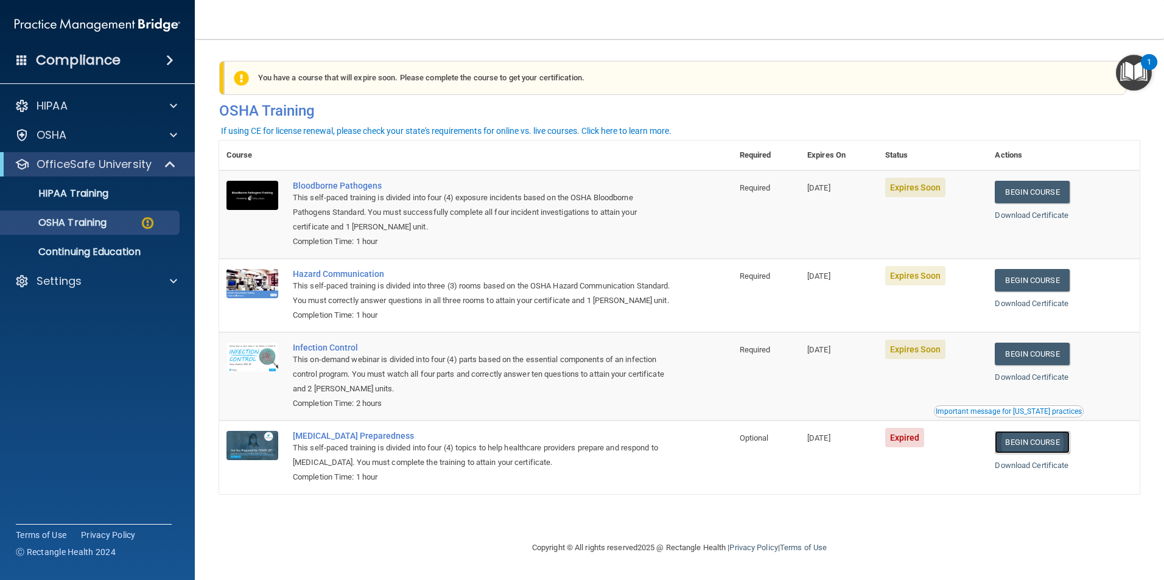
click at [1020, 454] on link "Begin Course" at bounding box center [1032, 442] width 74 height 23
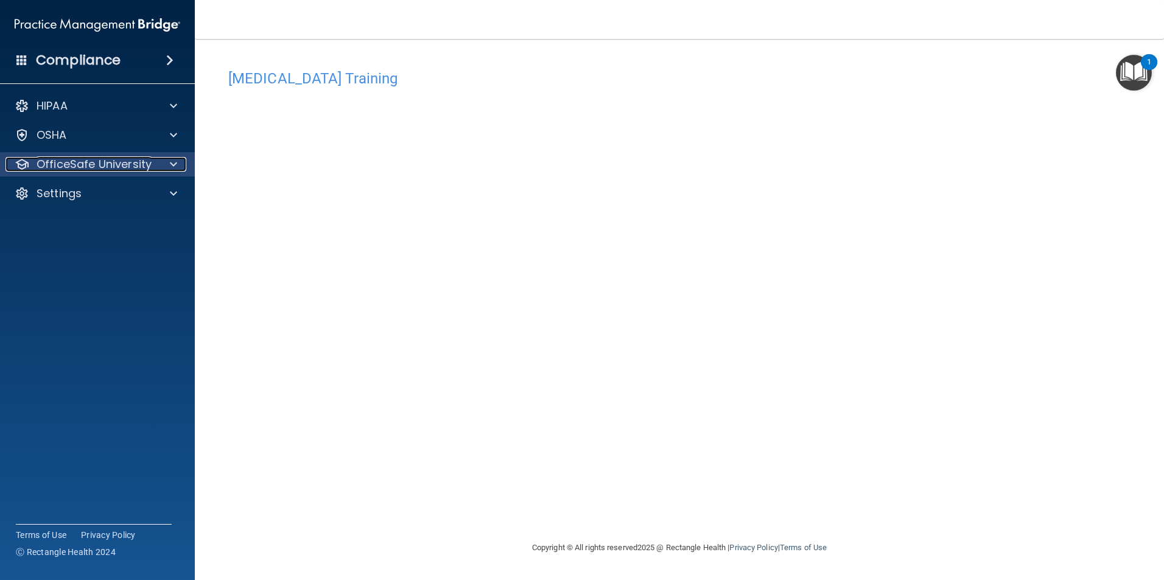
click at [105, 169] on p "OfficeSafe University" at bounding box center [94, 164] width 115 height 15
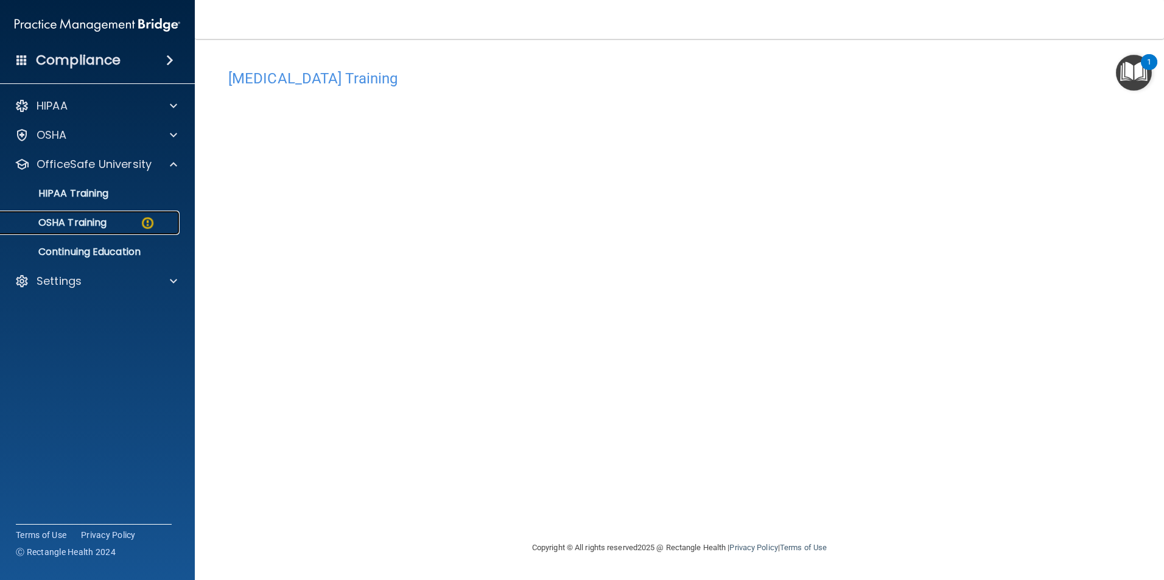
click at [130, 222] on div "OSHA Training" at bounding box center [91, 223] width 166 height 12
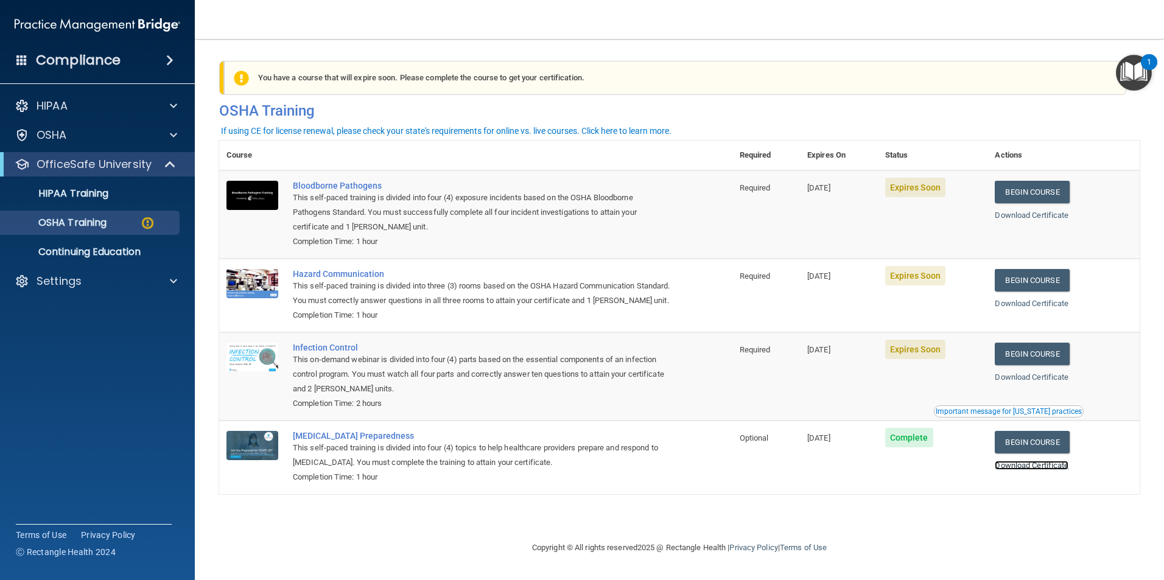
click at [1023, 470] on link "Download Certificate" at bounding box center [1032, 465] width 74 height 9
click at [1019, 194] on link "Begin Course" at bounding box center [1032, 192] width 74 height 23
